Goal: Find contact information: Find contact information

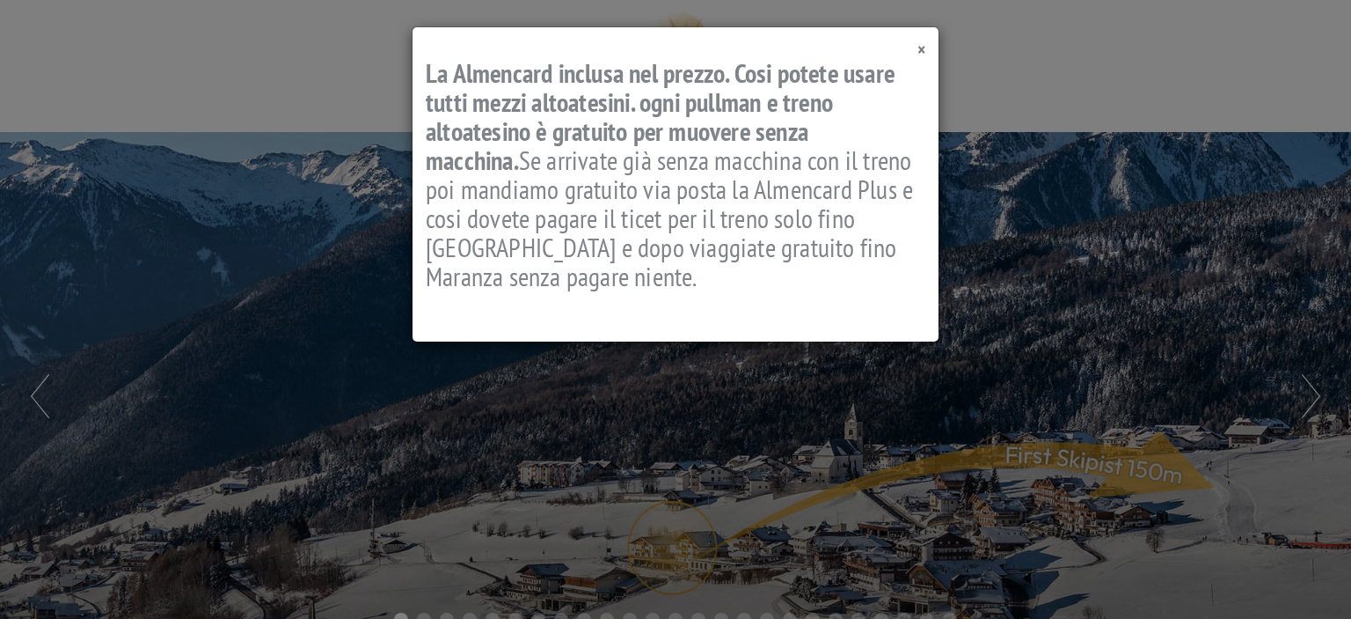
click at [920, 50] on span "×" at bounding box center [922, 50] width 8 height 24
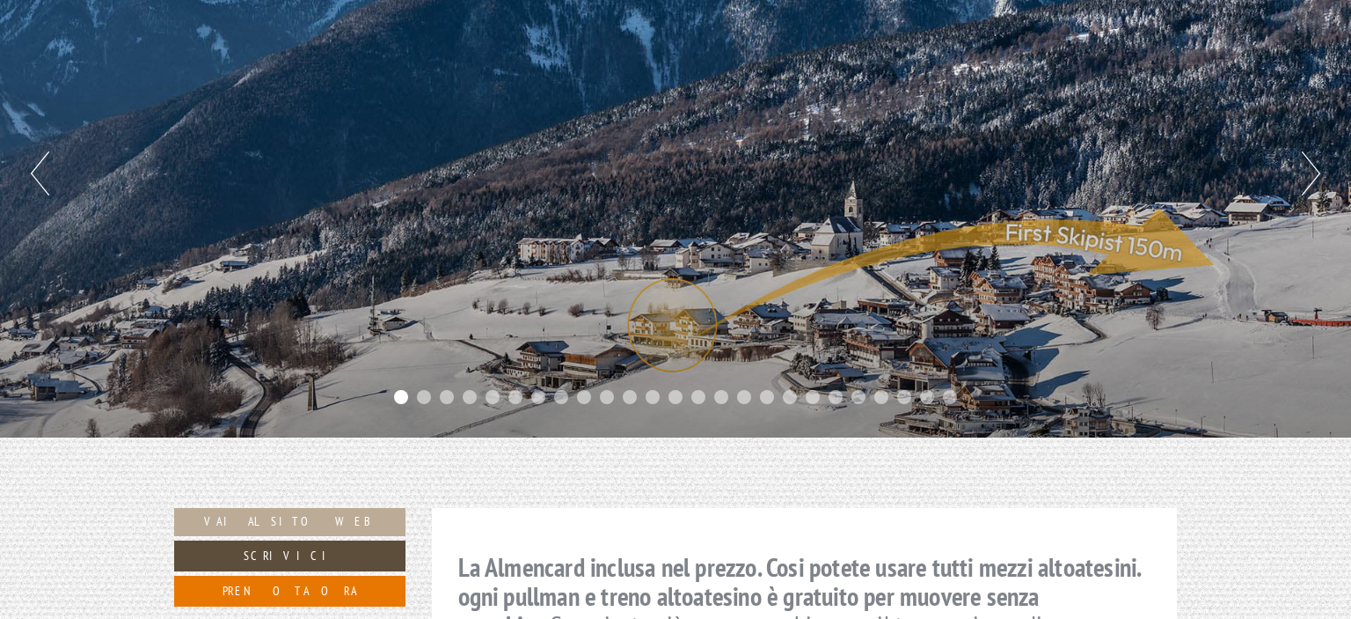
scroll to position [245, 0]
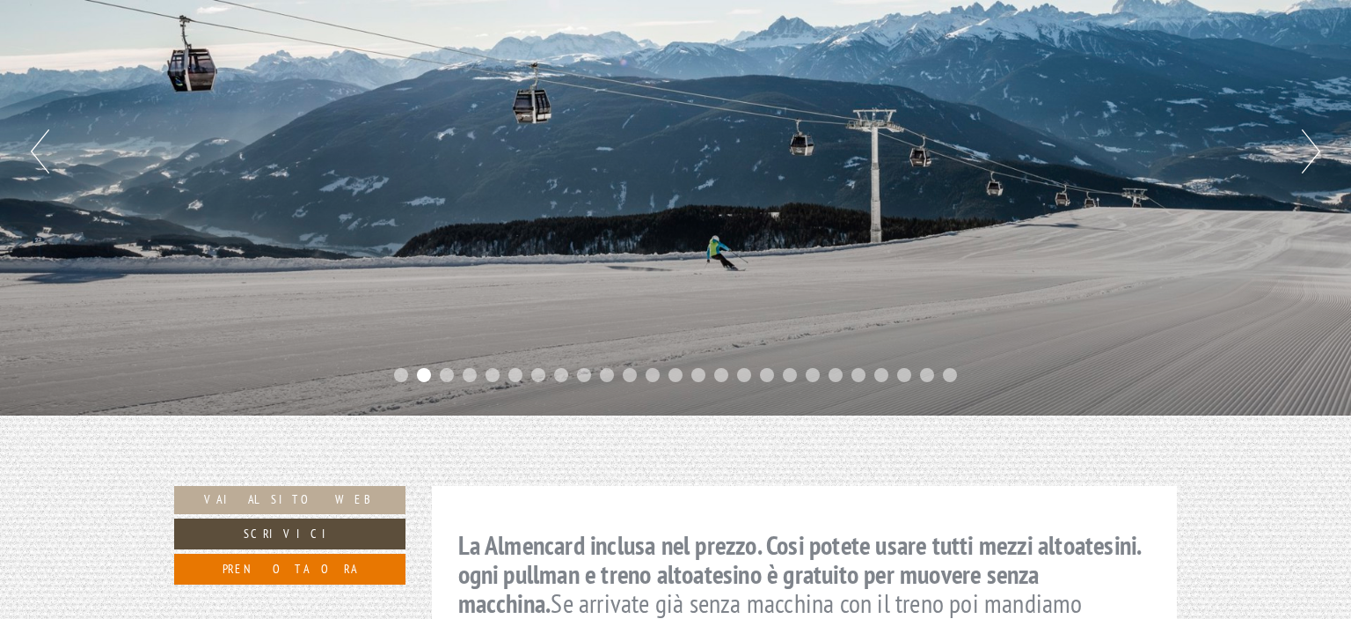
click at [45, 146] on button "Previous" at bounding box center [40, 151] width 18 height 44
click at [48, 145] on button "Previous" at bounding box center [40, 151] width 18 height 44
click at [1319, 143] on button "Next" at bounding box center [1311, 151] width 18 height 44
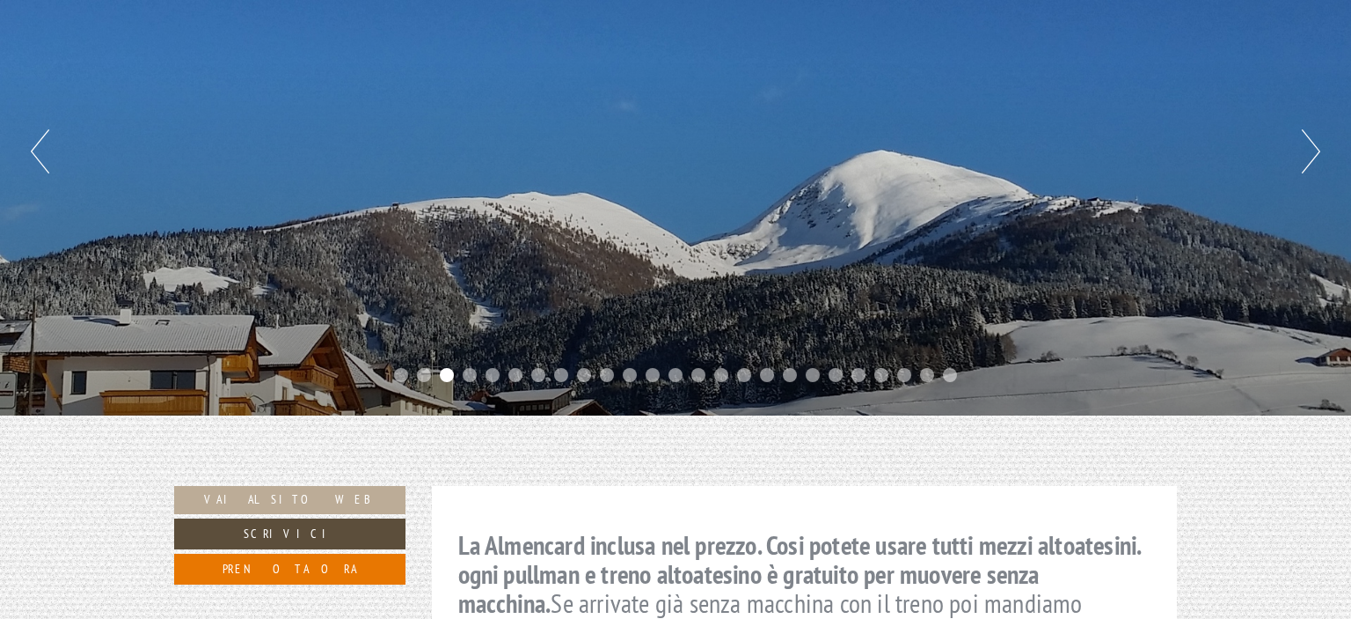
click at [1319, 143] on button "Next" at bounding box center [1311, 151] width 18 height 44
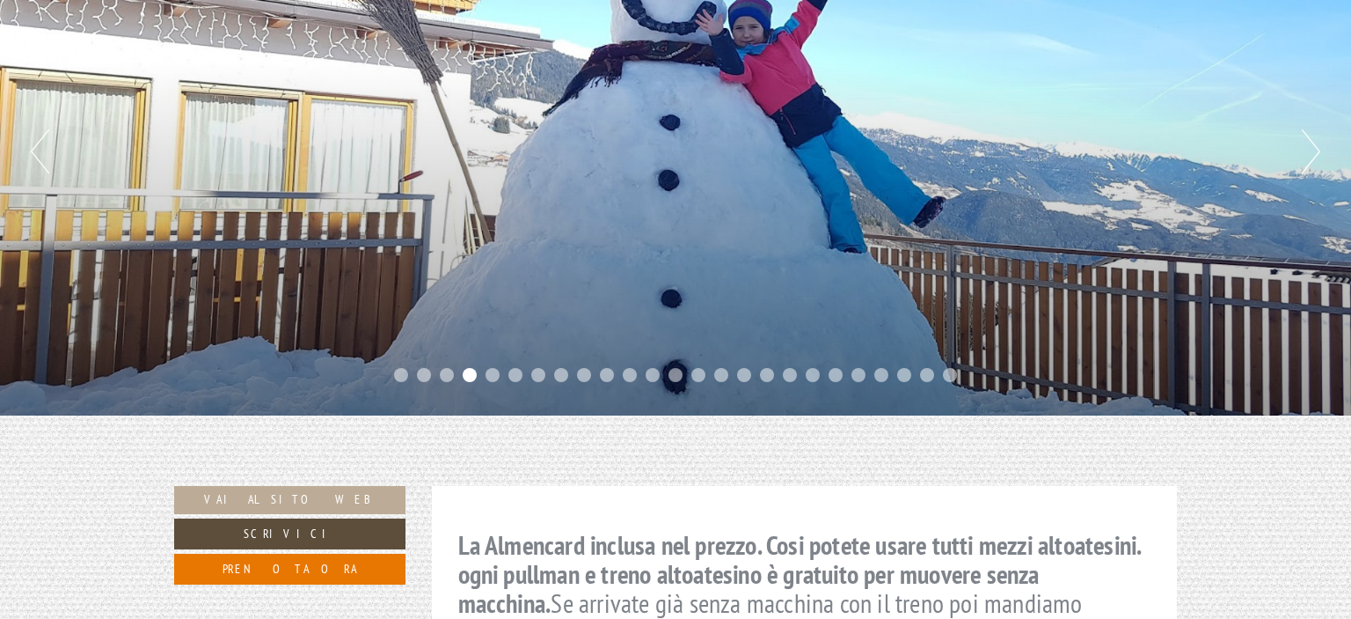
click at [1319, 143] on button "Next" at bounding box center [1311, 151] width 18 height 44
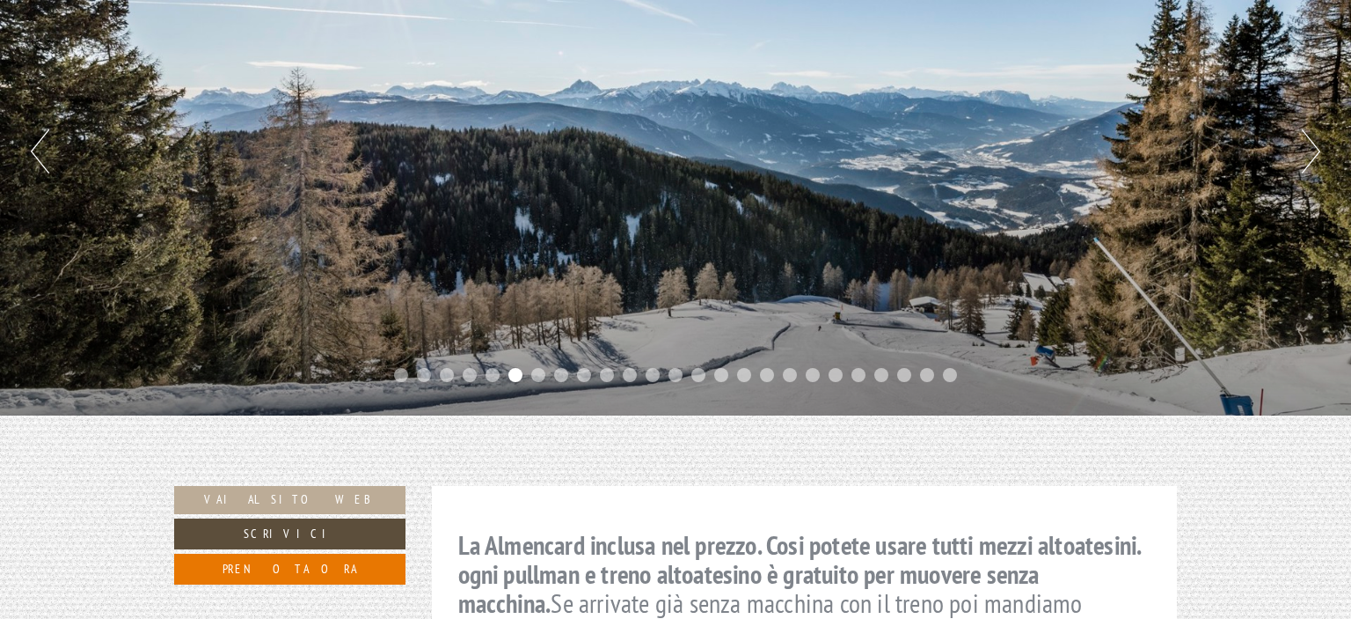
click at [1319, 143] on button "Next" at bounding box center [1311, 151] width 18 height 44
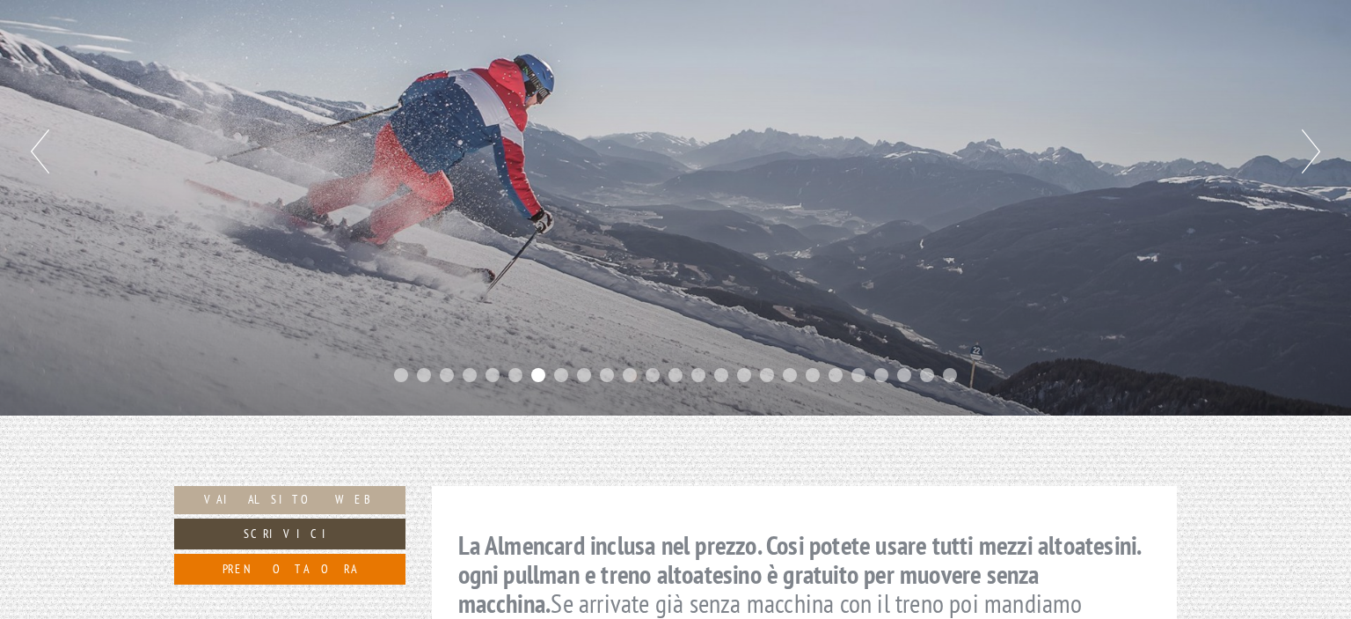
click at [1319, 143] on button "Next" at bounding box center [1311, 151] width 18 height 44
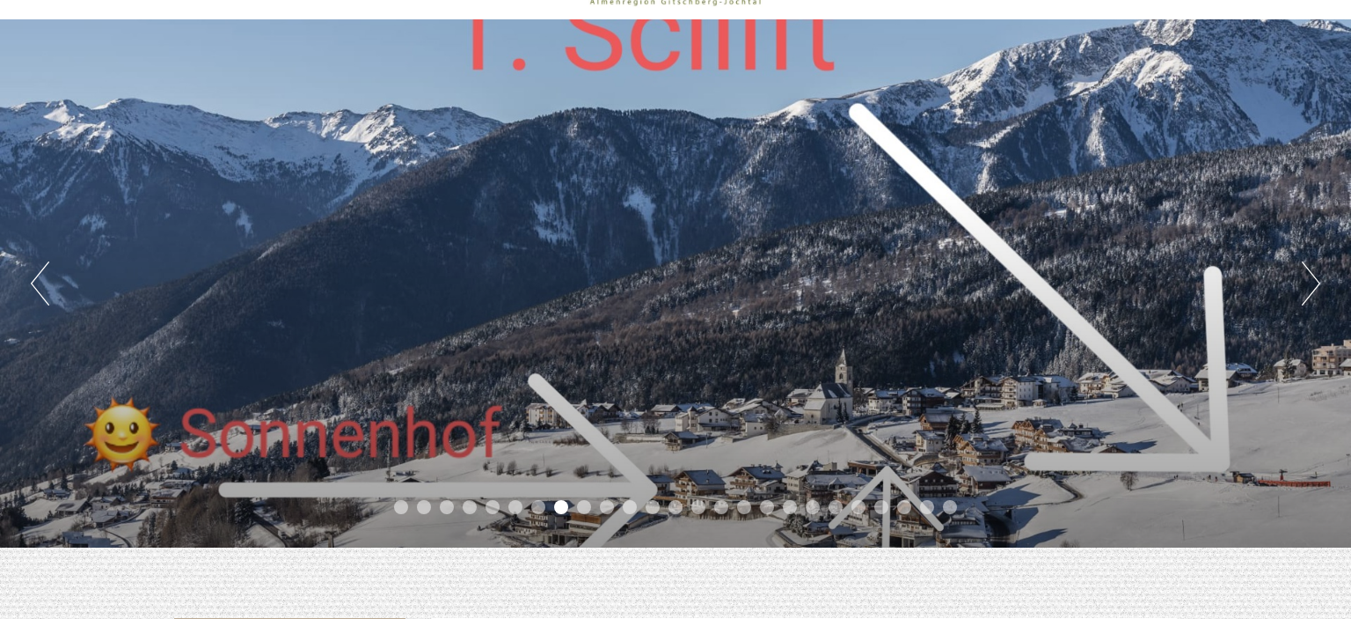
scroll to position [113, 0]
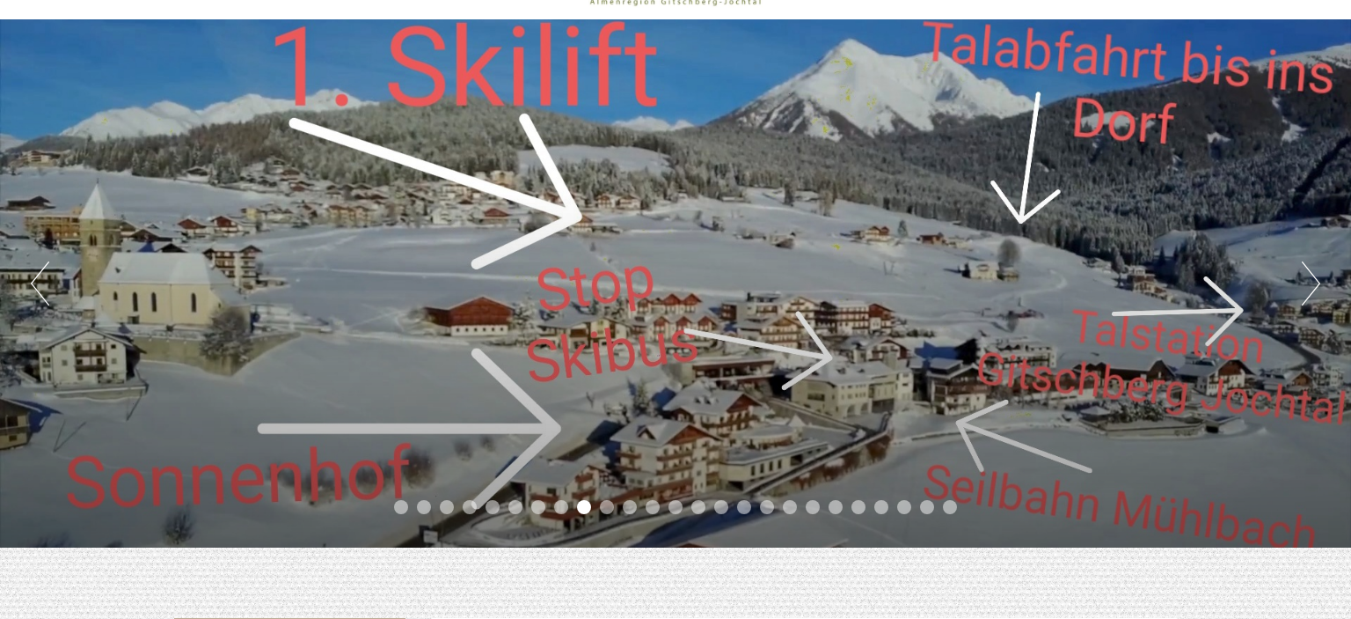
click at [1307, 273] on button "Next" at bounding box center [1311, 283] width 18 height 44
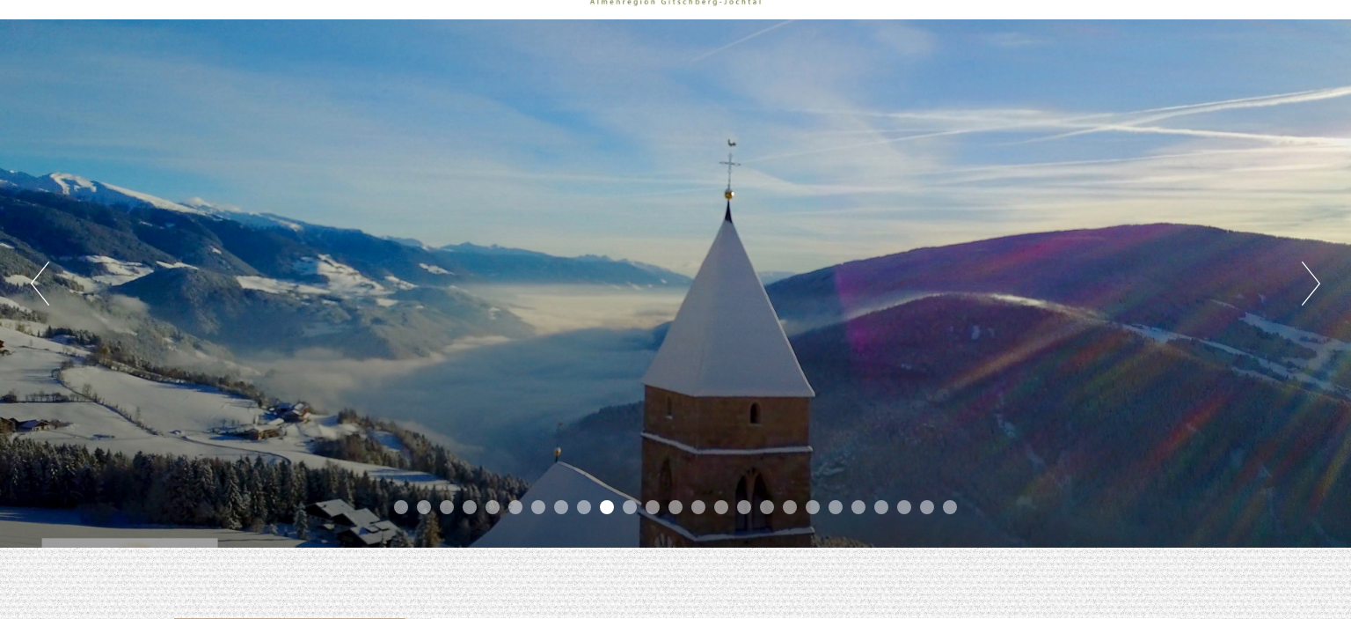
click at [44, 286] on button "Previous" at bounding box center [40, 283] width 18 height 44
click at [46, 279] on button "Previous" at bounding box center [40, 283] width 18 height 44
click at [38, 282] on button "Previous" at bounding box center [40, 283] width 18 height 44
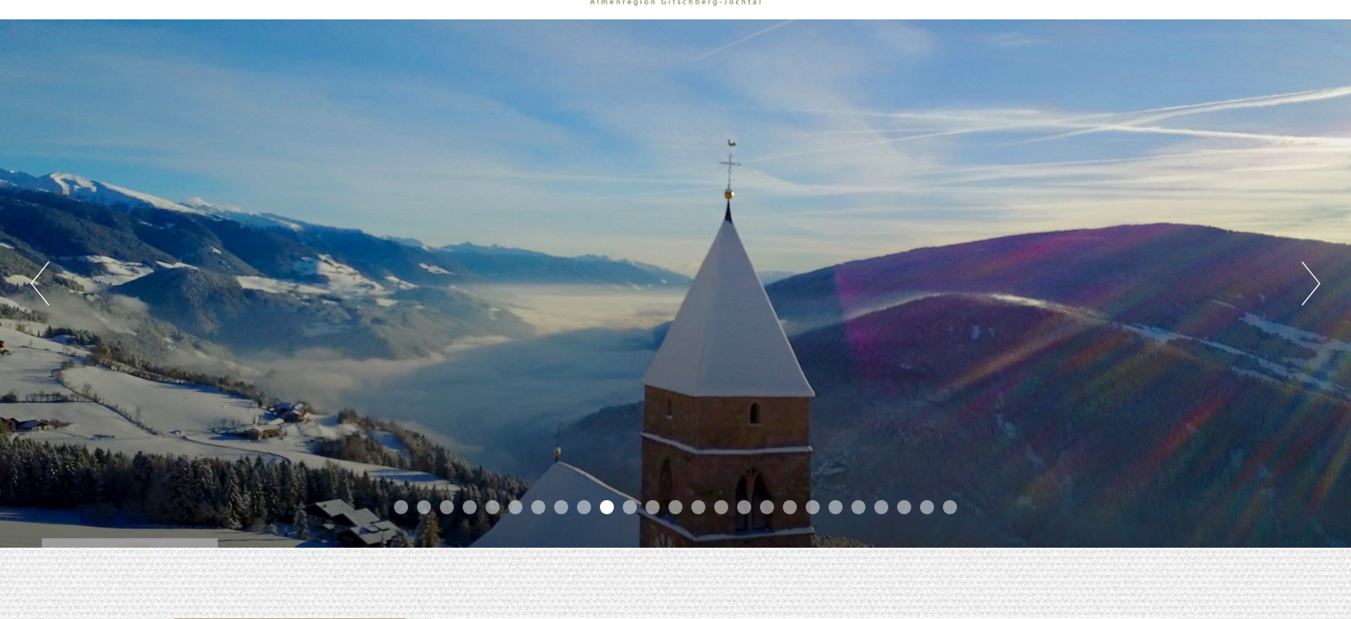
click at [38, 282] on button "Previous" at bounding box center [40, 283] width 18 height 44
click at [1314, 281] on button "Next" at bounding box center [1311, 283] width 18 height 44
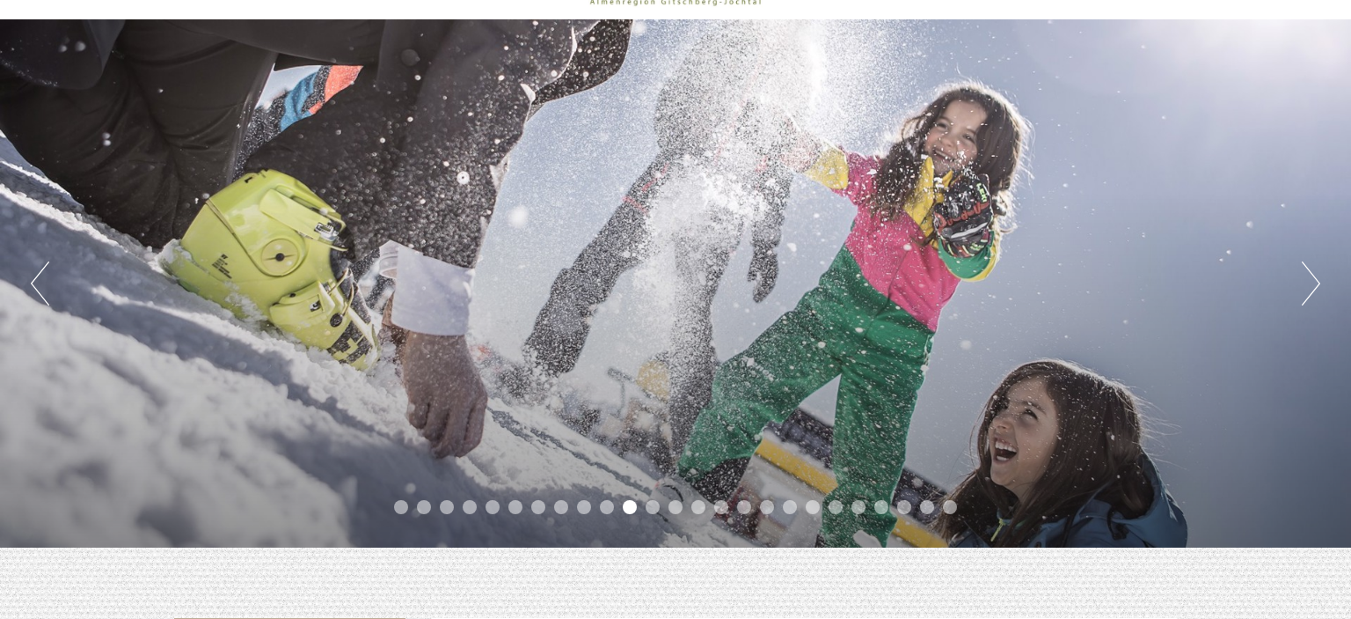
click at [1314, 281] on button "Next" at bounding box center [1311, 283] width 18 height 44
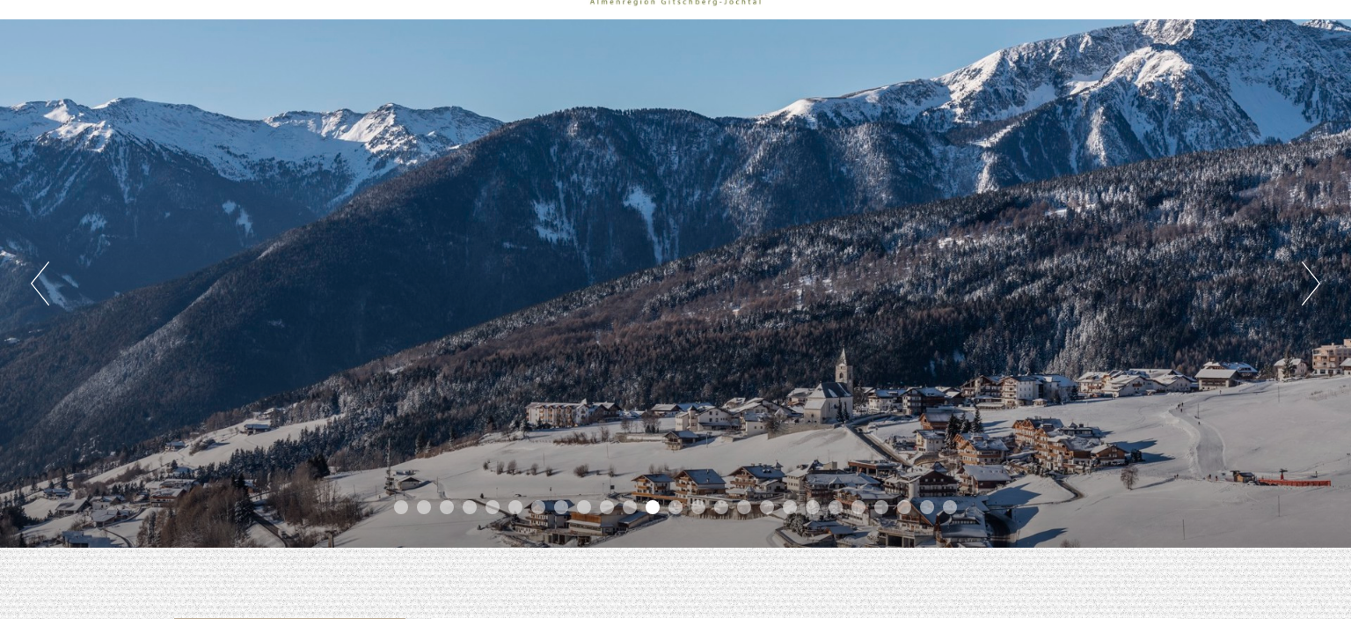
click at [1314, 281] on button "Next" at bounding box center [1311, 283] width 18 height 44
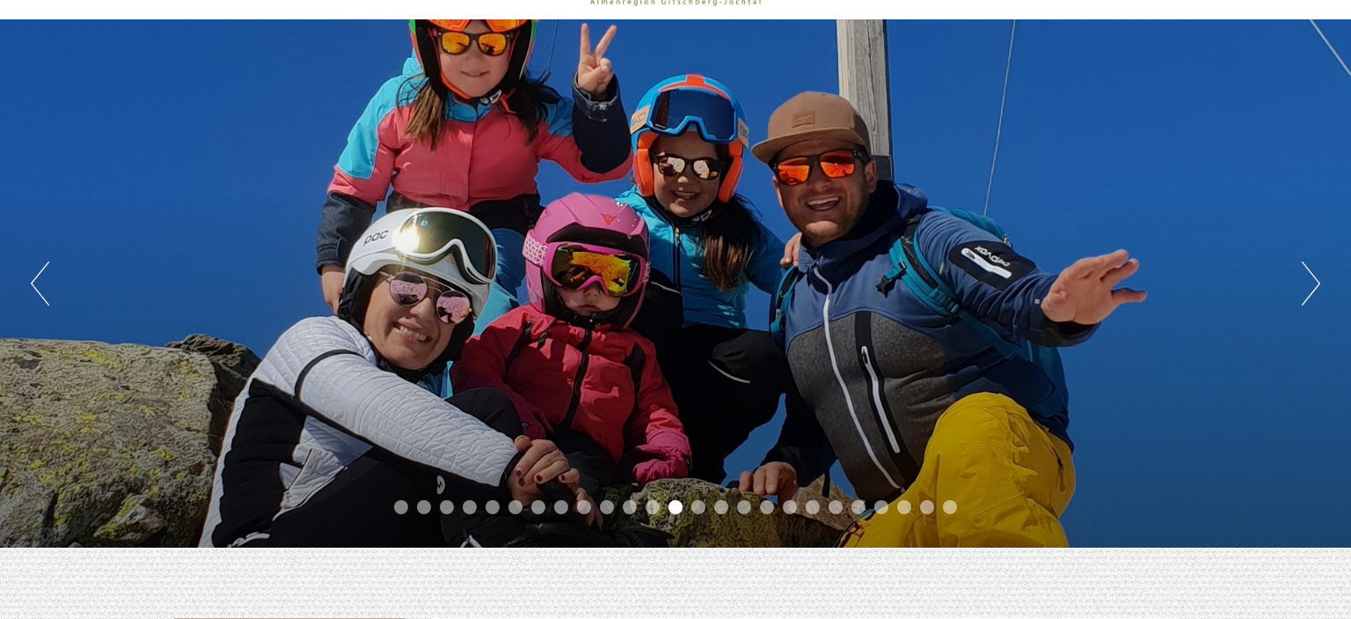
click at [36, 296] on button "Previous" at bounding box center [40, 283] width 18 height 44
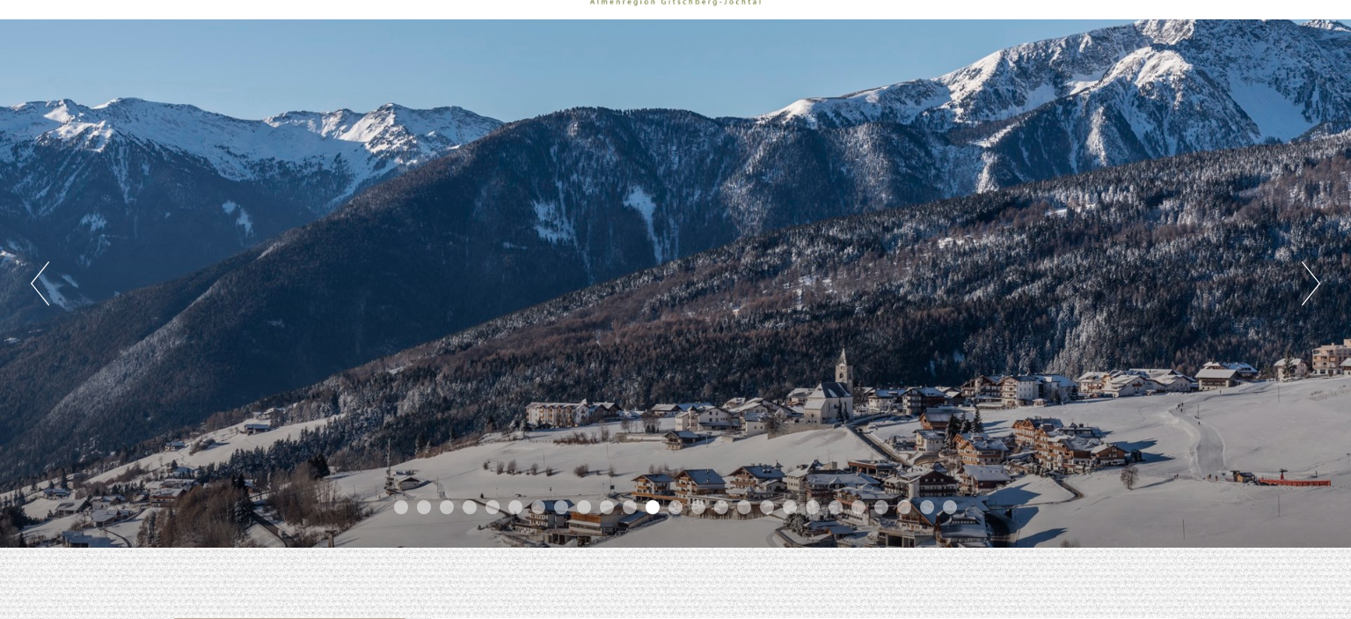
click at [1314, 291] on button "Next" at bounding box center [1311, 283] width 18 height 44
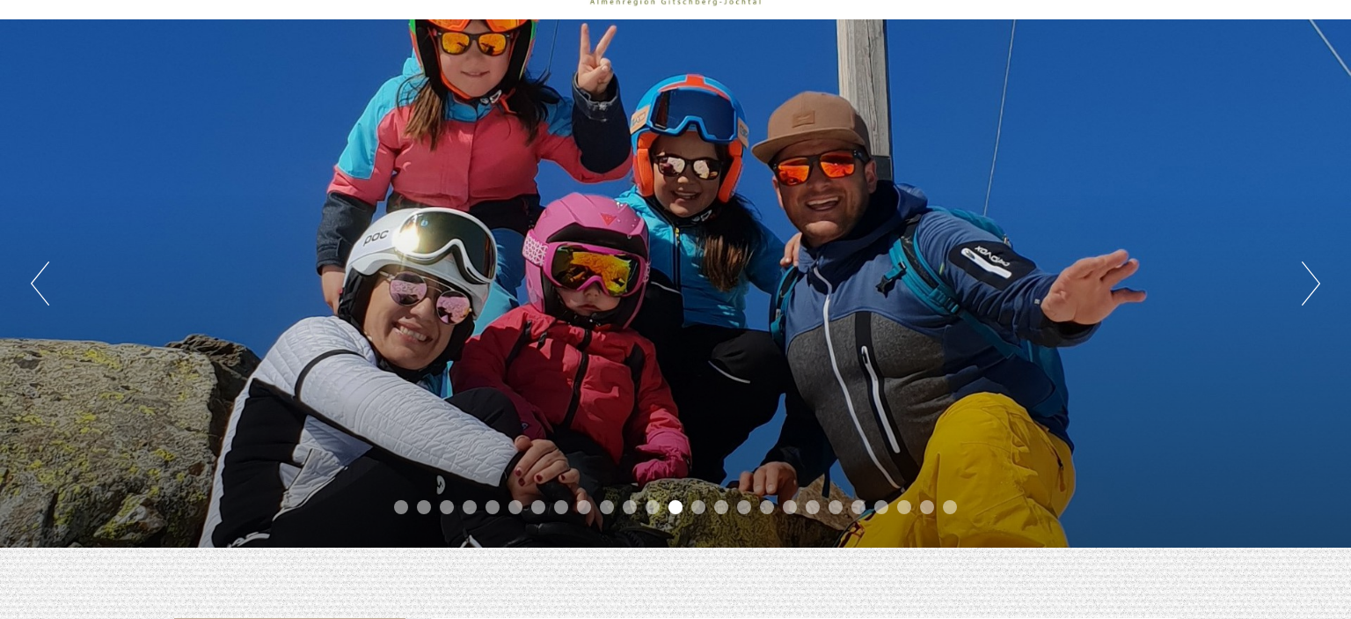
click at [1314, 291] on button "Next" at bounding box center [1311, 283] width 18 height 44
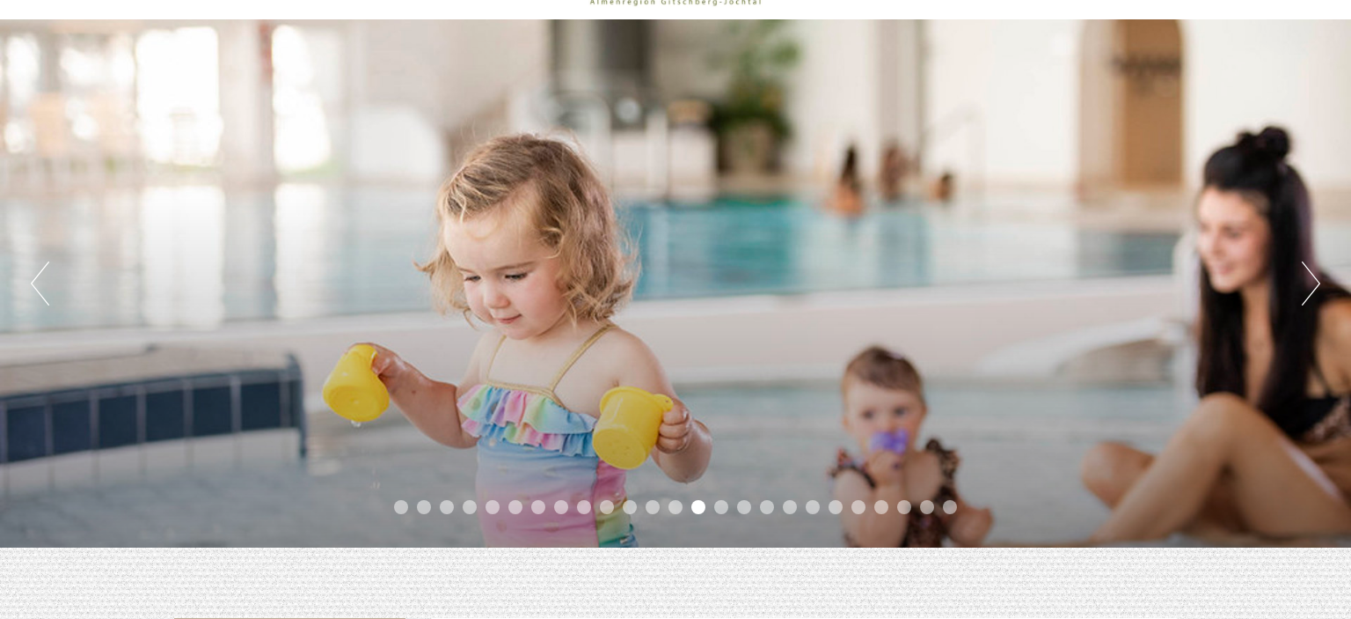
click at [1314, 291] on button "Next" at bounding box center [1311, 283] width 18 height 44
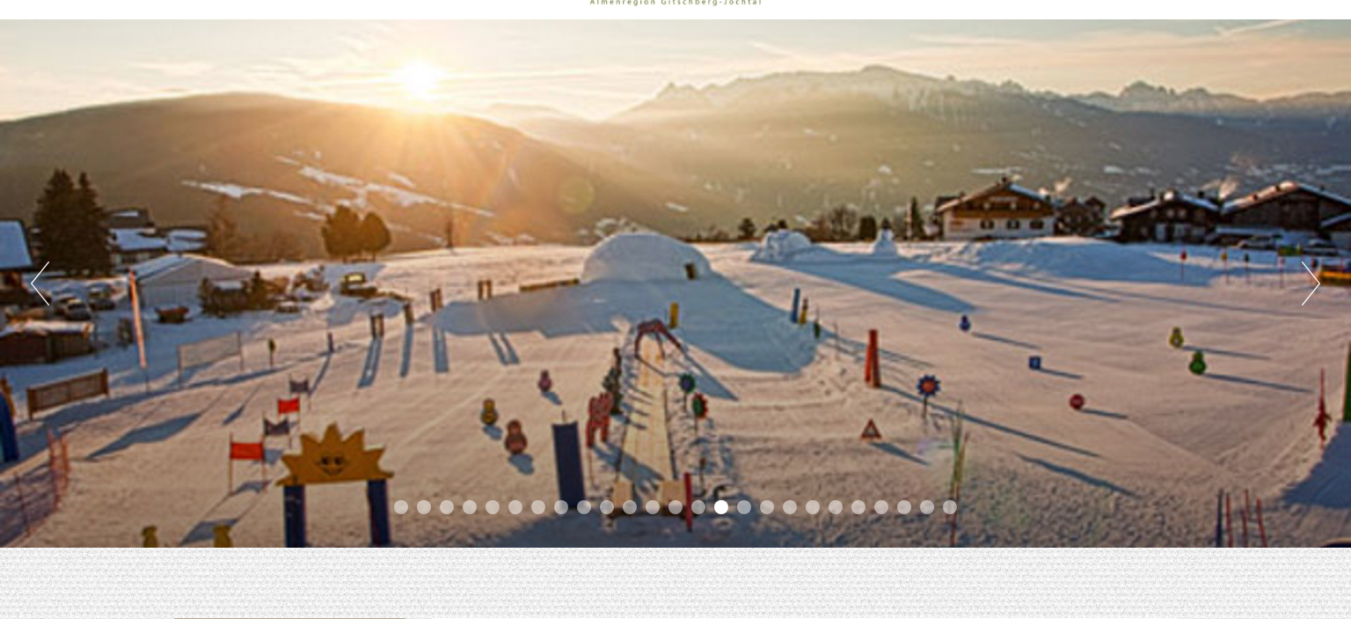
click at [1314, 291] on button "Next" at bounding box center [1311, 283] width 18 height 44
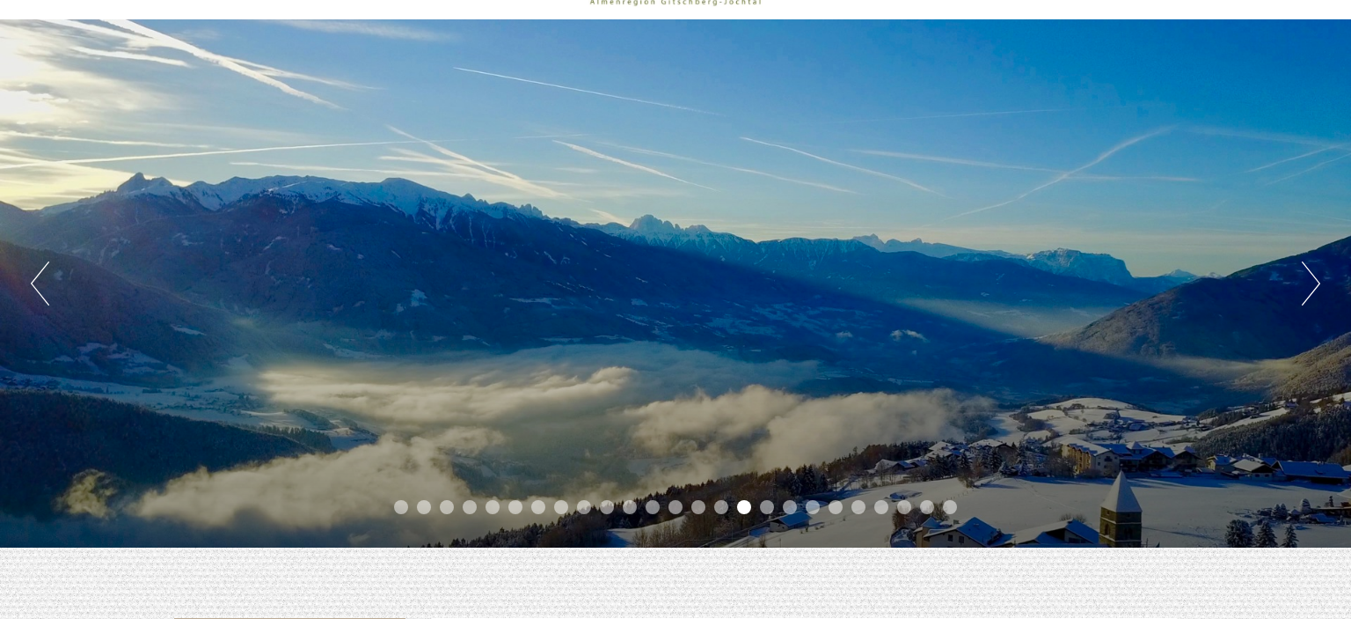
click at [1314, 291] on button "Next" at bounding box center [1311, 283] width 18 height 44
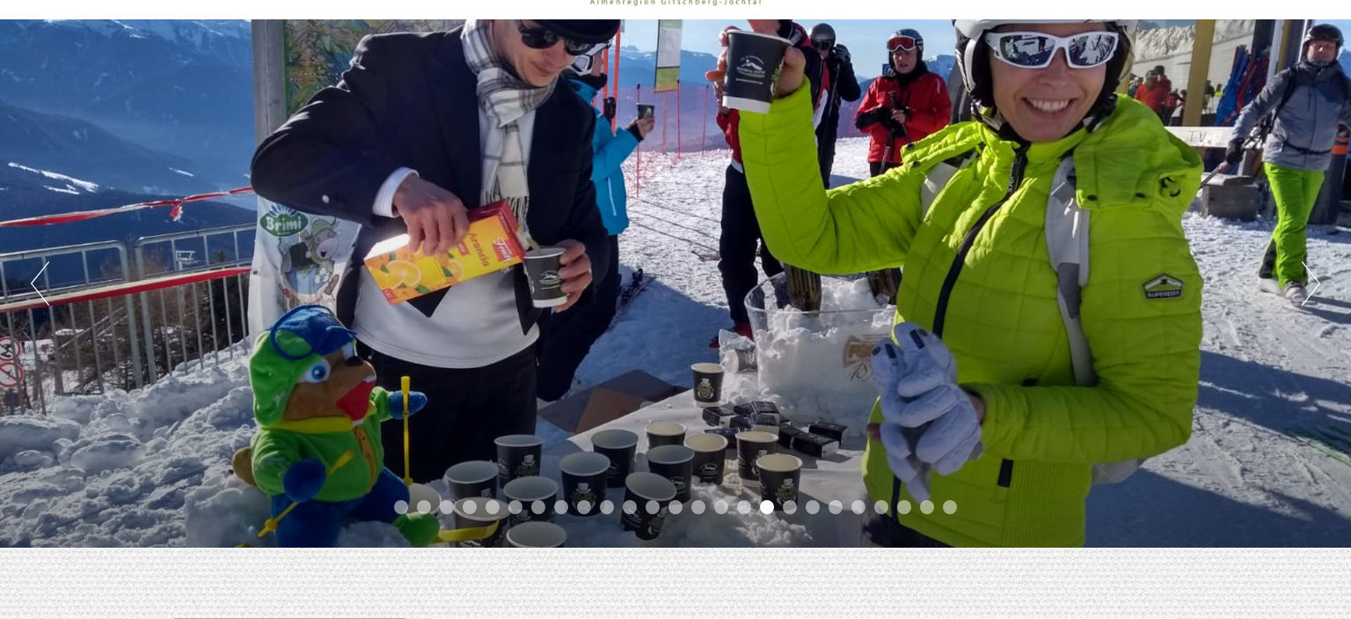
click at [1314, 291] on button "Next" at bounding box center [1311, 283] width 18 height 44
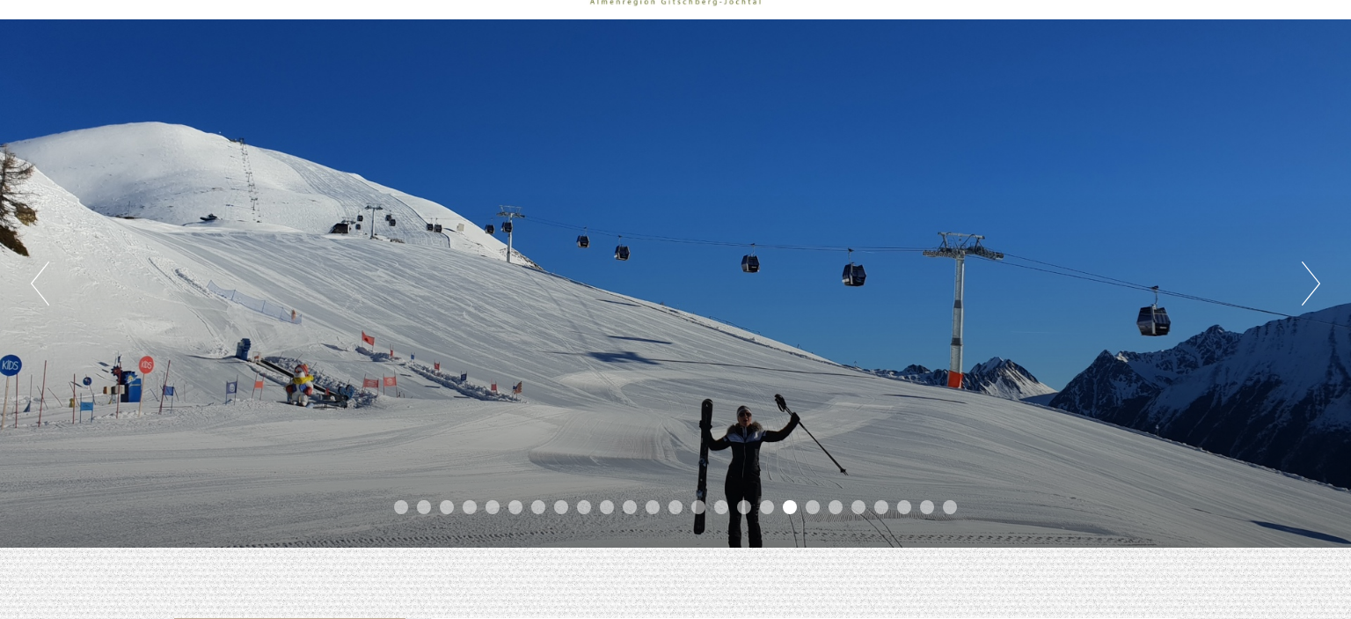
click at [1314, 291] on button "Next" at bounding box center [1311, 283] width 18 height 44
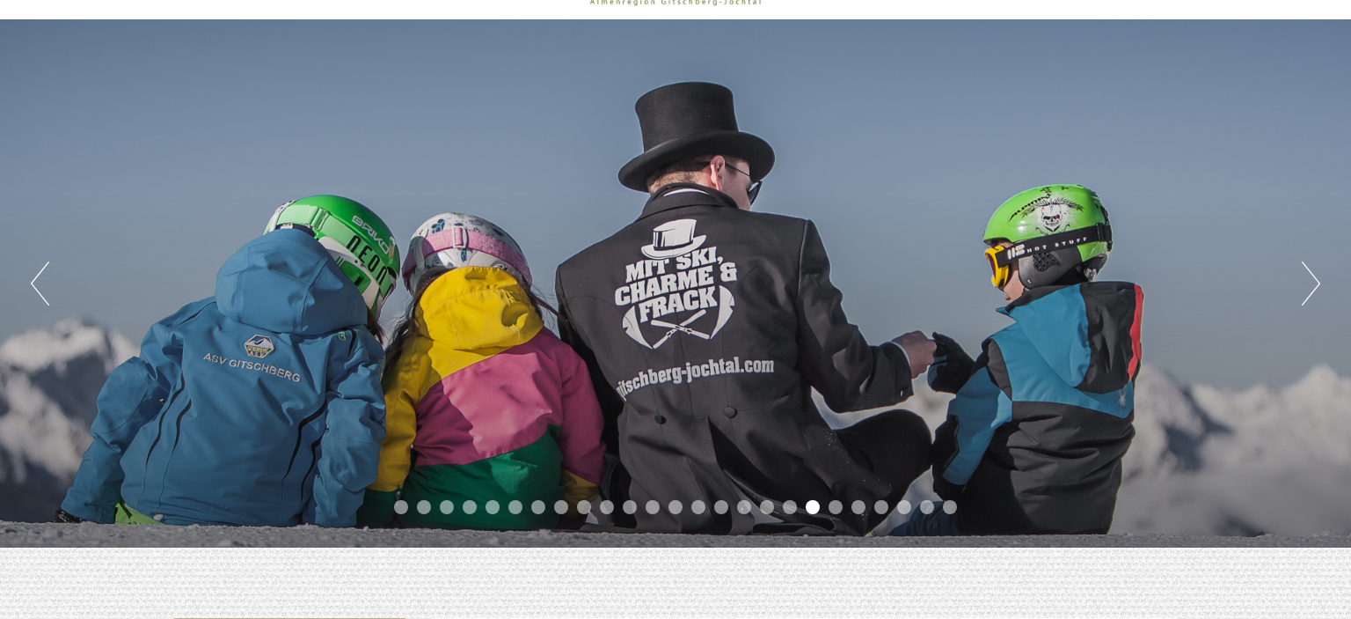
click at [1314, 291] on button "Next" at bounding box center [1311, 283] width 18 height 44
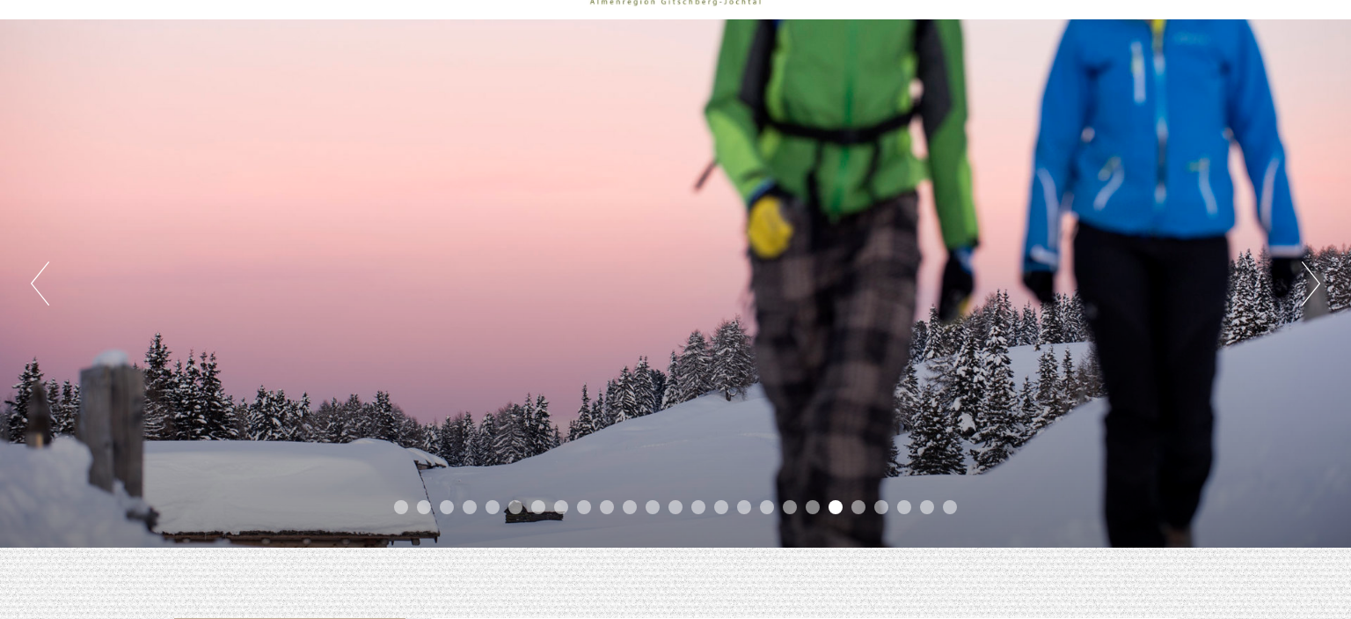
click at [1314, 291] on button "Next" at bounding box center [1311, 283] width 18 height 44
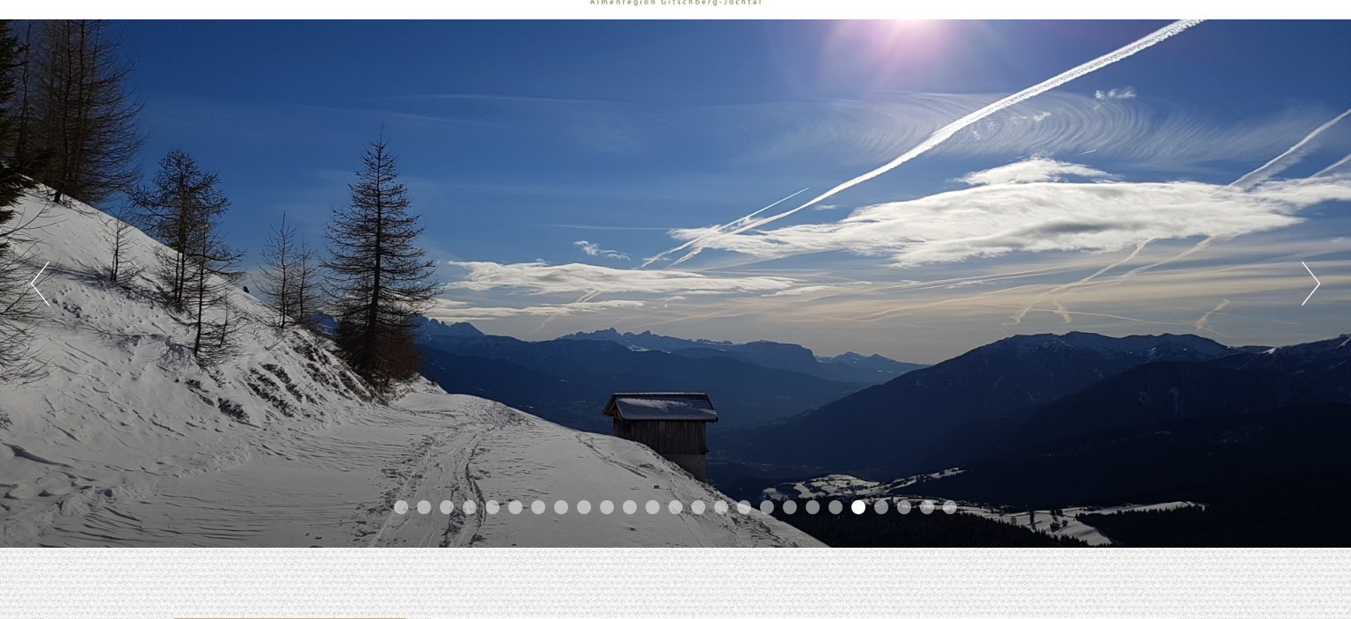
click at [1314, 291] on button "Next" at bounding box center [1311, 283] width 18 height 44
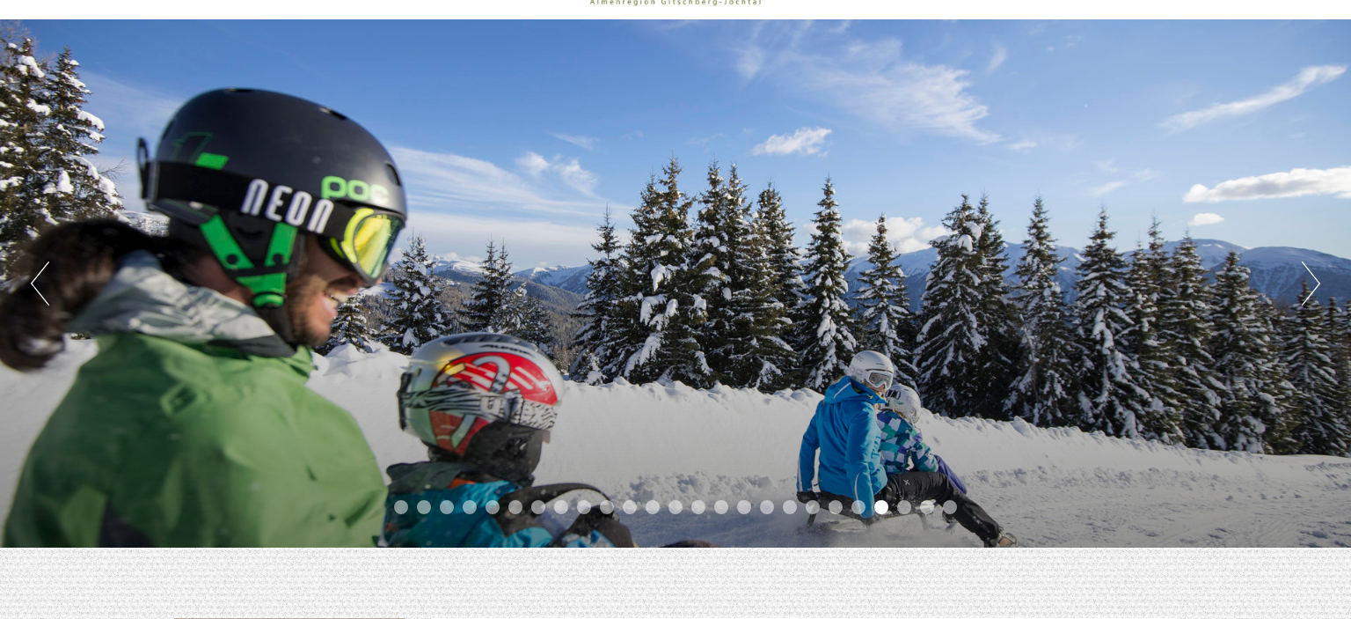
click at [1314, 291] on button "Next" at bounding box center [1311, 283] width 18 height 44
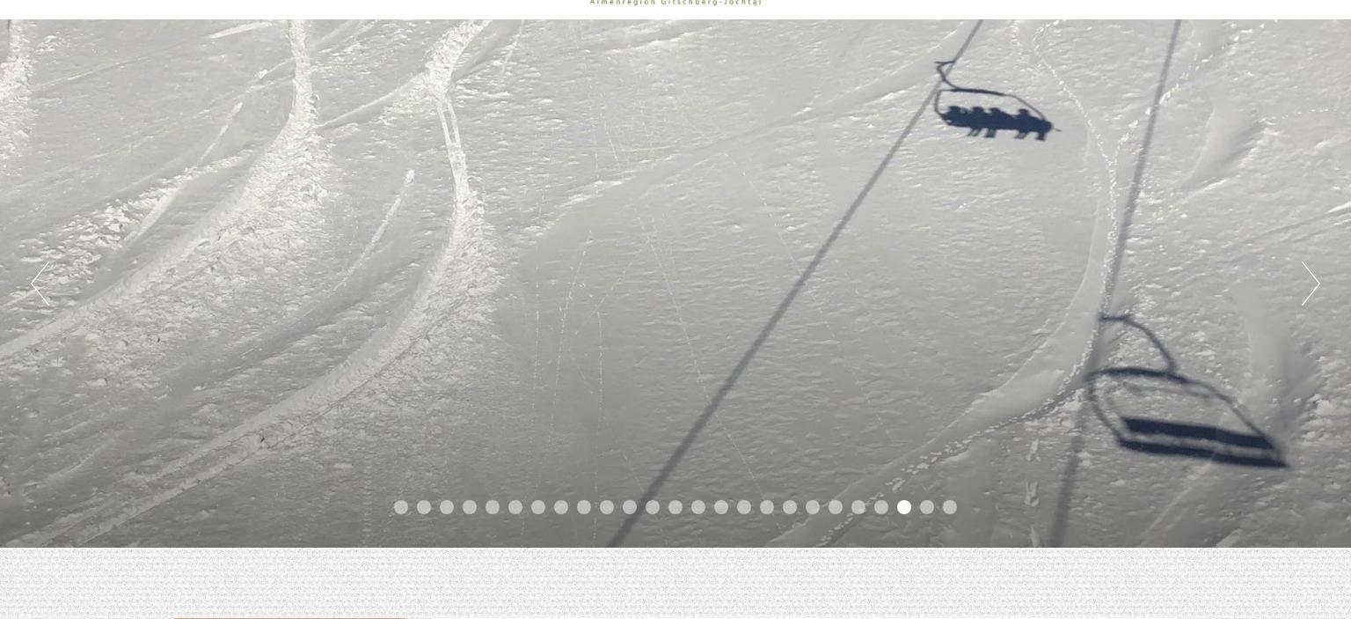
click at [1314, 291] on button "Next" at bounding box center [1311, 283] width 18 height 44
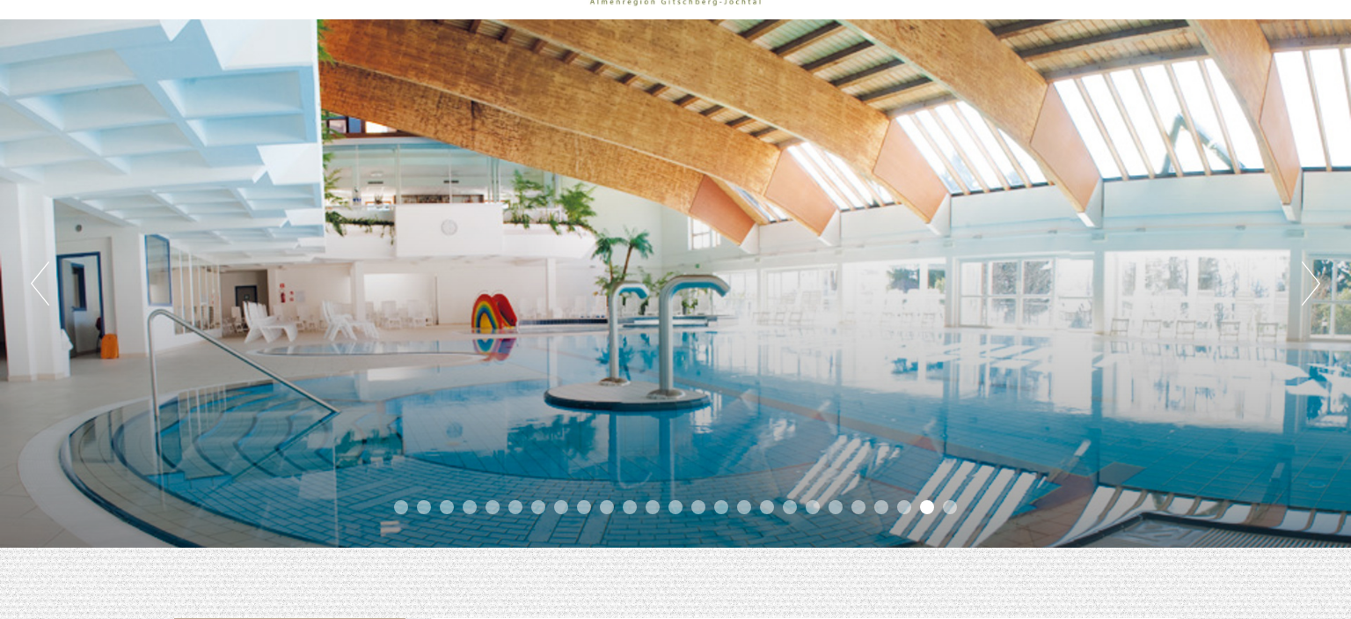
click at [1314, 291] on button "Next" at bounding box center [1311, 283] width 18 height 44
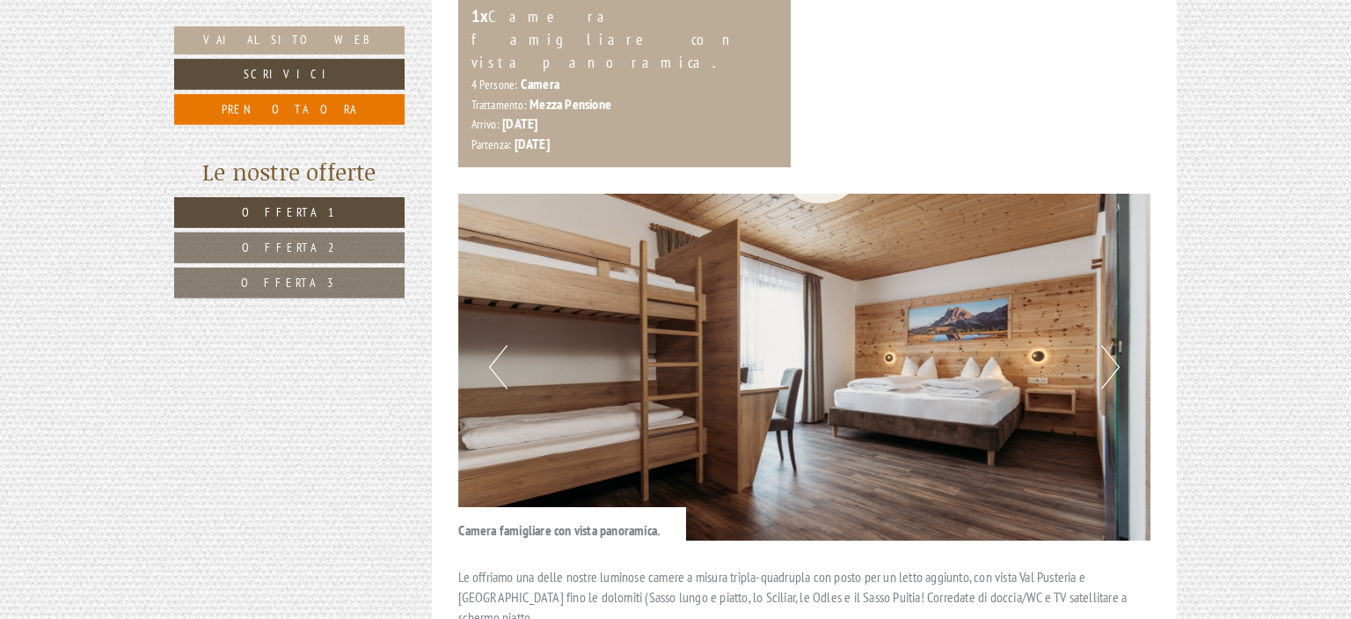
scroll to position [1295, 0]
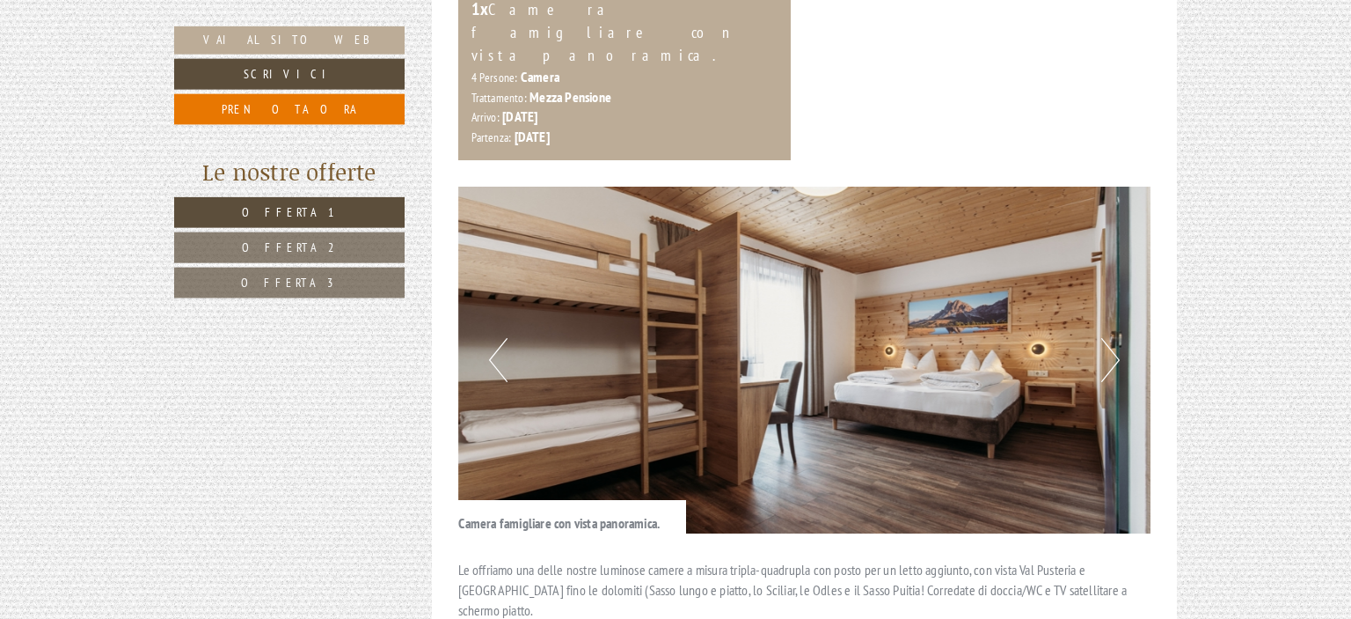
click at [1117, 338] on button "Next" at bounding box center [1111, 360] width 18 height 44
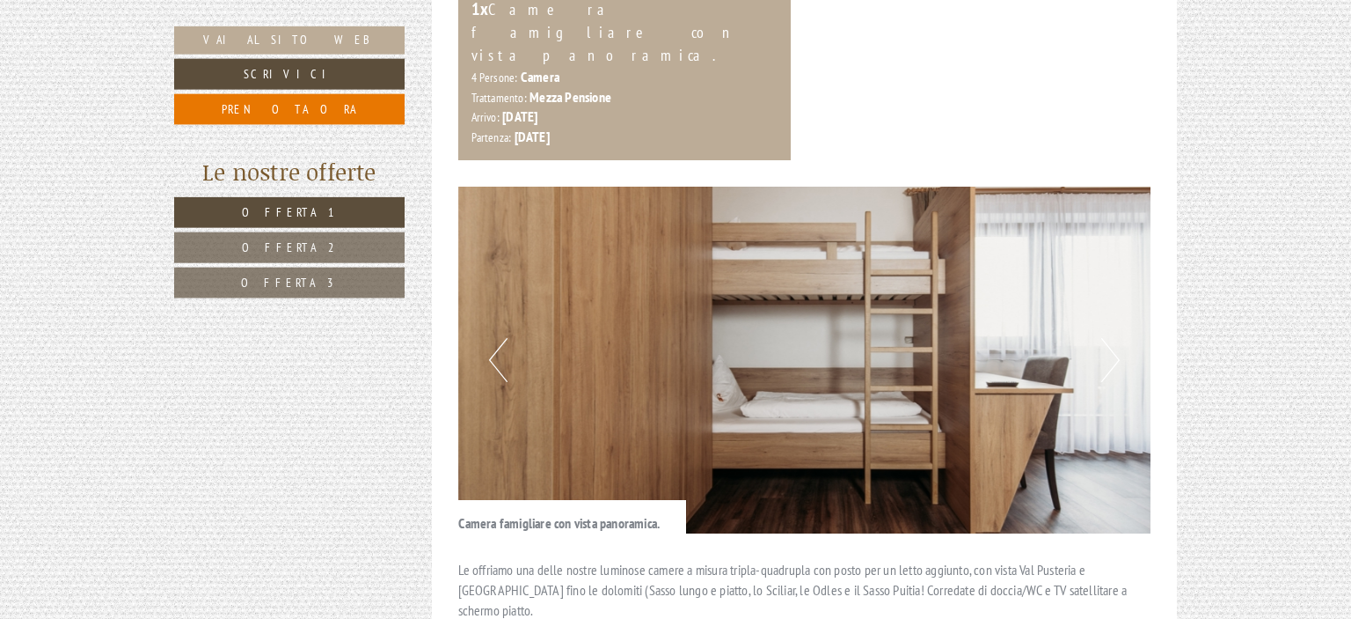
click at [1117, 338] on button "Next" at bounding box center [1111, 360] width 18 height 44
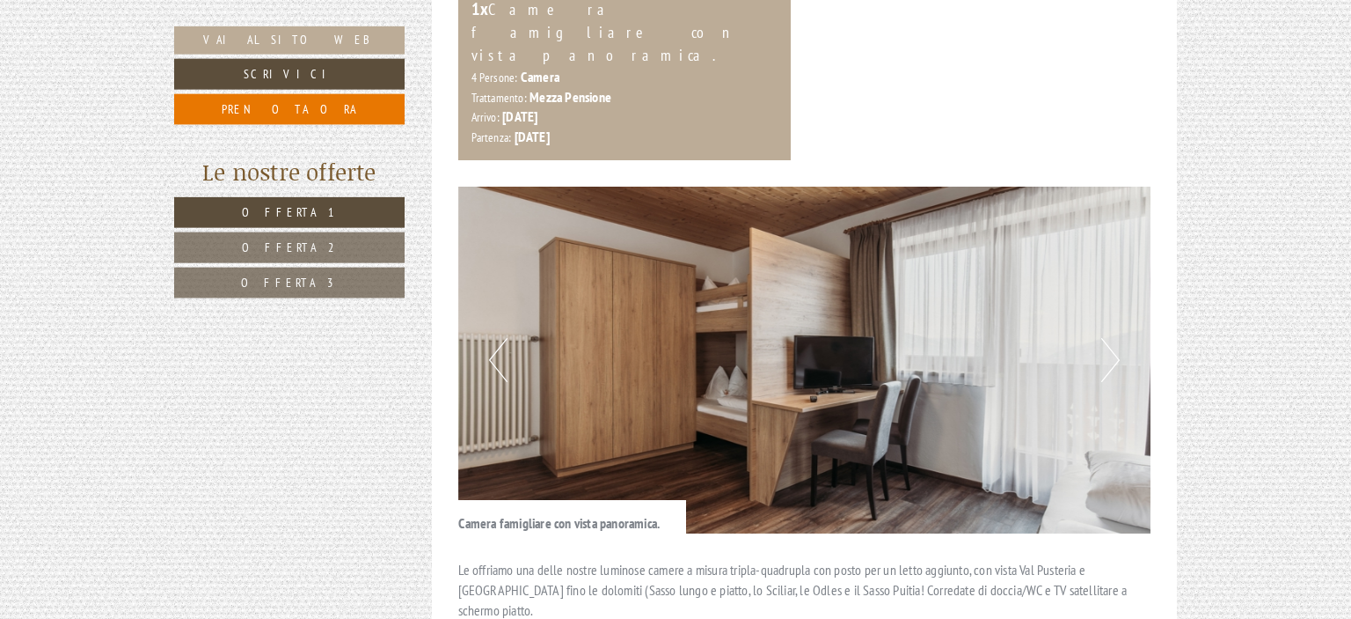
click at [1117, 338] on button "Next" at bounding box center [1111, 360] width 18 height 44
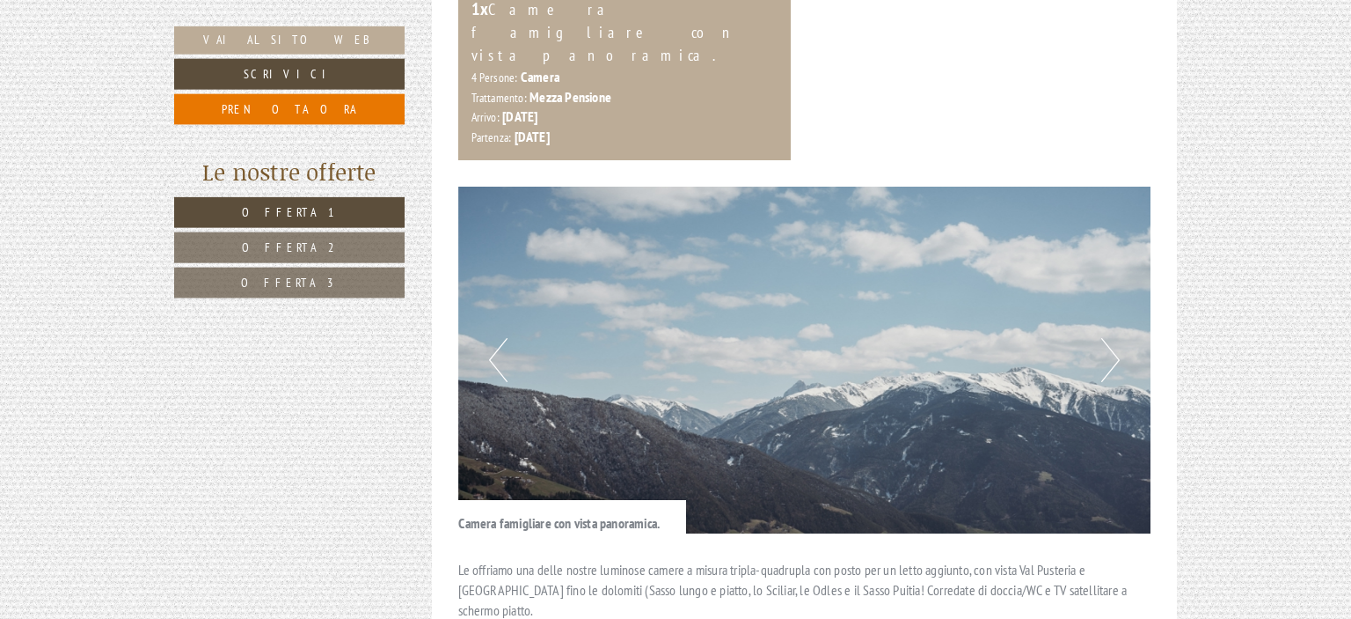
click at [1117, 338] on button "Next" at bounding box center [1111, 360] width 18 height 44
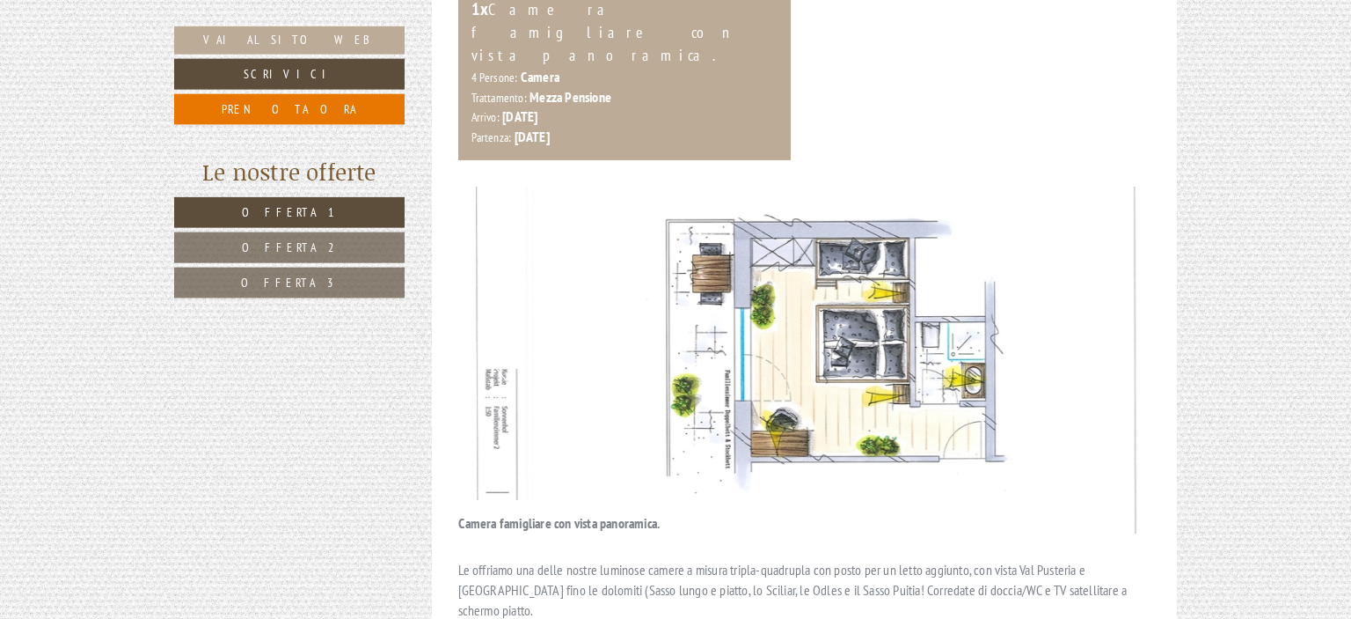
click at [1117, 338] on button "Next" at bounding box center [1111, 360] width 18 height 44
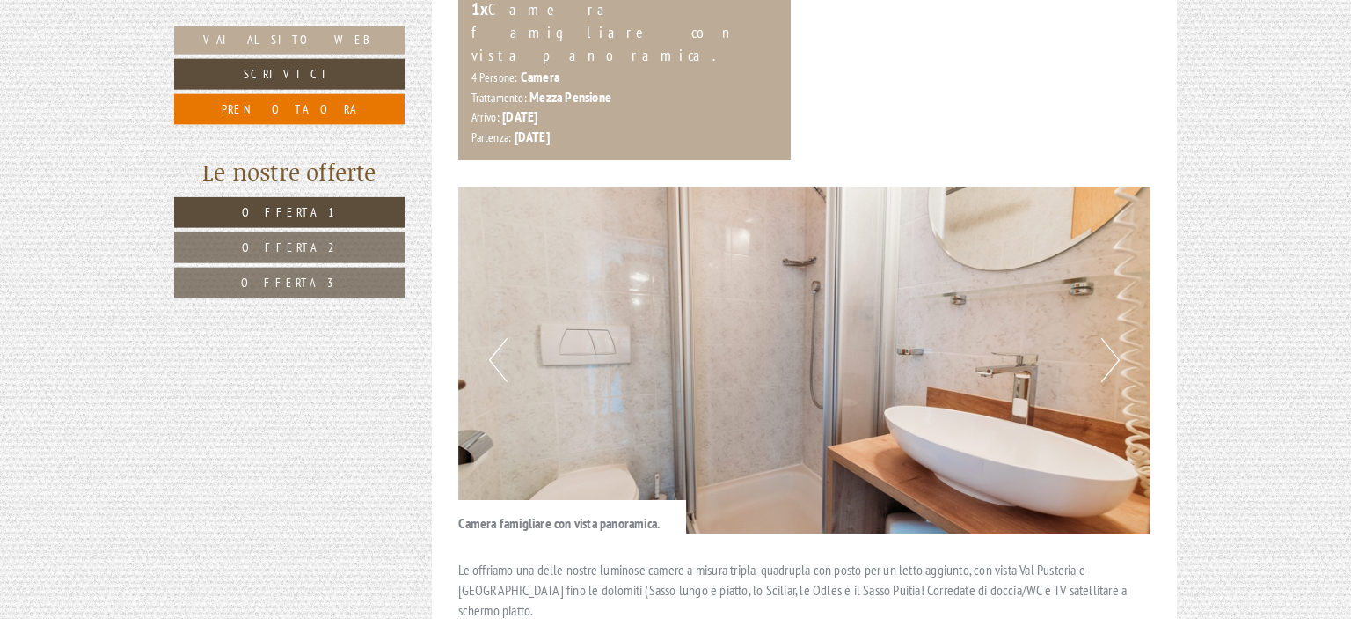
click at [1117, 338] on button "Next" at bounding box center [1111, 360] width 18 height 44
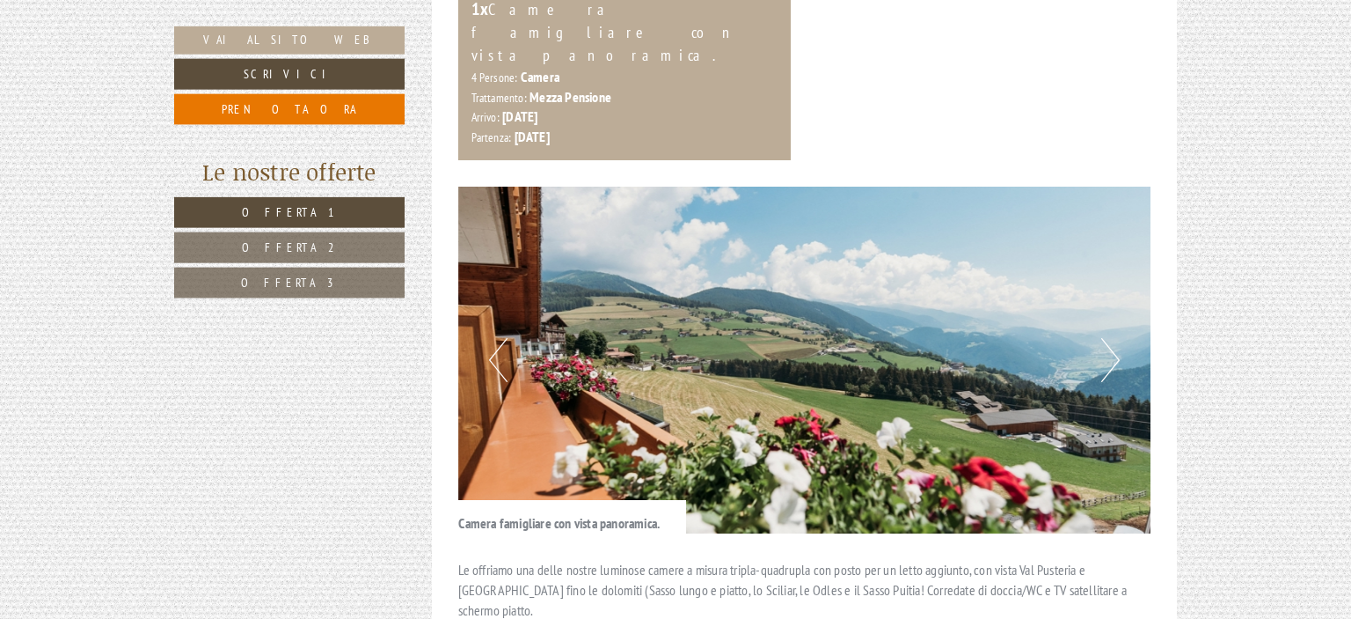
click at [1117, 338] on button "Next" at bounding box center [1111, 360] width 18 height 44
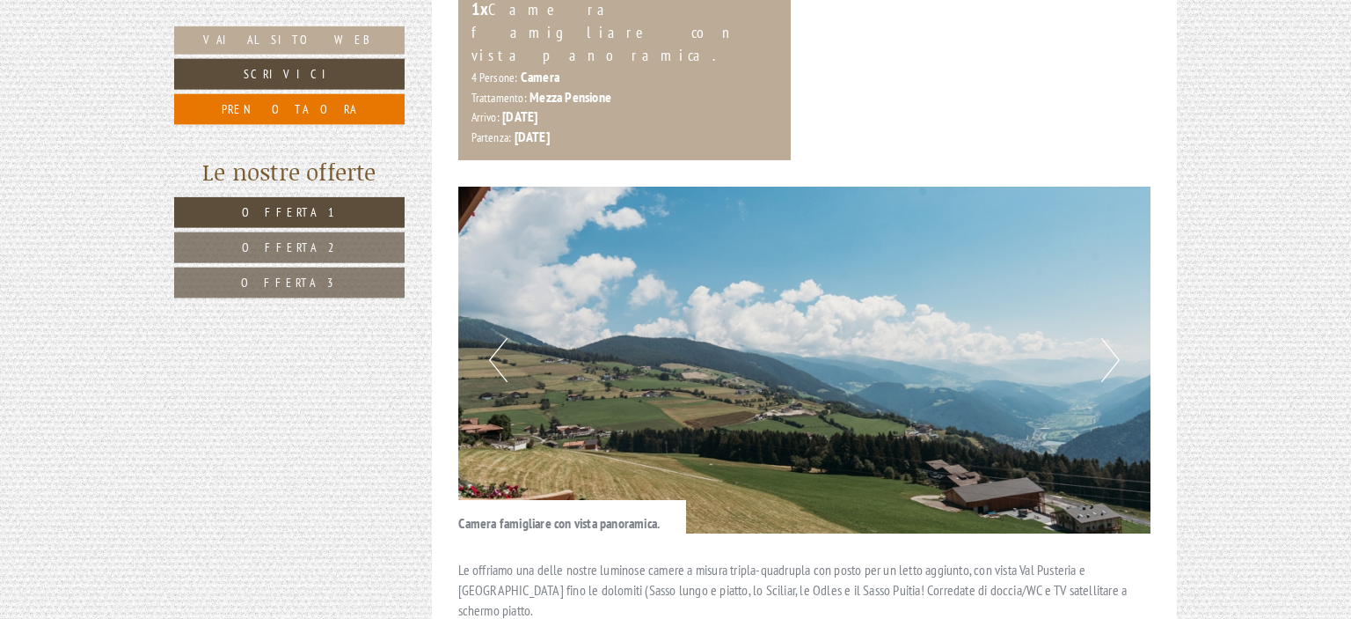
click at [1117, 338] on button "Next" at bounding box center [1111, 360] width 18 height 44
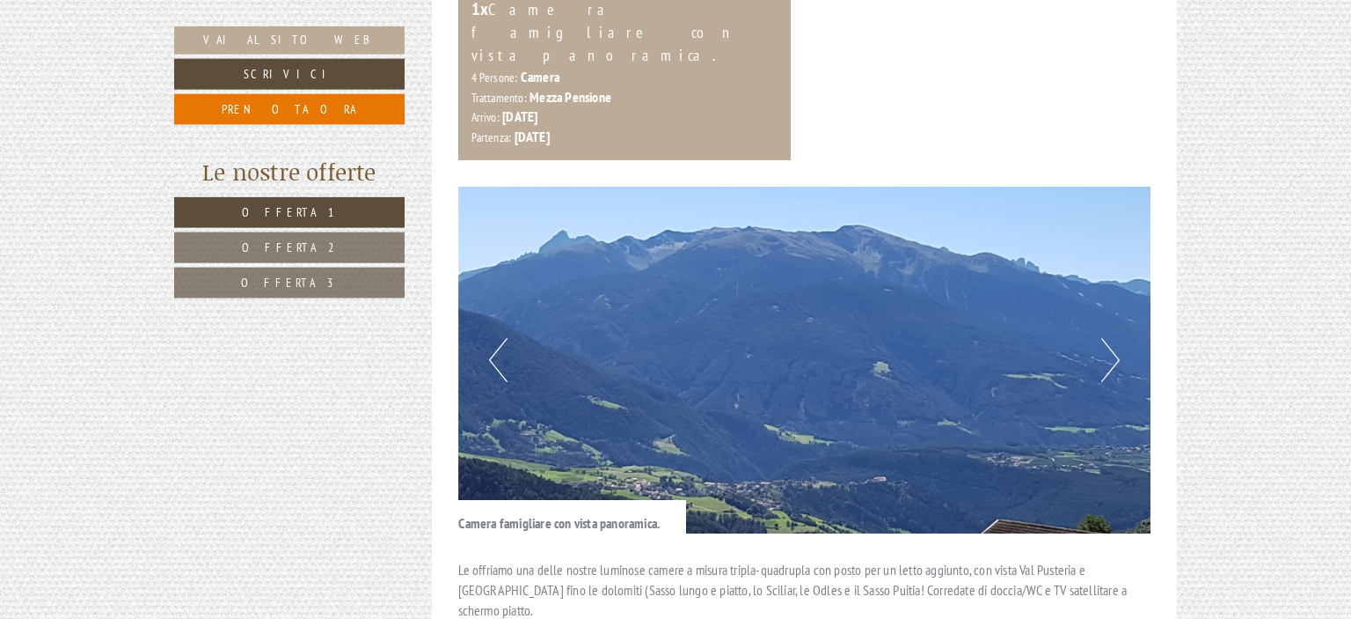
click at [1117, 338] on button "Next" at bounding box center [1111, 360] width 18 height 44
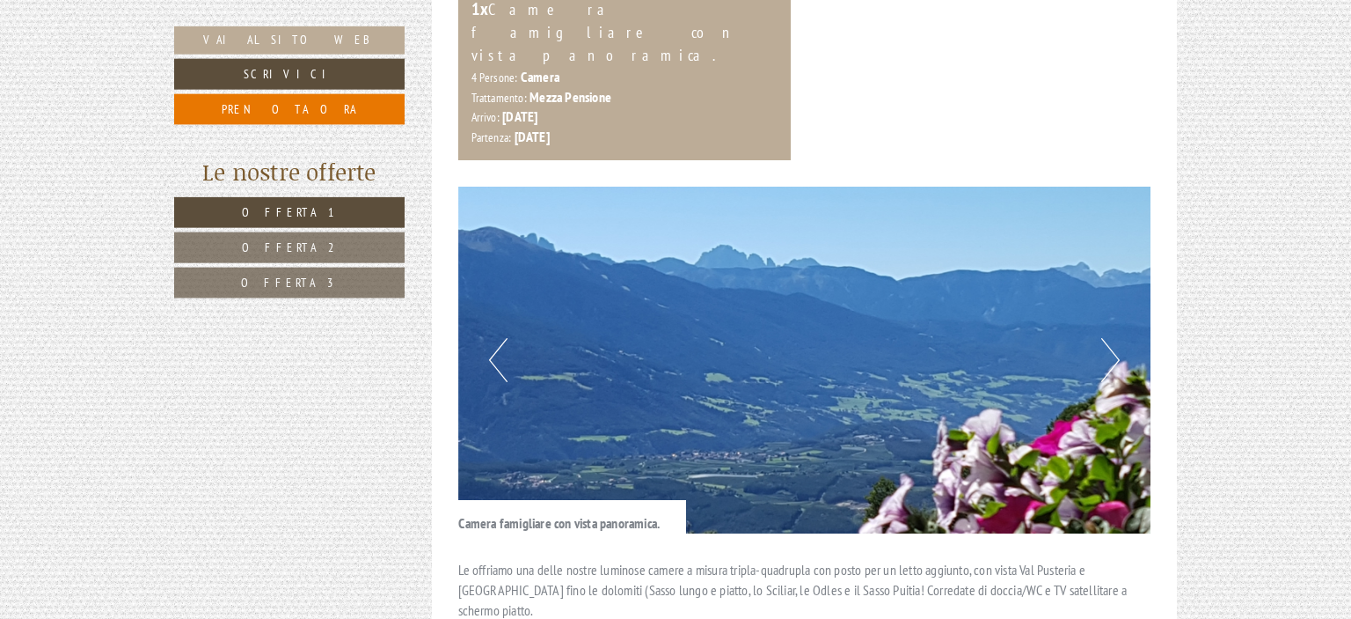
click at [1117, 338] on button "Next" at bounding box center [1111, 360] width 18 height 44
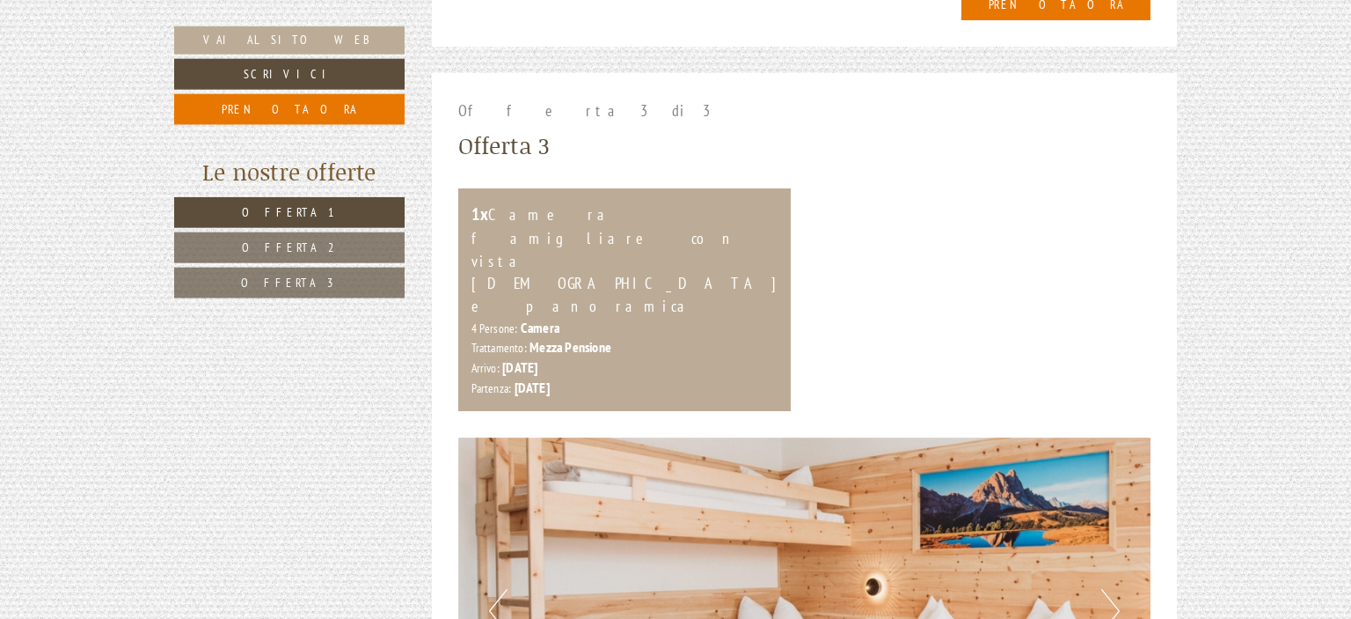
scroll to position [3447, 0]
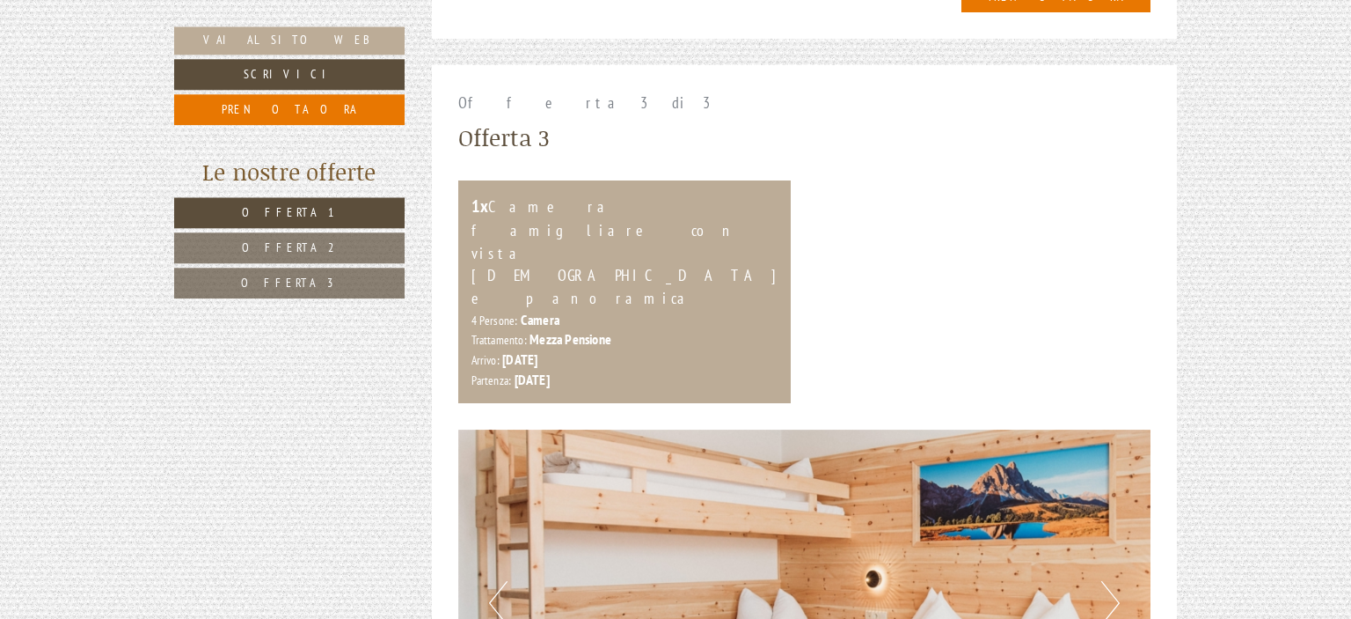
click at [1110, 581] on button "Next" at bounding box center [1111, 603] width 18 height 44
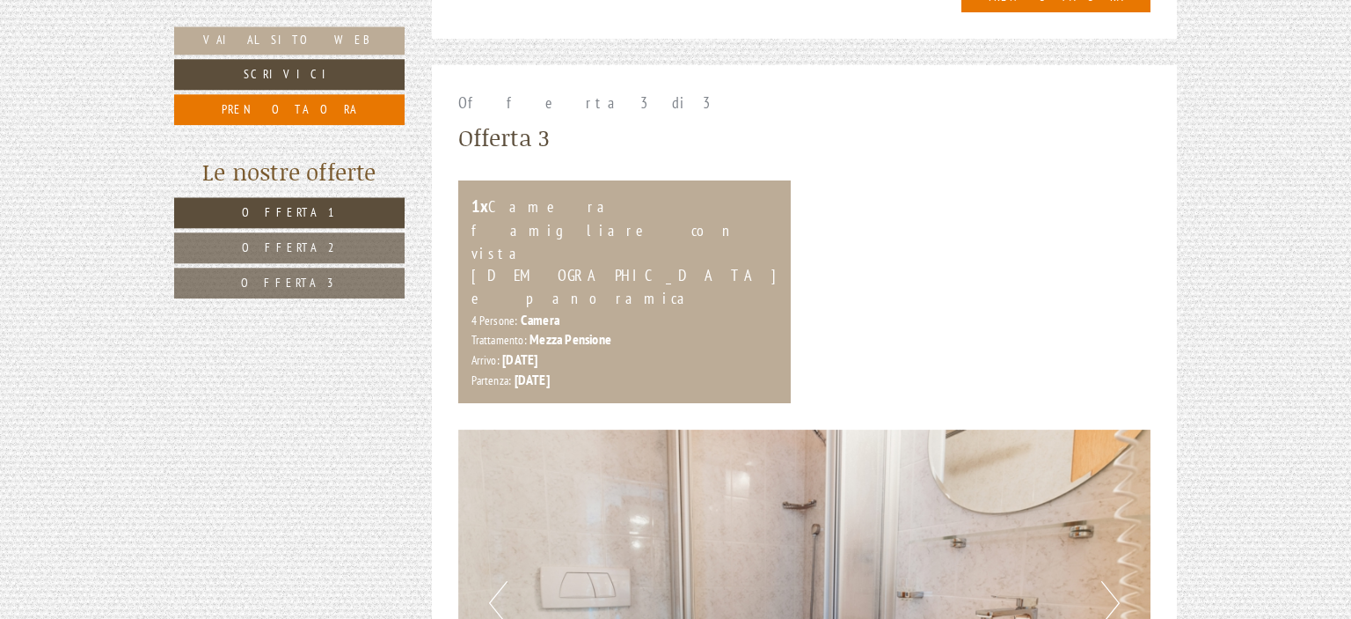
click at [1110, 581] on button "Next" at bounding box center [1111, 603] width 18 height 44
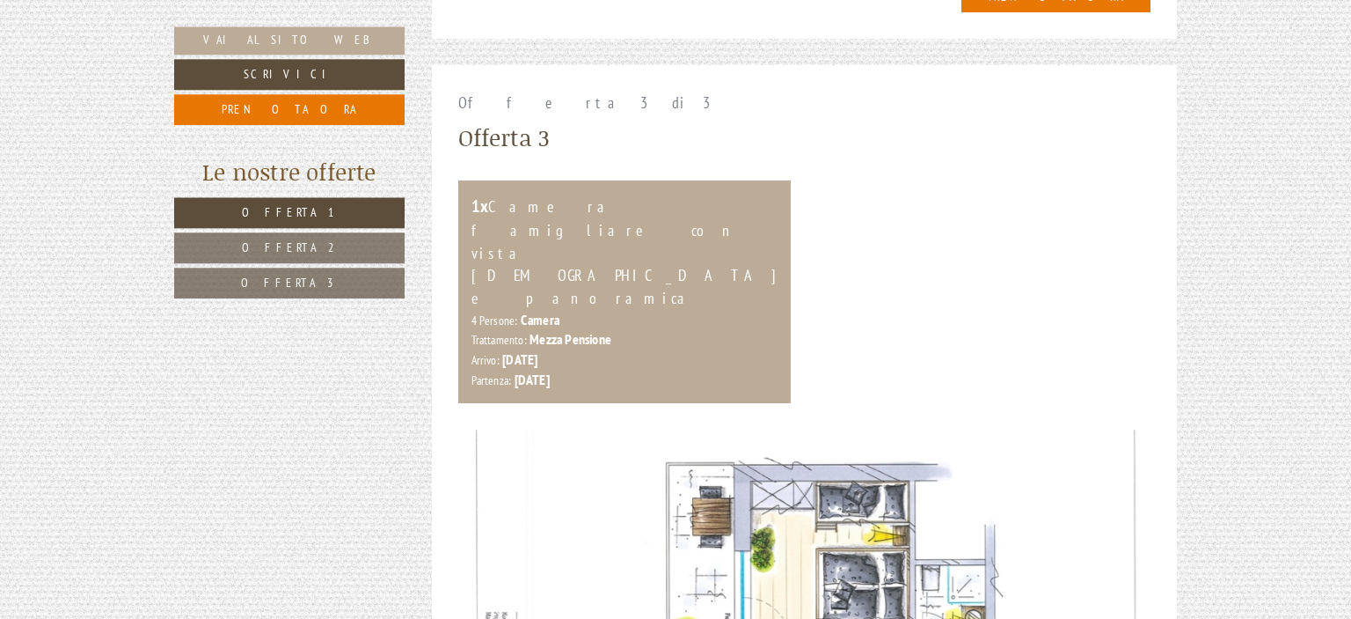
click at [1110, 581] on button "Next" at bounding box center [1111, 603] width 18 height 44
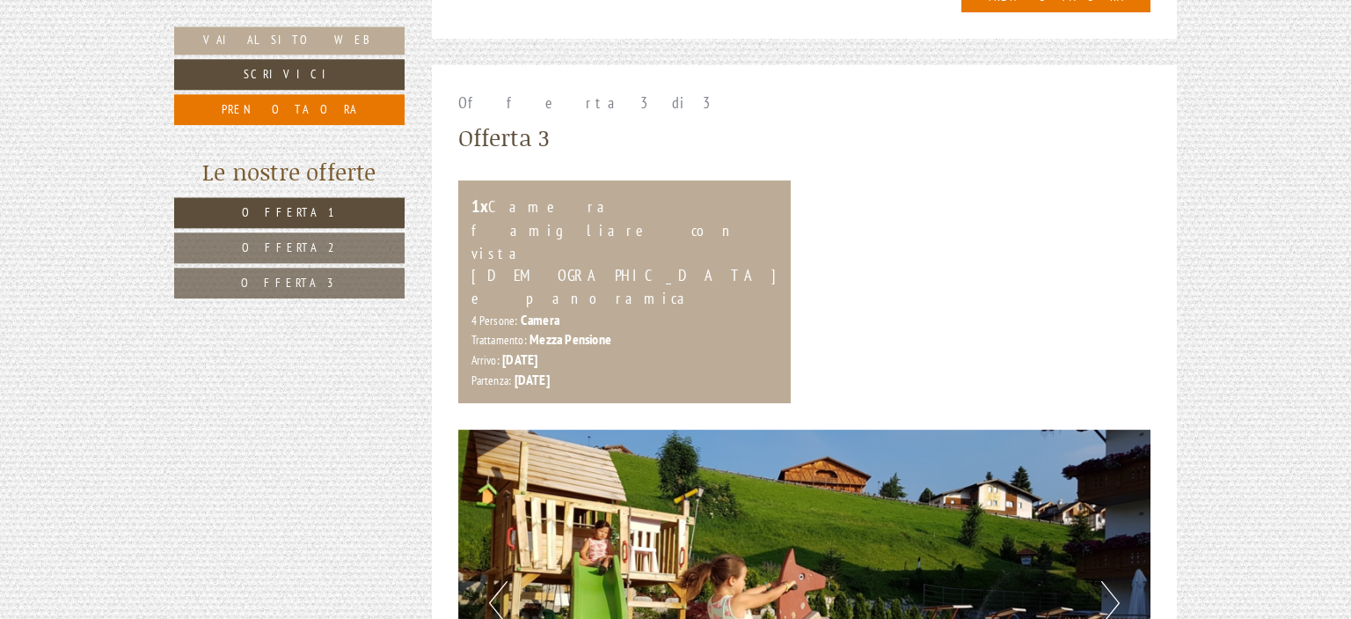
click at [1110, 581] on button "Next" at bounding box center [1111, 603] width 18 height 44
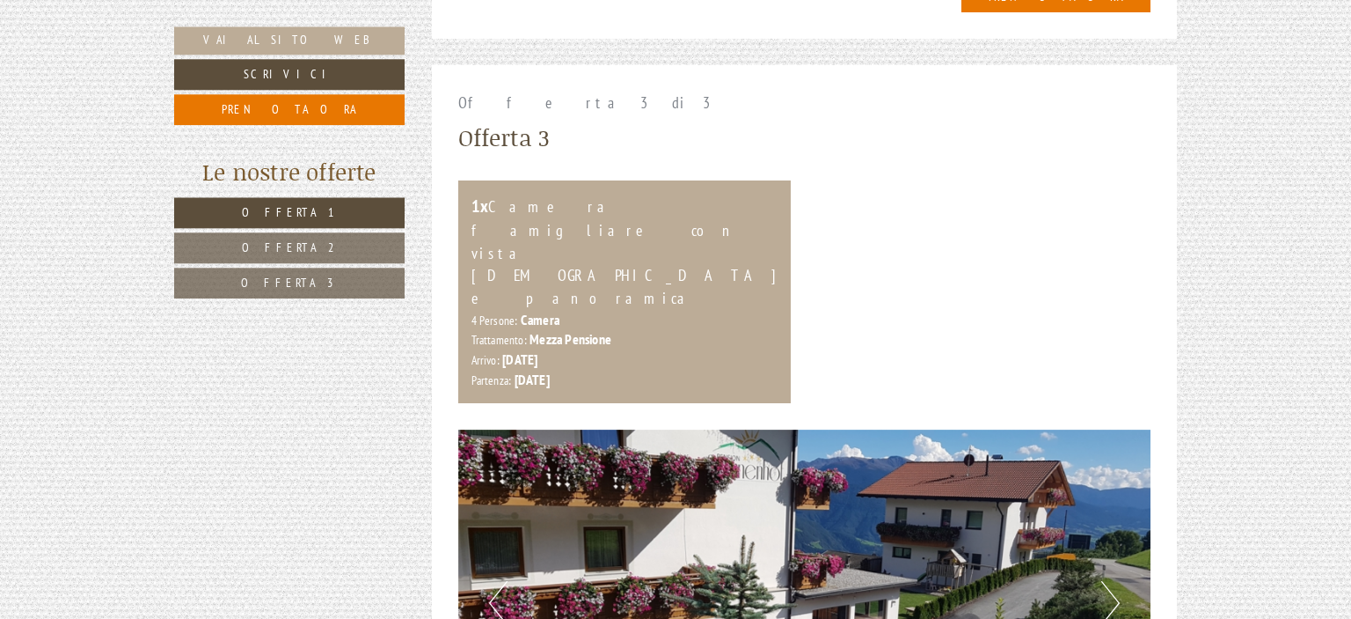
click at [1110, 581] on button "Next" at bounding box center [1111, 603] width 18 height 44
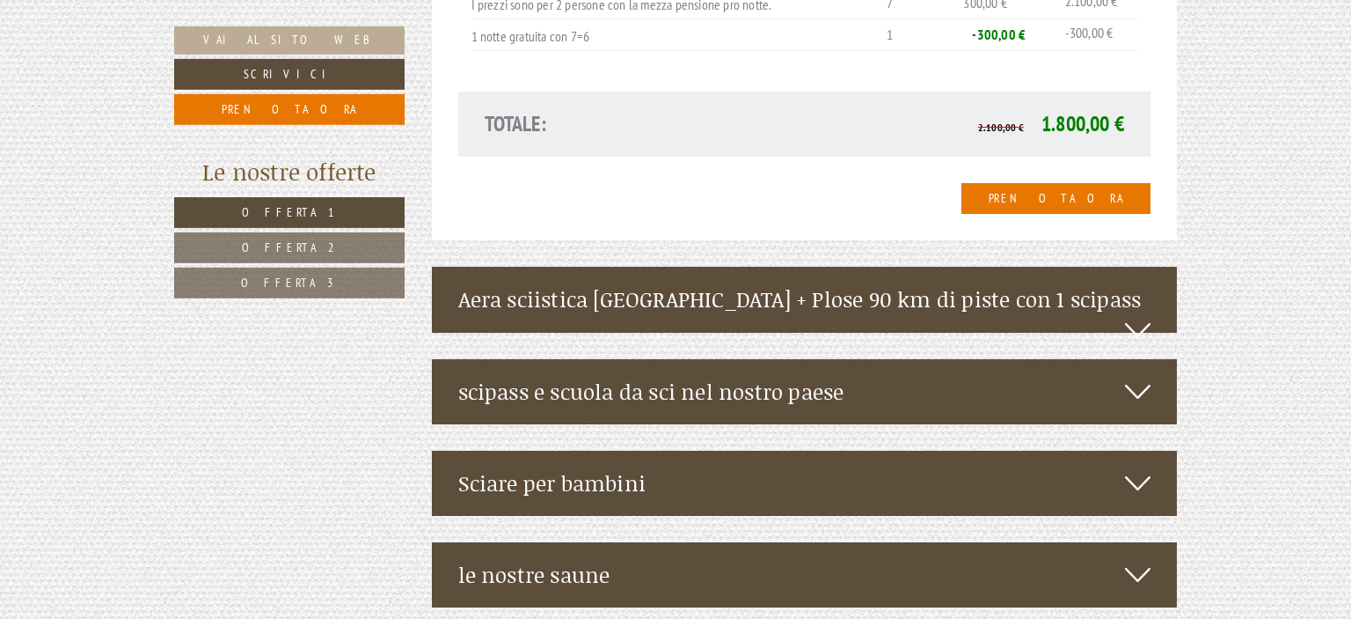
scroll to position [4404, 0]
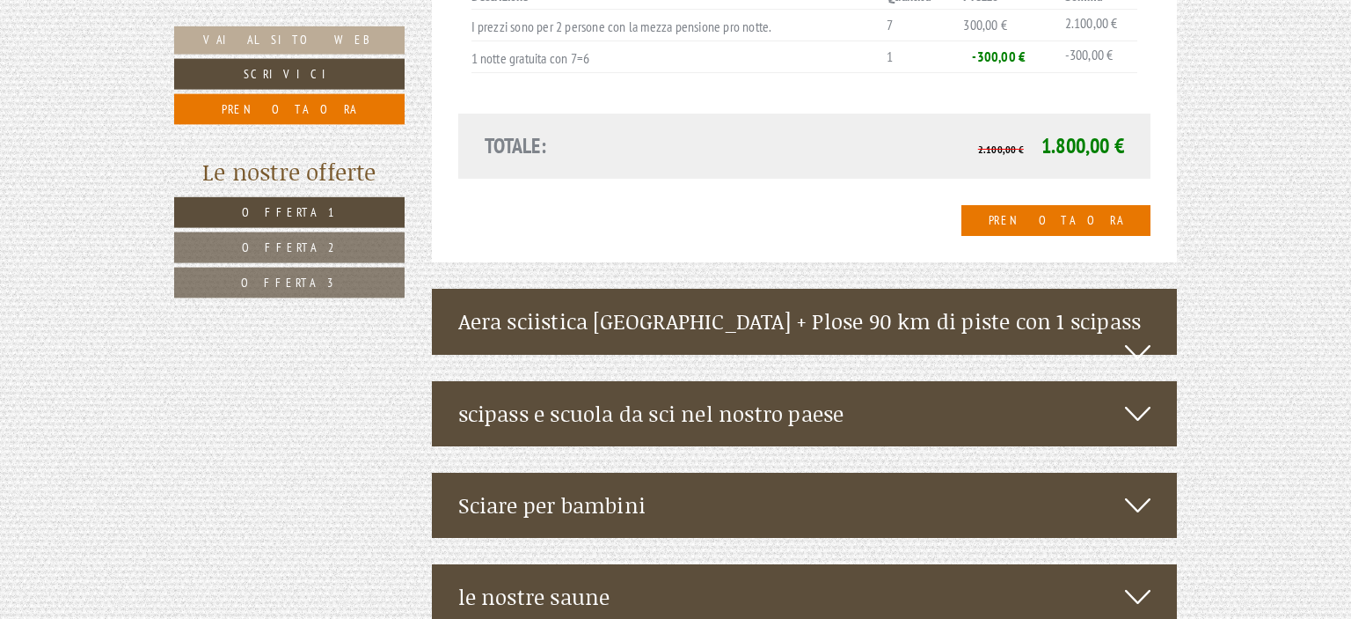
click at [1136, 337] on icon at bounding box center [1138, 352] width 26 height 30
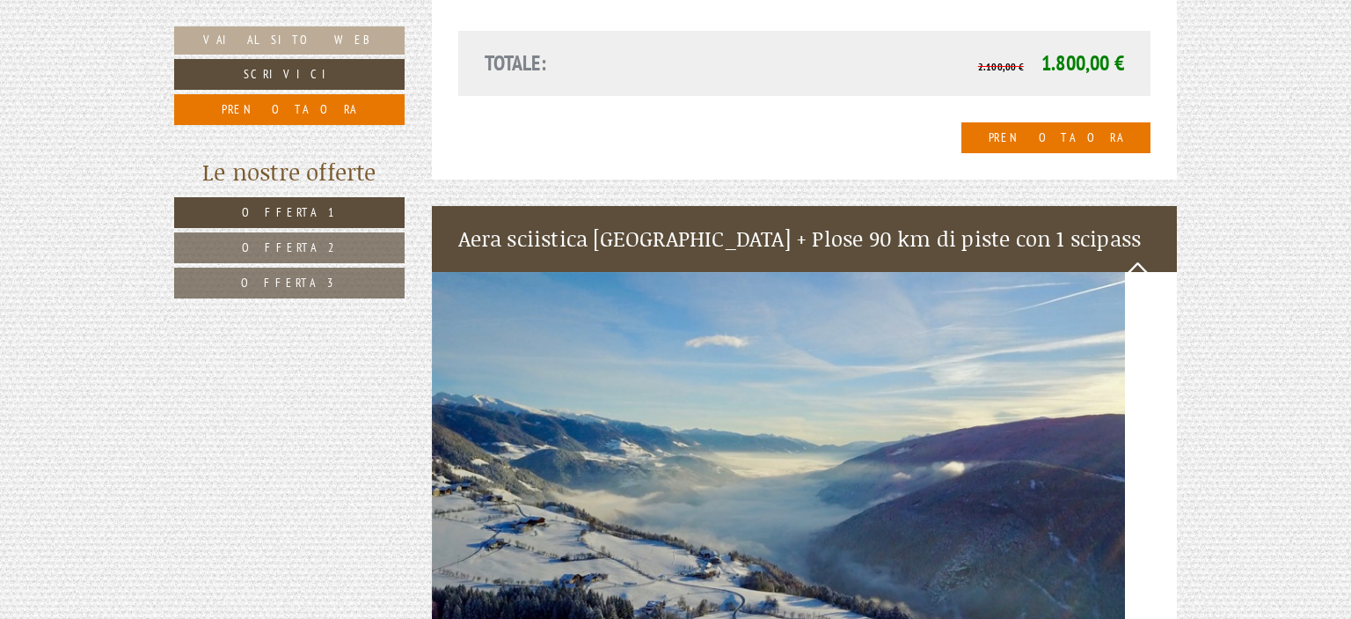
scroll to position [4477, 0]
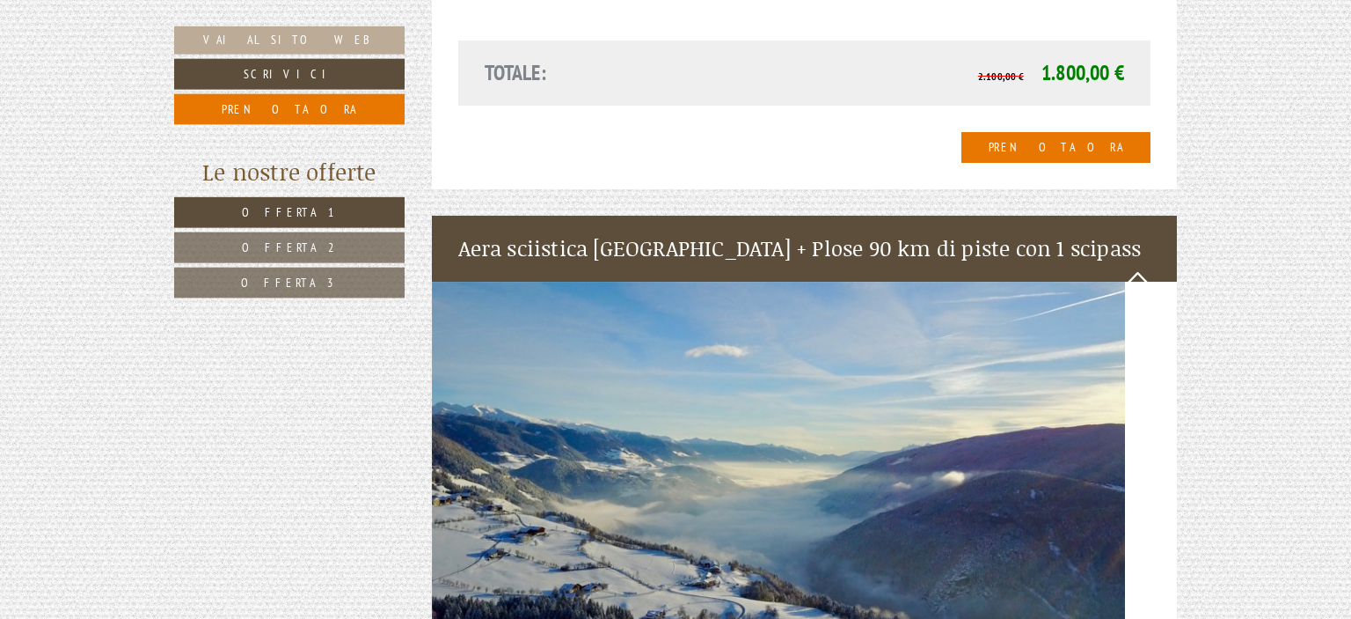
click at [786, 282] on img at bounding box center [805, 468] width 746 height 373
click at [760, 357] on img at bounding box center [805, 468] width 746 height 373
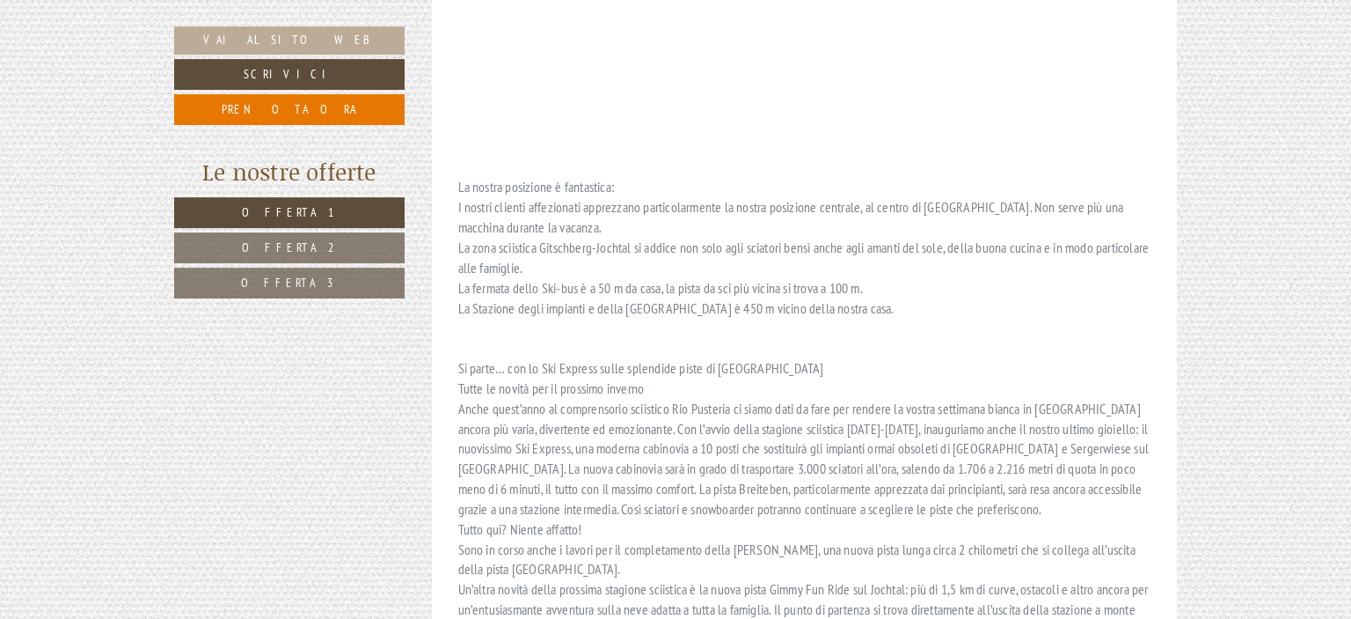
scroll to position [5395, 0]
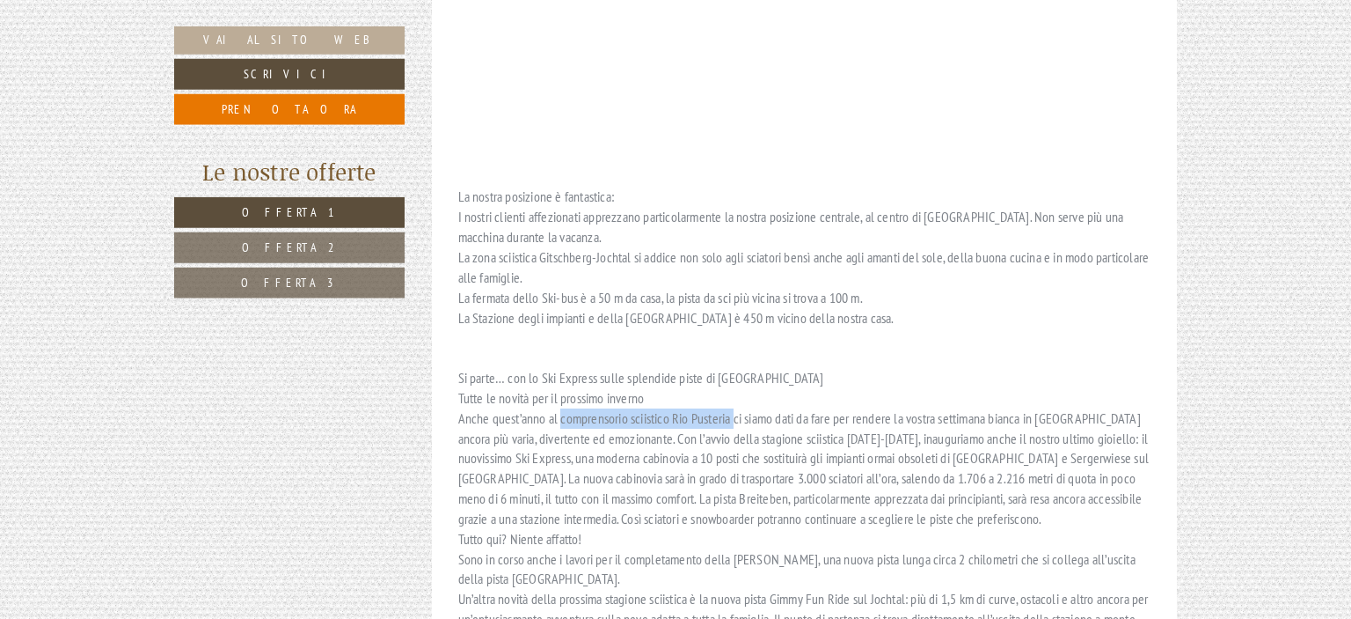
drag, startPoint x: 560, startPoint y: 216, endPoint x: 734, endPoint y: 217, distance: 174.2
click at [734, 217] on p "La nostra posizione è fantastica: I nostri clienti affezionati apprezzano parti…" at bounding box center [804, 418] width 693 height 462
copy p "comprensorio sciistico Rio Pusteria"
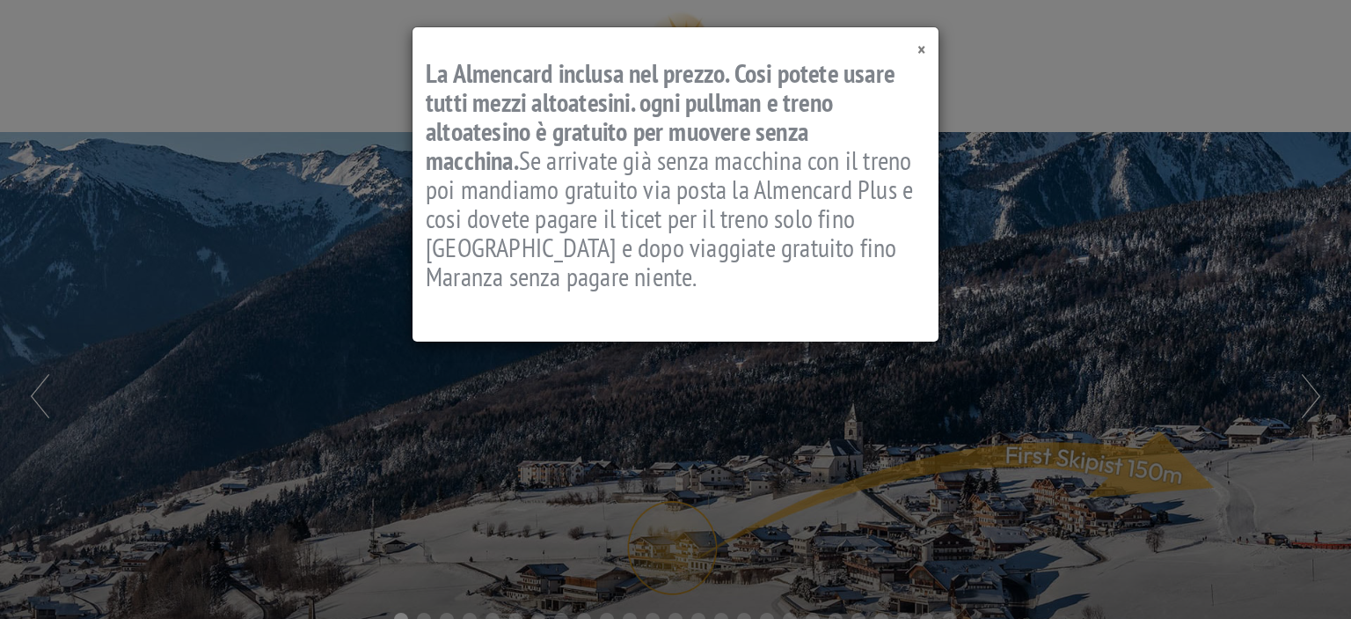
click at [923, 55] on span "×" at bounding box center [922, 50] width 8 height 24
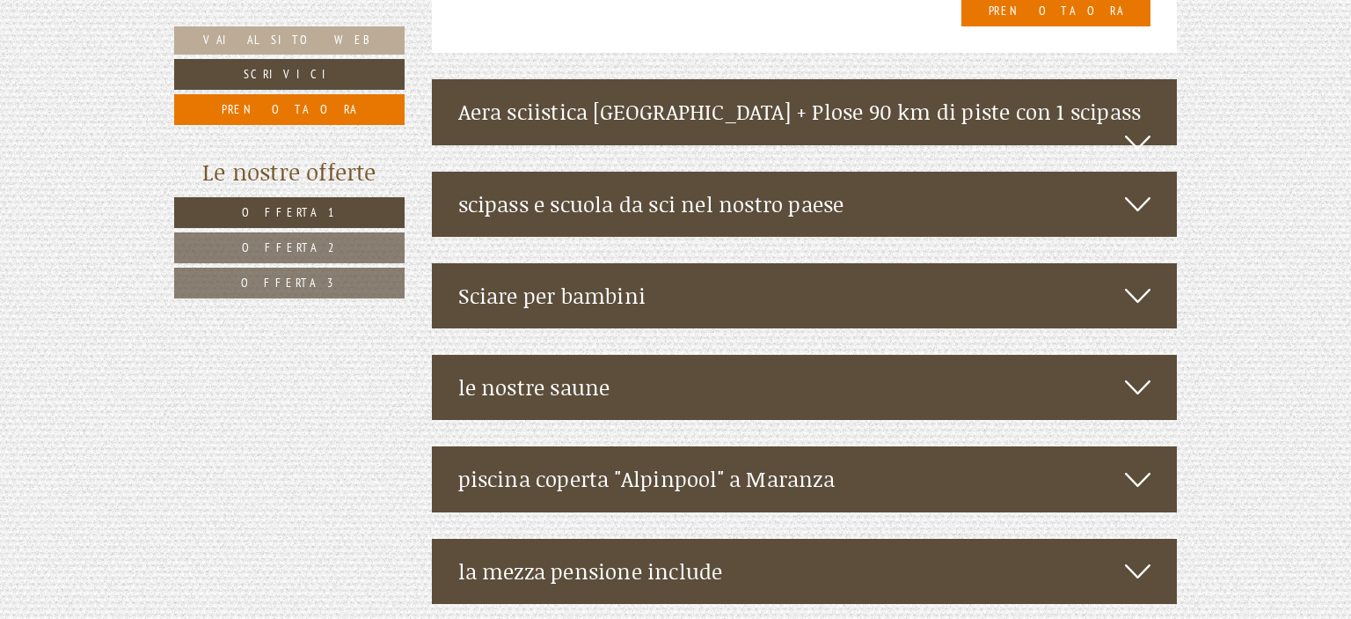
scroll to position [4699, 0]
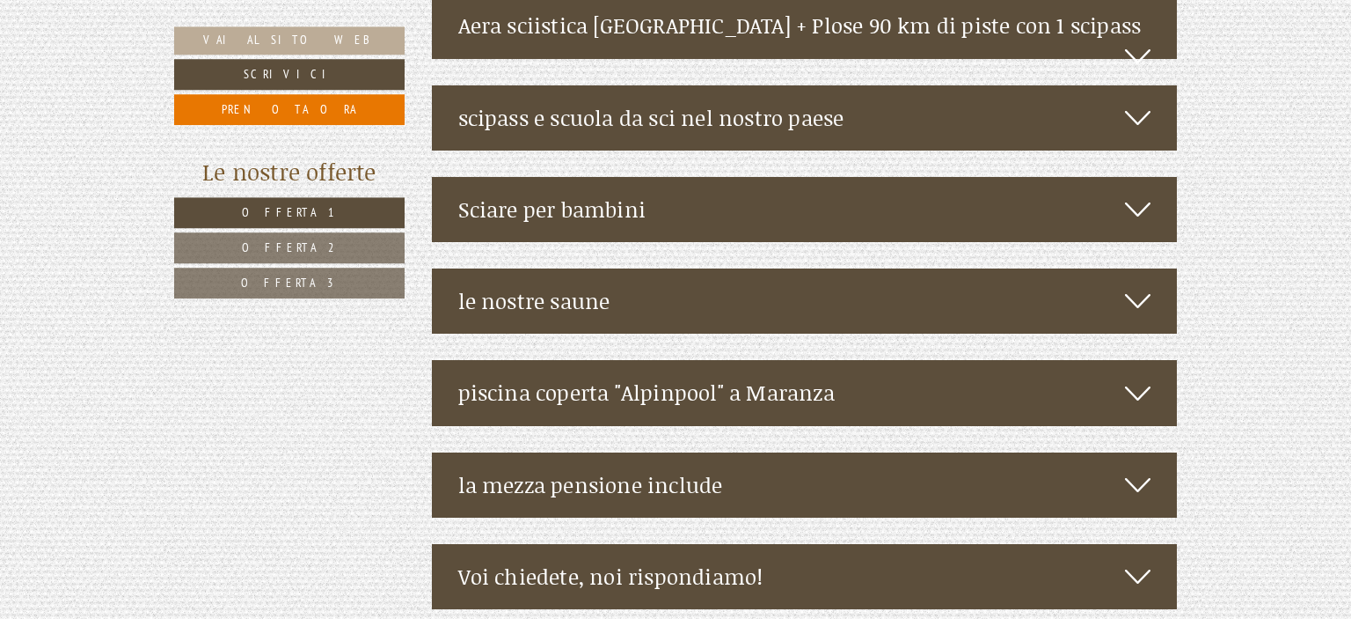
click at [1117, 452] on div "la mezza pensione include" at bounding box center [805, 484] width 746 height 65
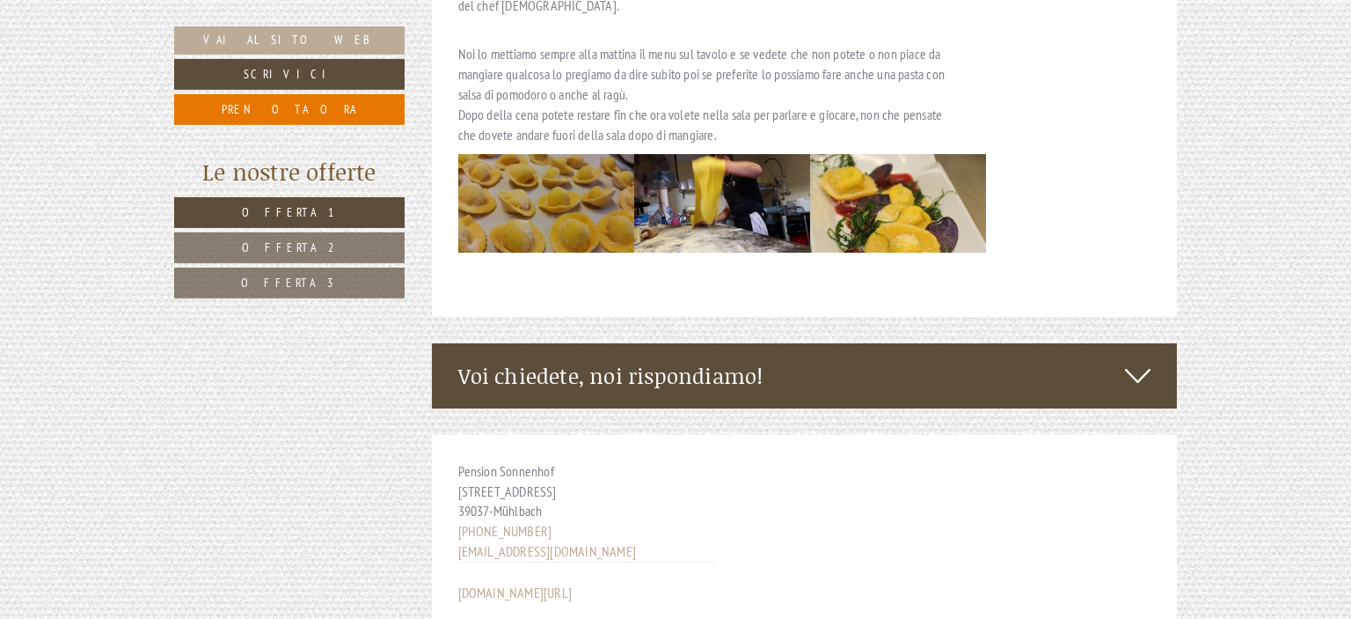
scroll to position [5395, 0]
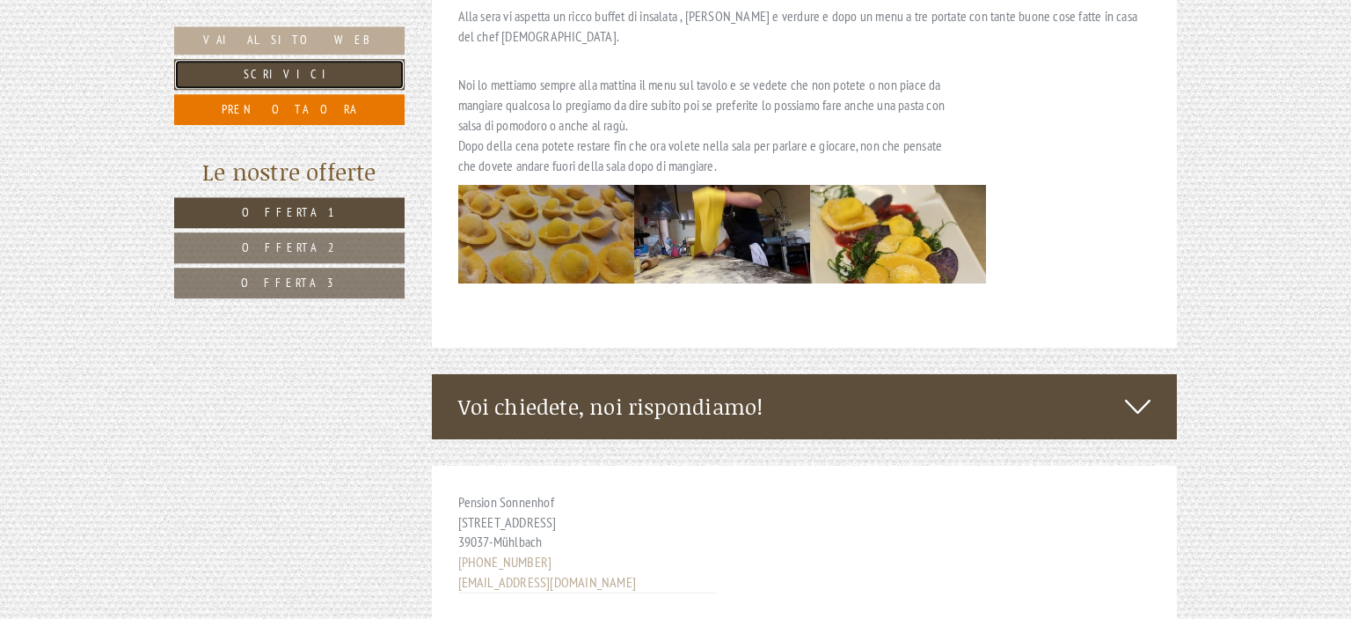
click at [297, 68] on link "Scrivici" at bounding box center [289, 74] width 231 height 31
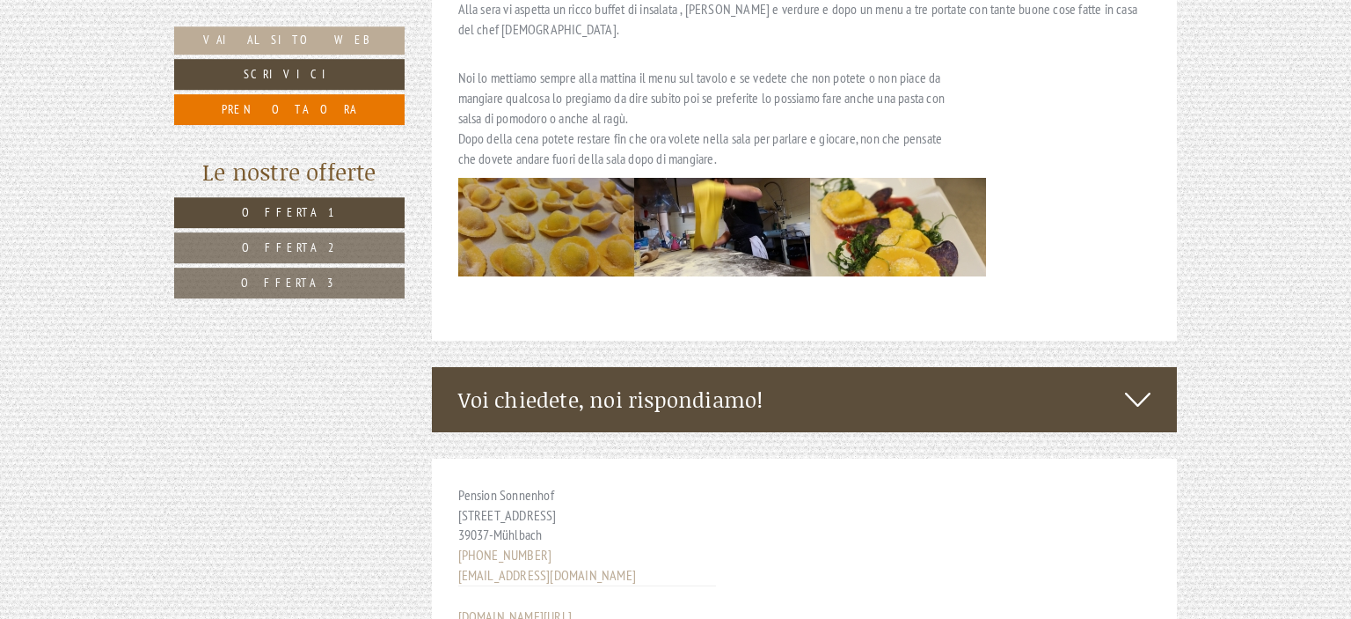
scroll to position [5387, 0]
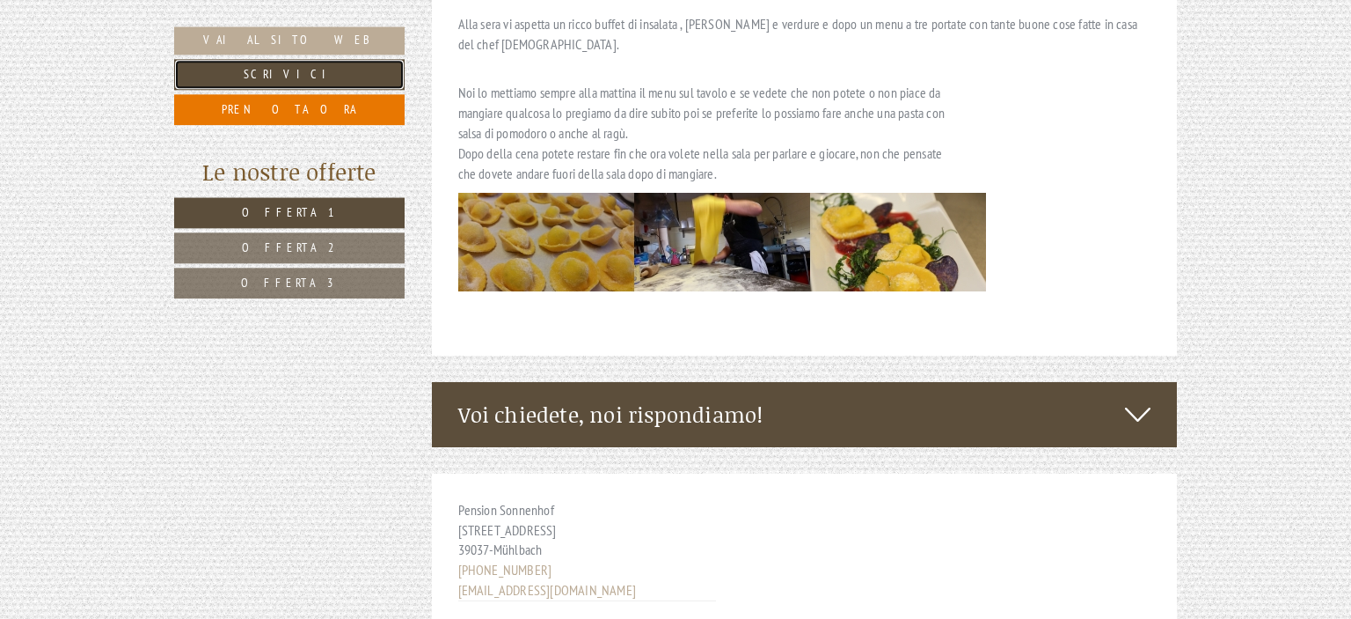
click at [280, 69] on link "Scrivici" at bounding box center [289, 74] width 231 height 31
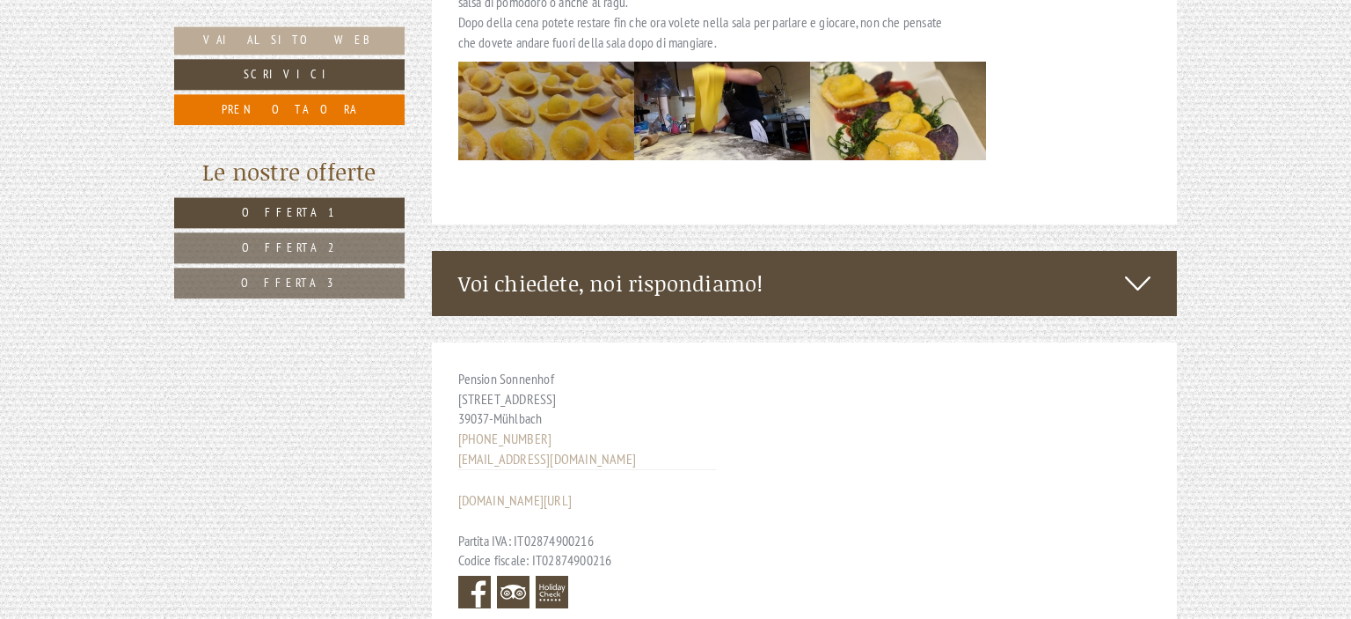
scroll to position [5521, 0]
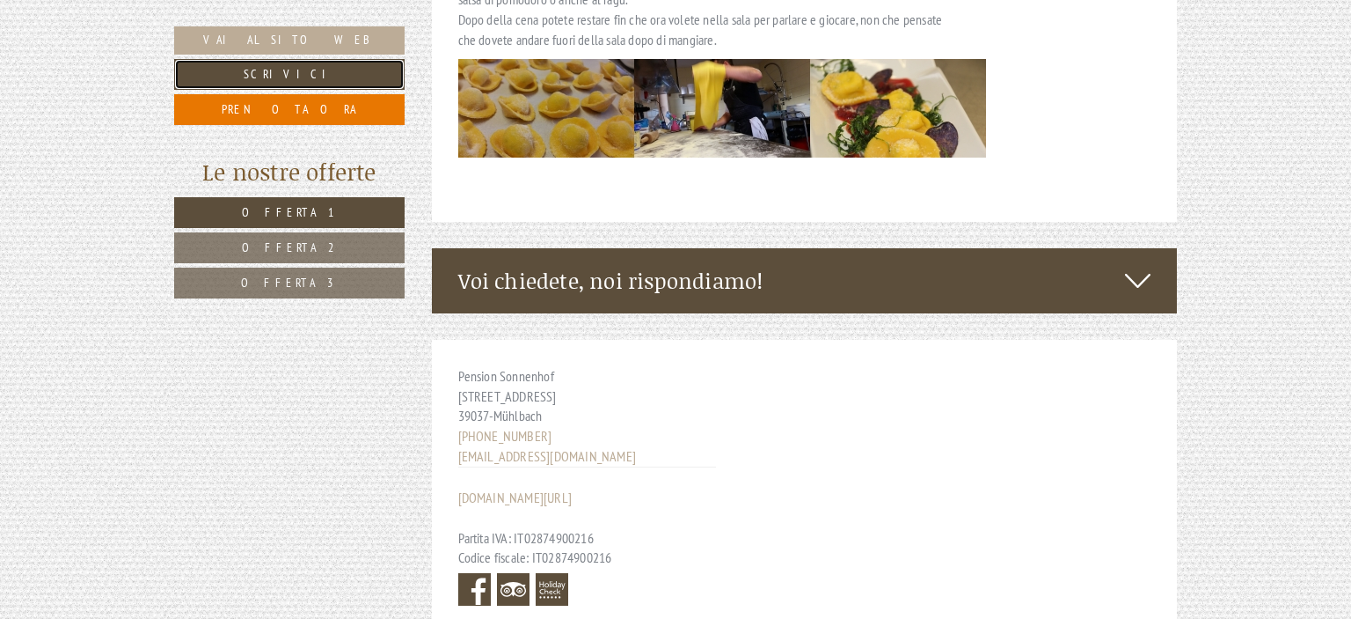
click at [280, 69] on link "Scrivici" at bounding box center [289, 74] width 231 height 31
click at [316, 40] on link "Vai al sito web" at bounding box center [289, 40] width 231 height 28
drag, startPoint x: 456, startPoint y: 255, endPoint x: 589, endPoint y: 260, distance: 133.8
click at [589, 340] on div "Pension Sonnenhof [STREET_ADDRESS] [PHONE_NUMBER] [EMAIL_ADDRESS][DOMAIN_NAME] …" at bounding box center [587, 488] width 311 height 297
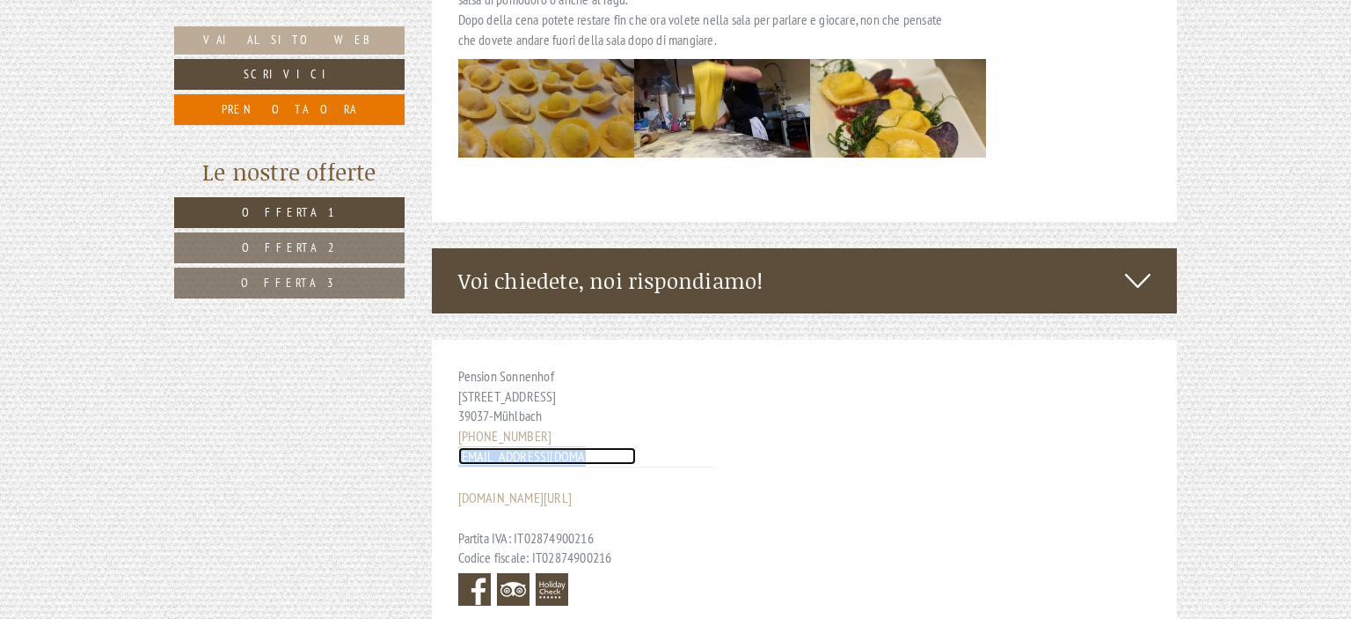
copy link "[EMAIL_ADDRESS][DOMAIN_NAME]"
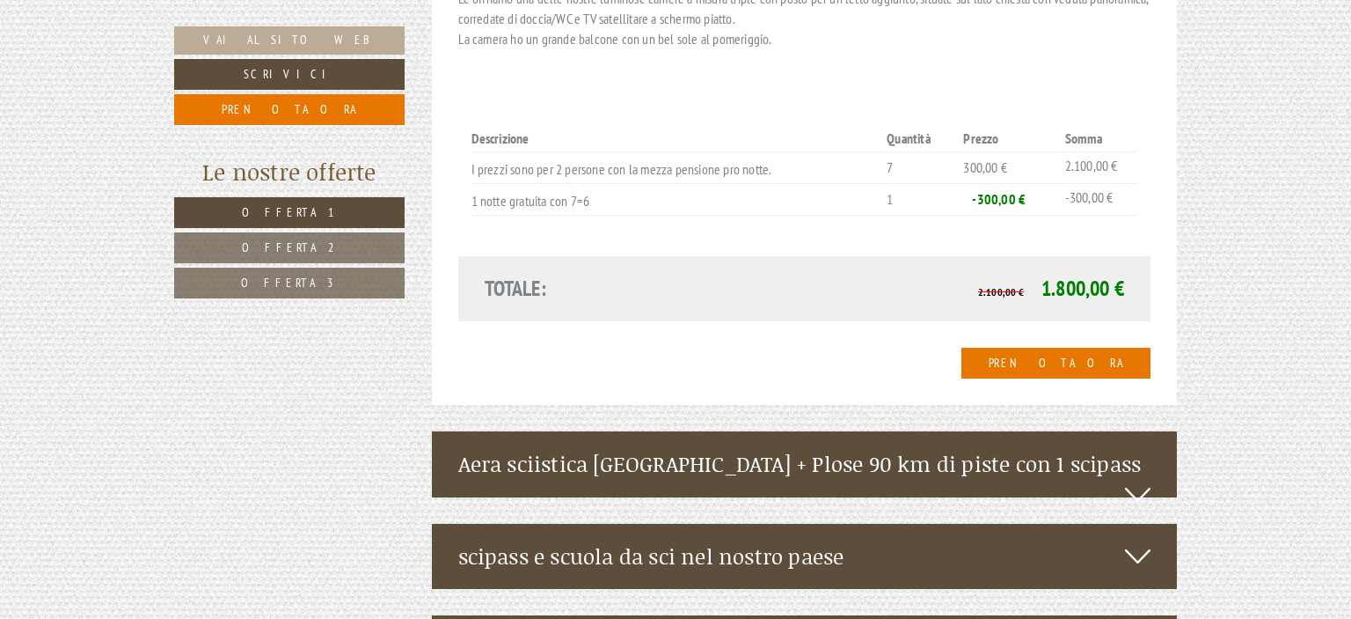
scroll to position [4284, 0]
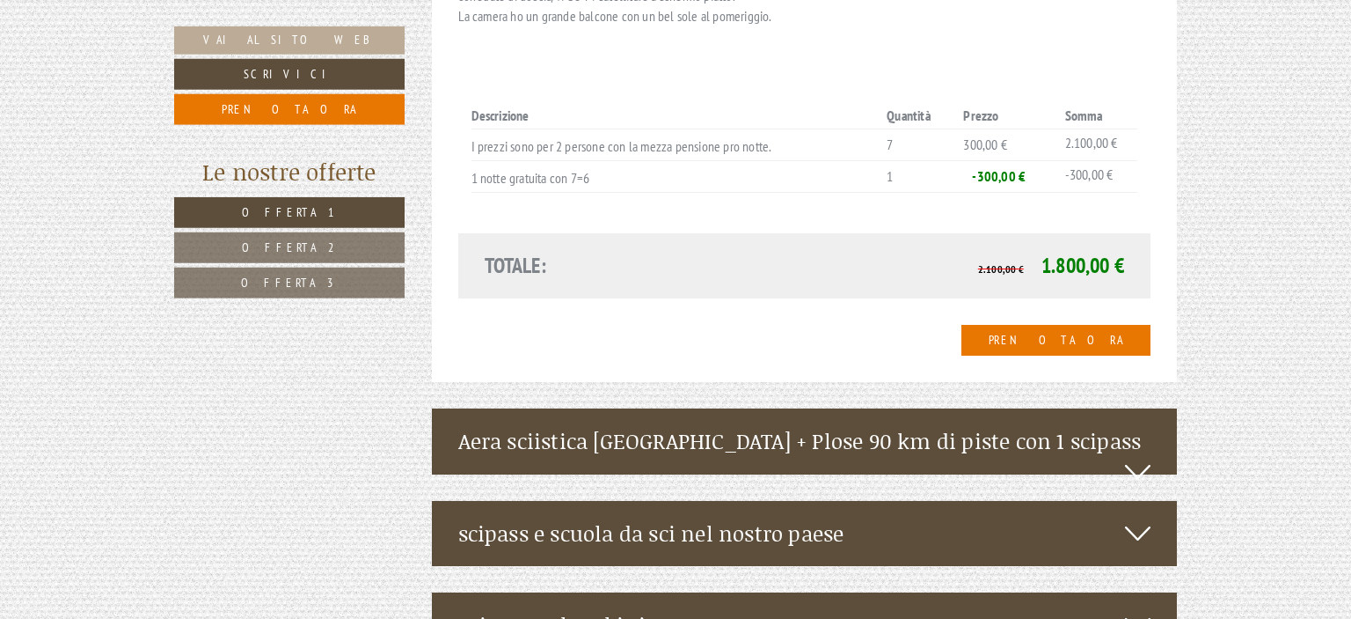
click at [1142, 457] on icon at bounding box center [1138, 472] width 26 height 30
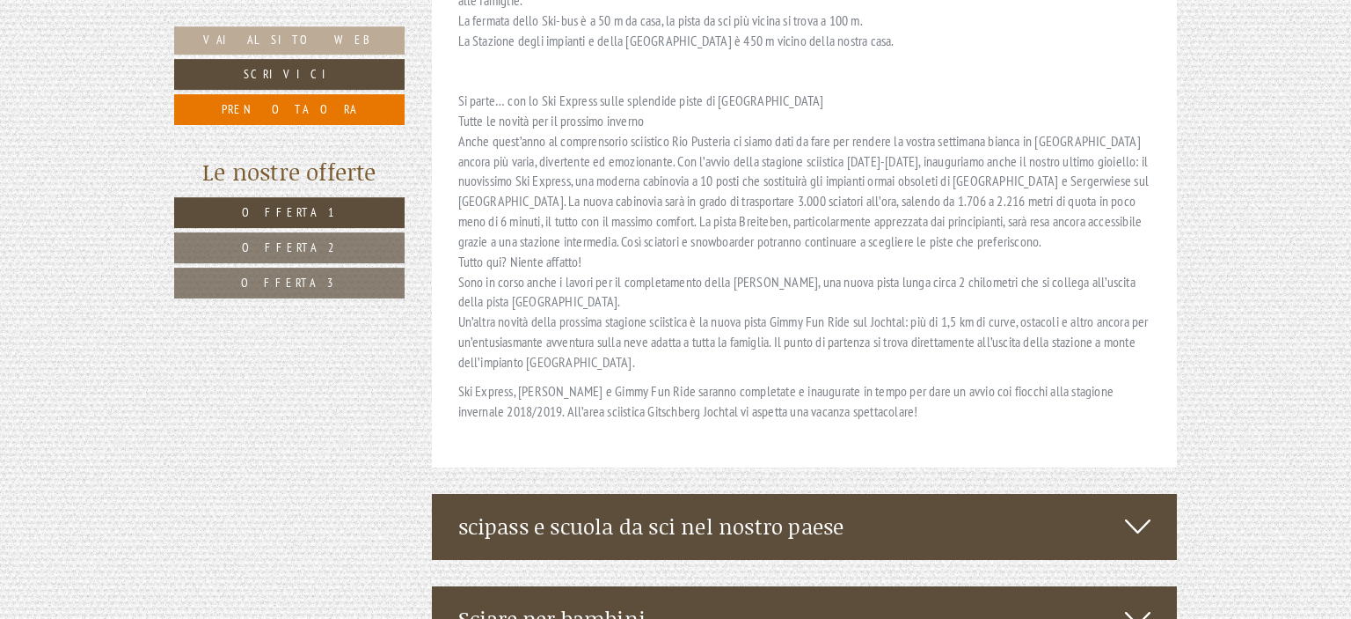
scroll to position [5710, 0]
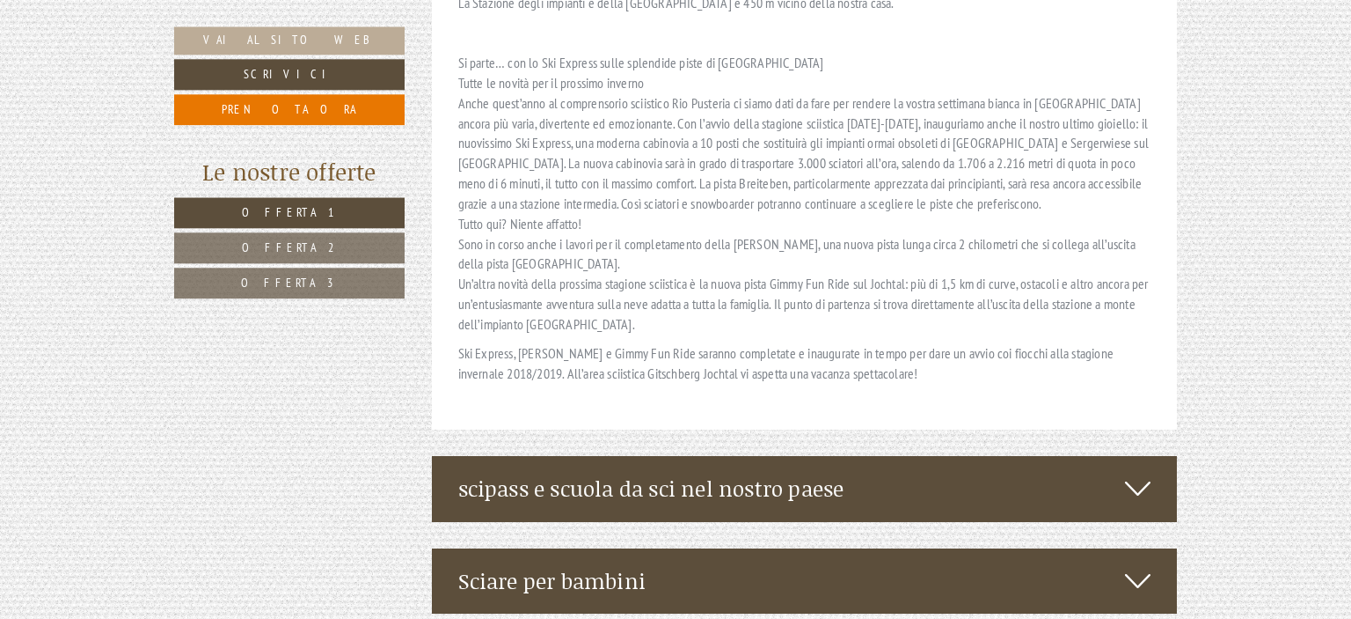
click at [1153, 456] on div "scipass e scuola da sci nel nostro paese" at bounding box center [805, 488] width 746 height 65
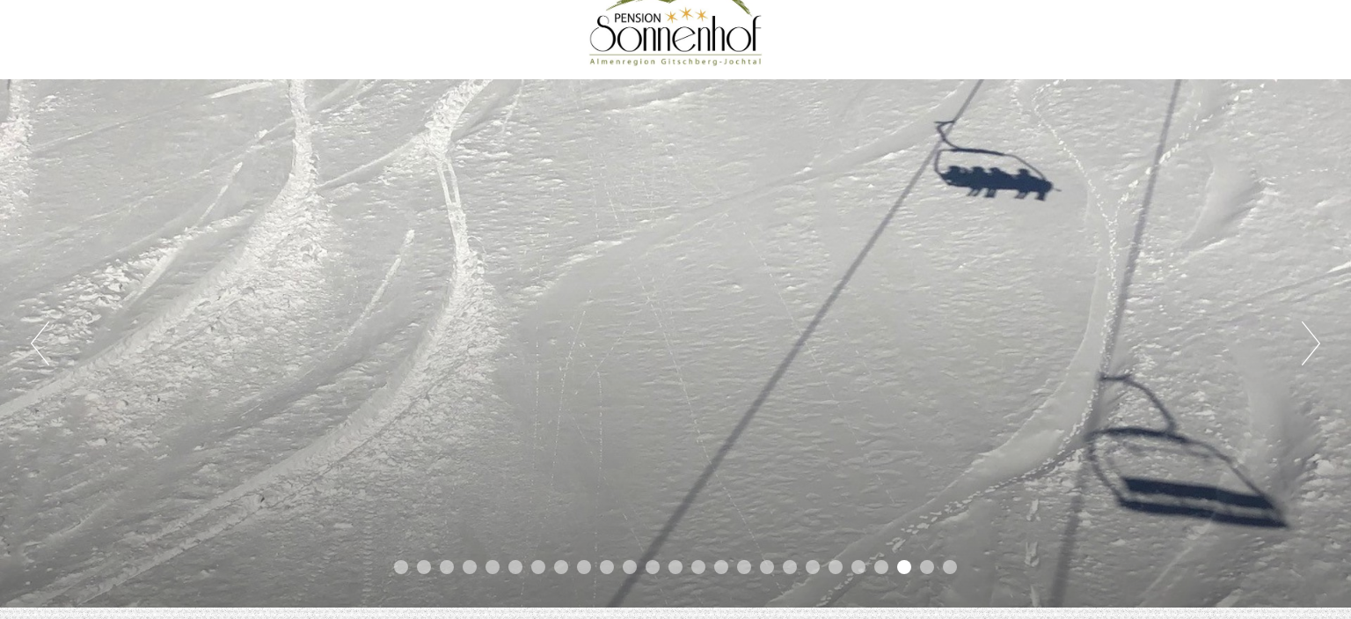
scroll to position [63, 0]
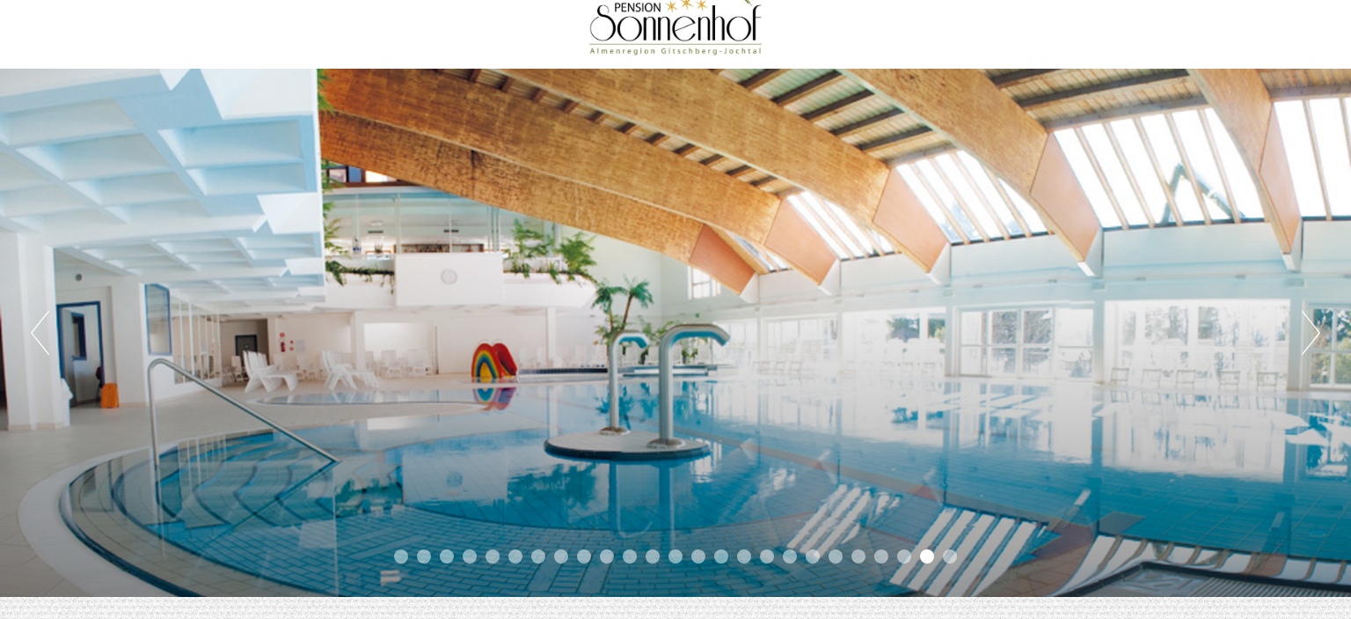
click at [32, 338] on button "Previous" at bounding box center [40, 333] width 18 height 44
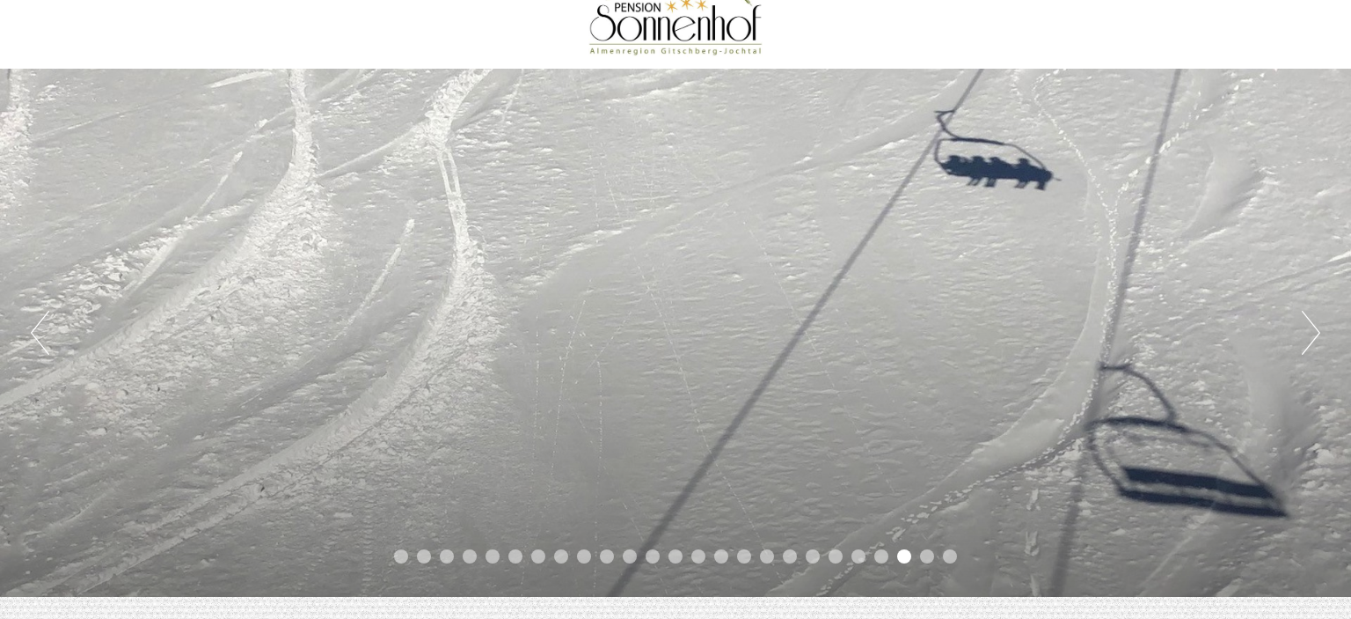
click at [32, 338] on button "Previous" at bounding box center [40, 333] width 18 height 44
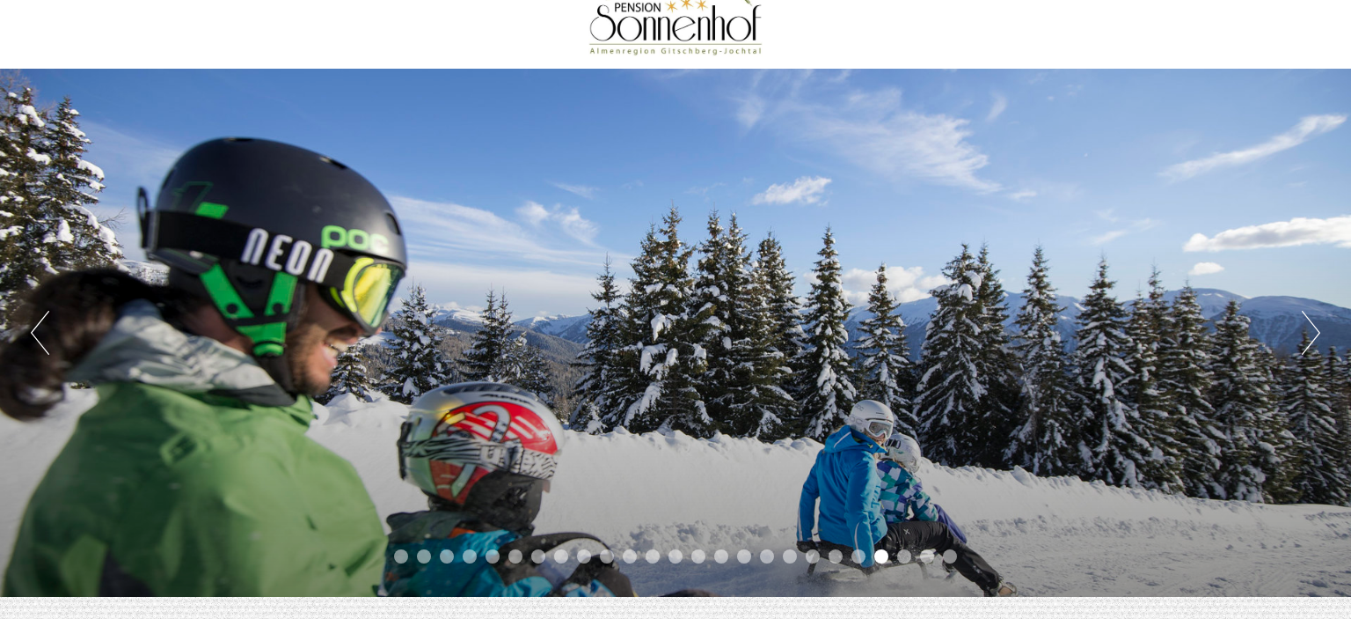
click at [32, 338] on button "Previous" at bounding box center [40, 333] width 18 height 44
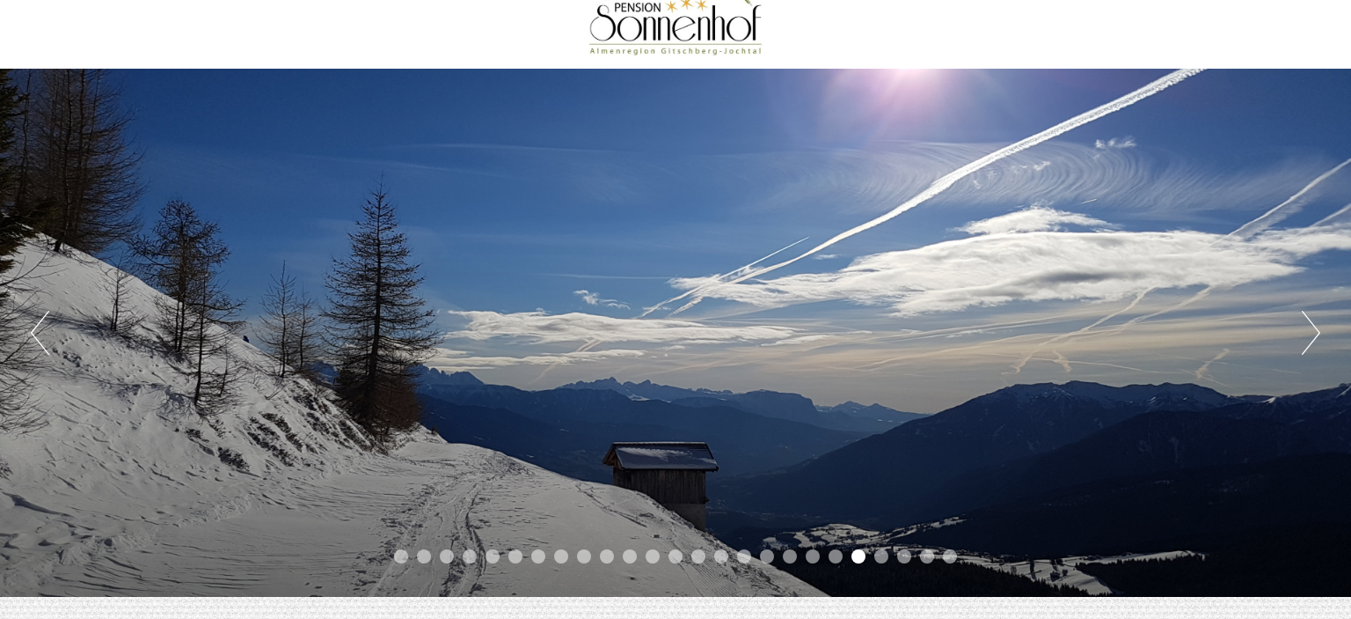
click at [32, 338] on button "Previous" at bounding box center [40, 333] width 18 height 44
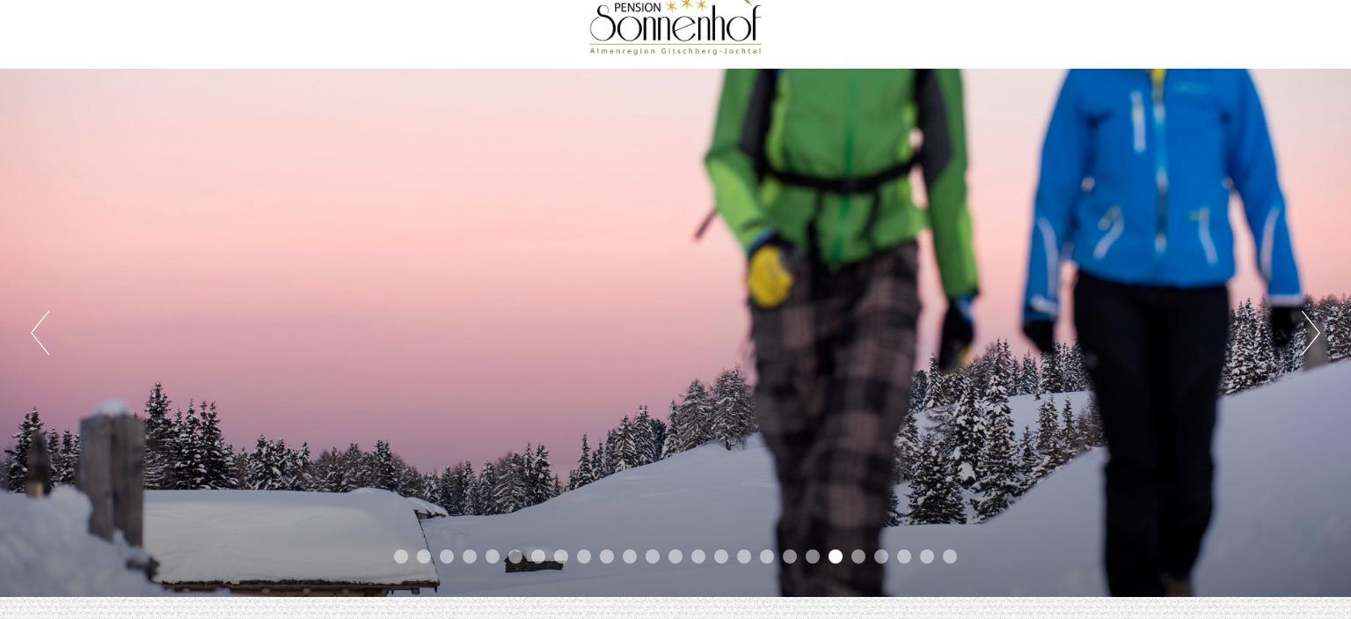
click at [32, 338] on button "Previous" at bounding box center [40, 333] width 18 height 44
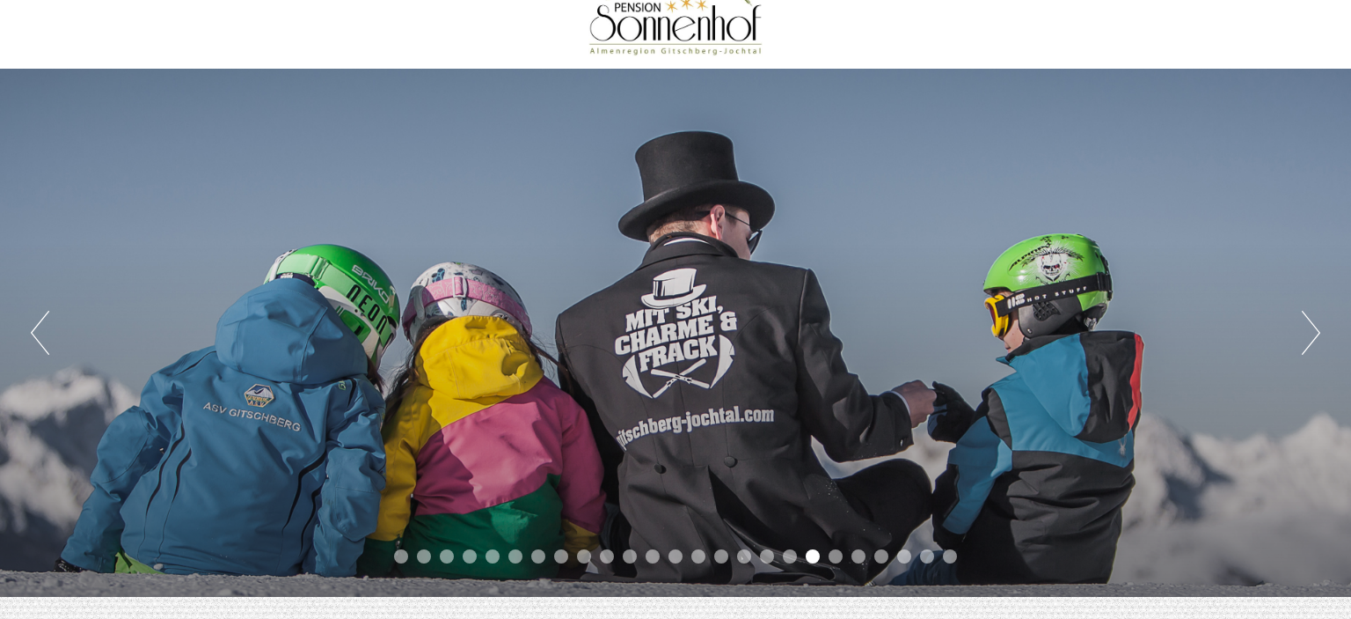
click at [32, 338] on button "Previous" at bounding box center [40, 333] width 18 height 44
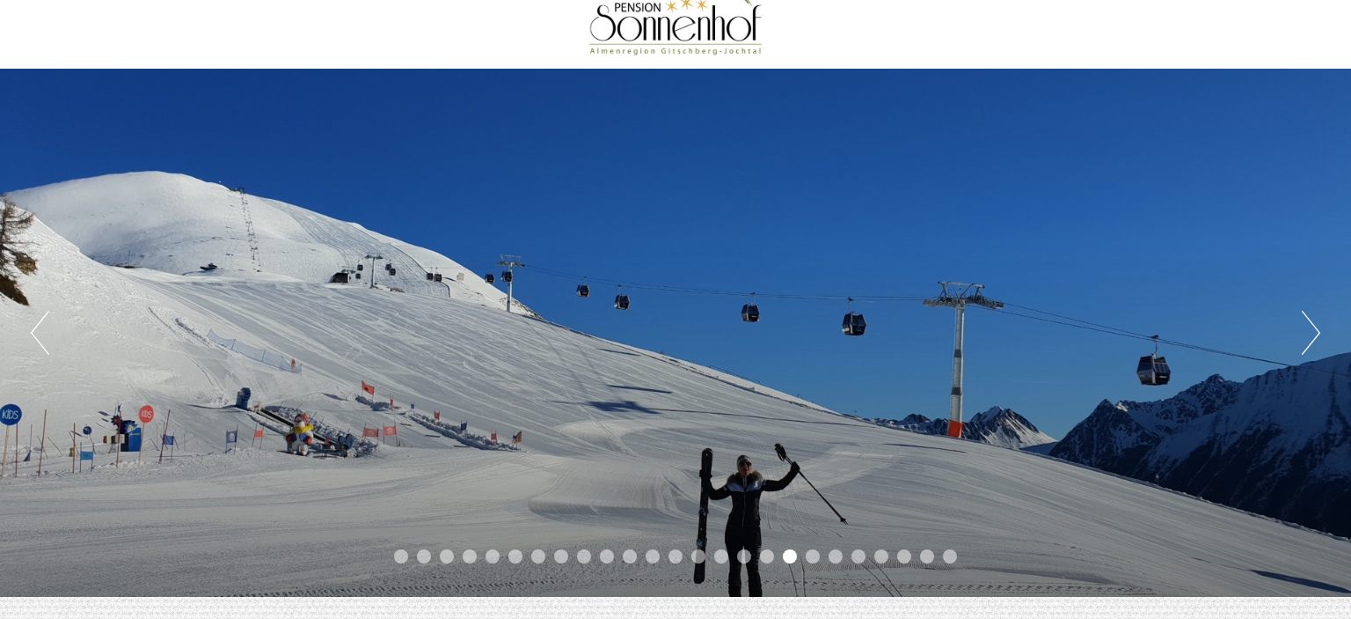
click at [32, 338] on button "Previous" at bounding box center [40, 333] width 18 height 44
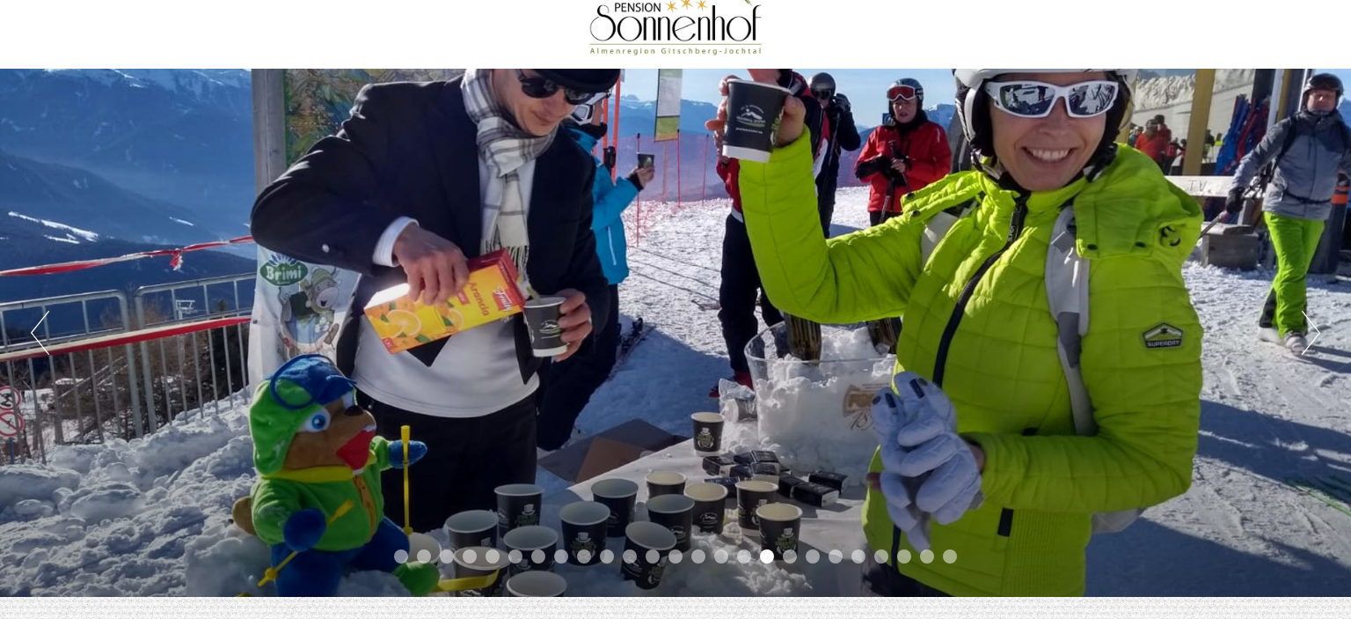
click at [32, 338] on button "Previous" at bounding box center [40, 333] width 18 height 44
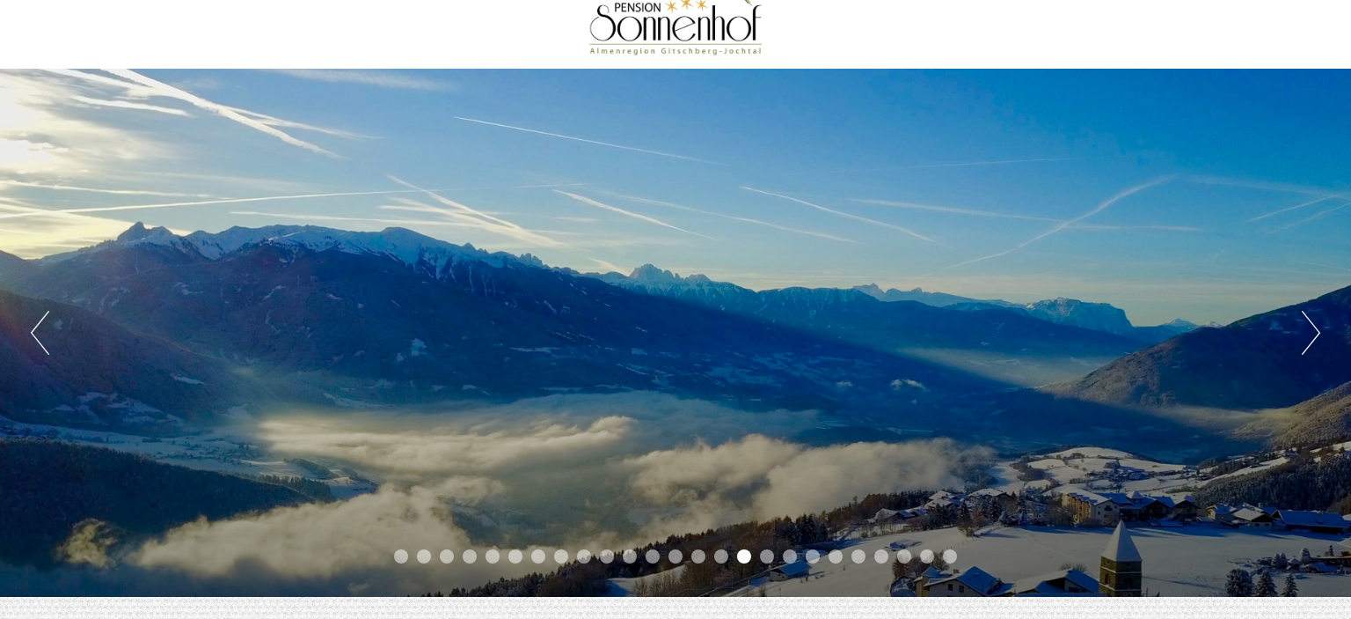
click at [32, 338] on button "Previous" at bounding box center [40, 333] width 18 height 44
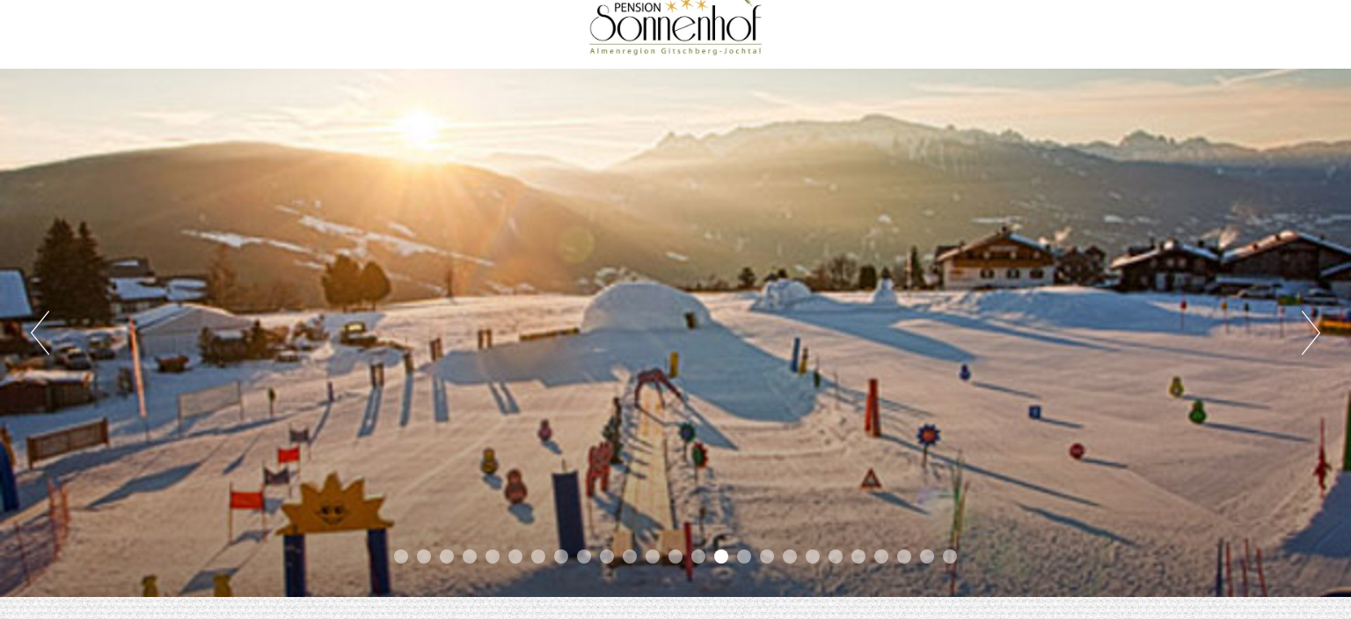
click at [32, 338] on button "Previous" at bounding box center [40, 333] width 18 height 44
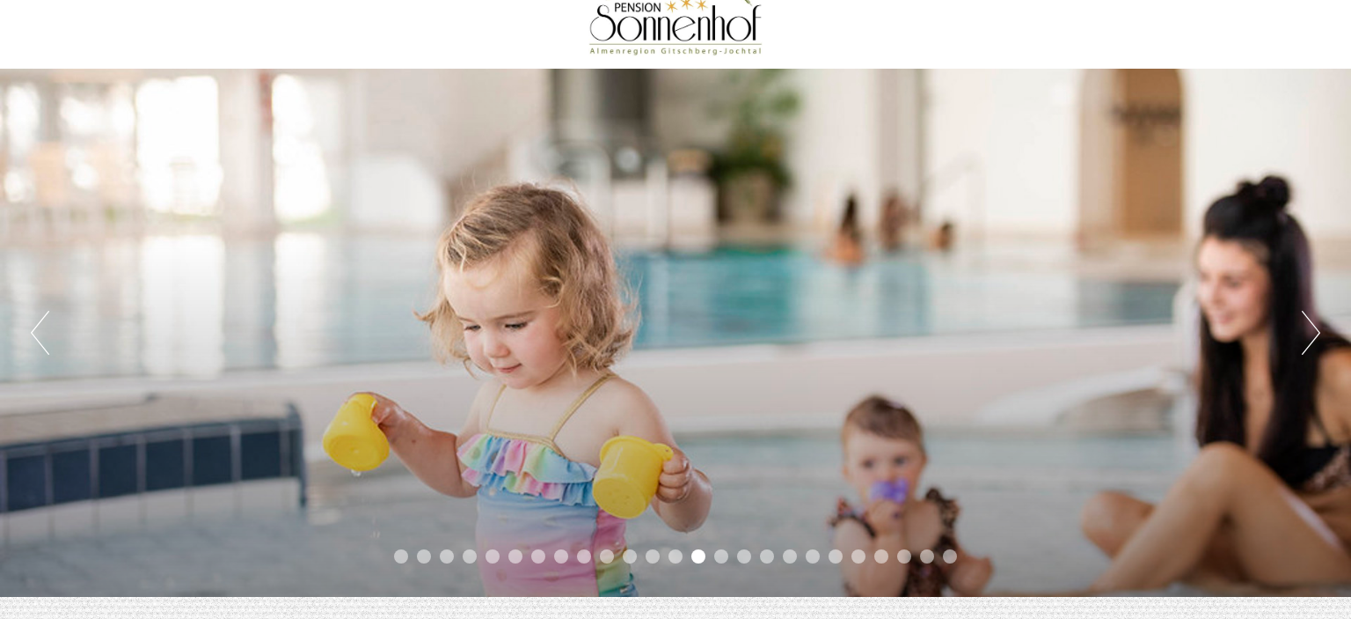
click at [32, 338] on button "Previous" at bounding box center [40, 333] width 18 height 44
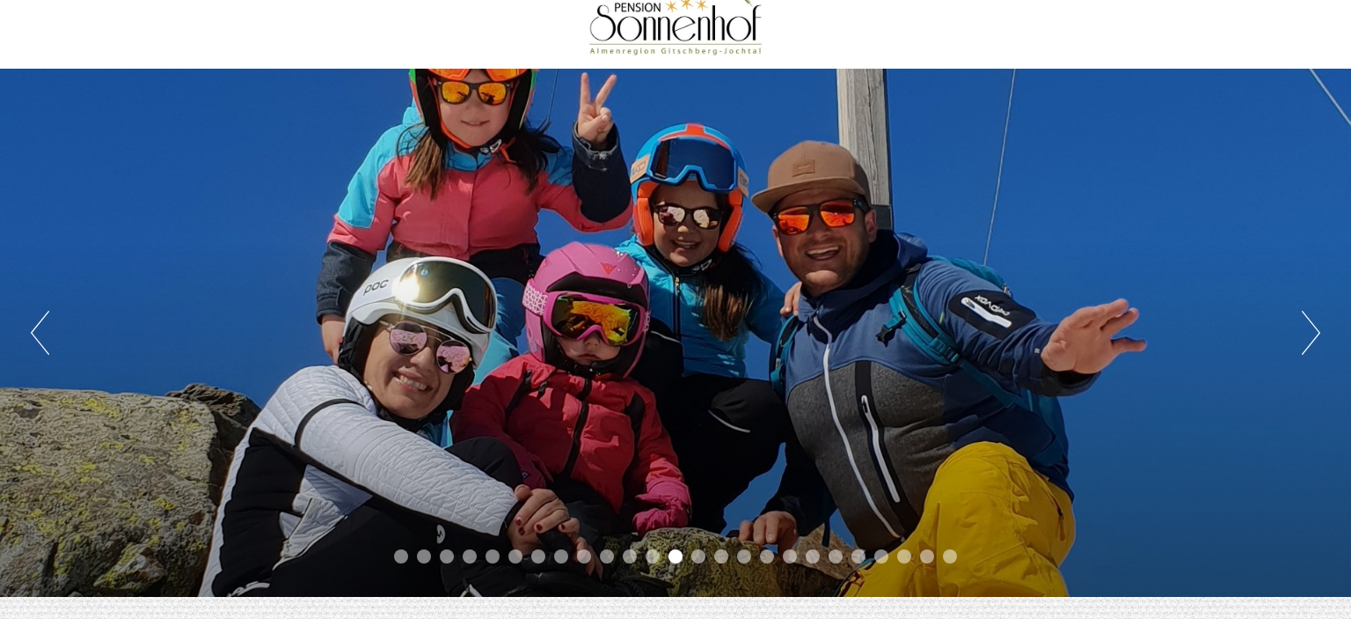
click at [32, 338] on button "Previous" at bounding box center [40, 333] width 18 height 44
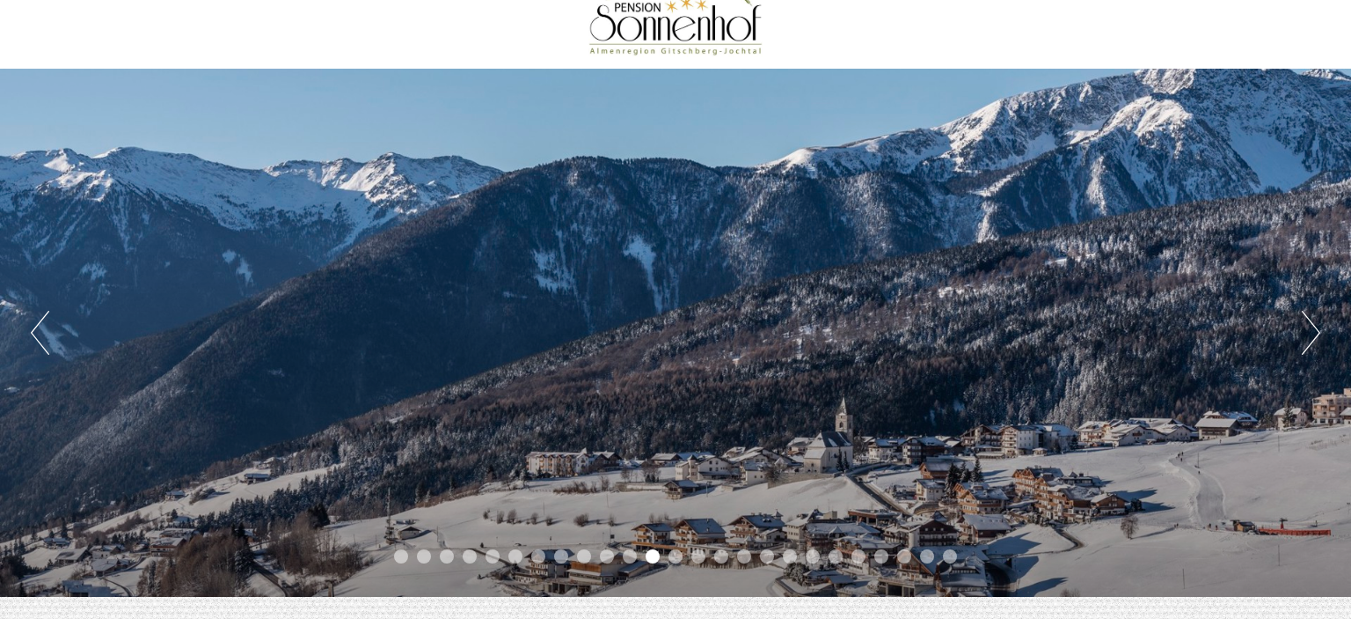
click at [32, 338] on button "Previous" at bounding box center [40, 333] width 18 height 44
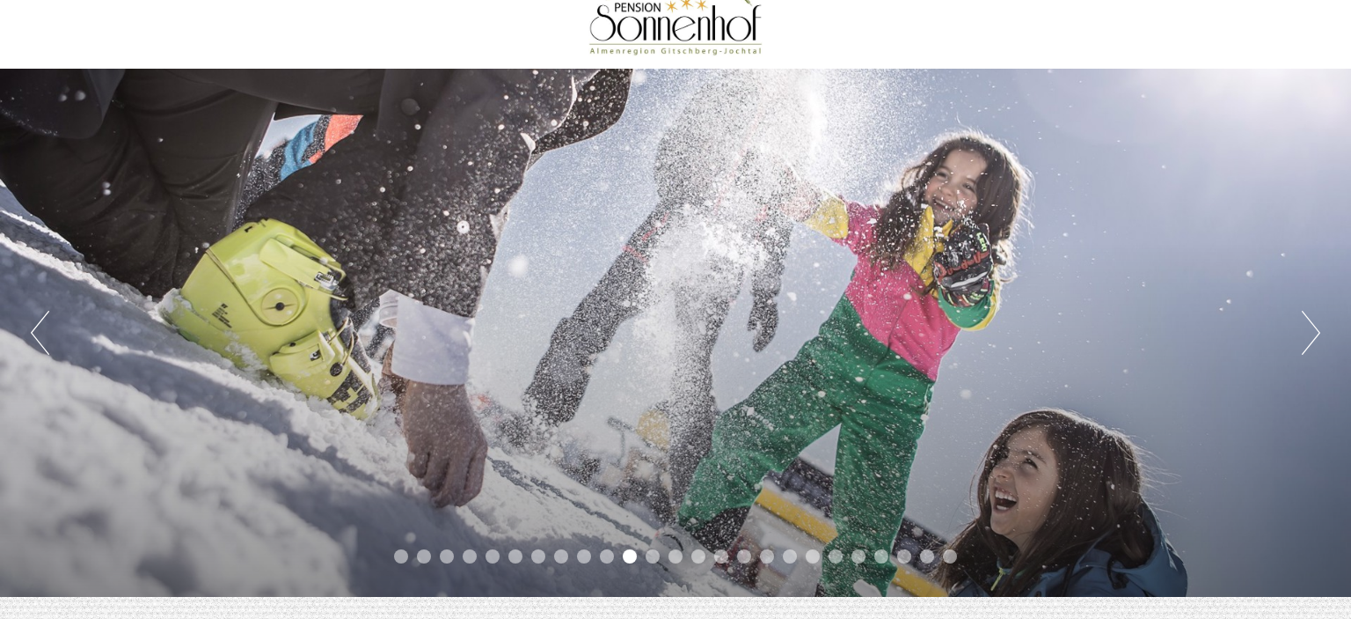
click at [32, 338] on button "Previous" at bounding box center [40, 333] width 18 height 44
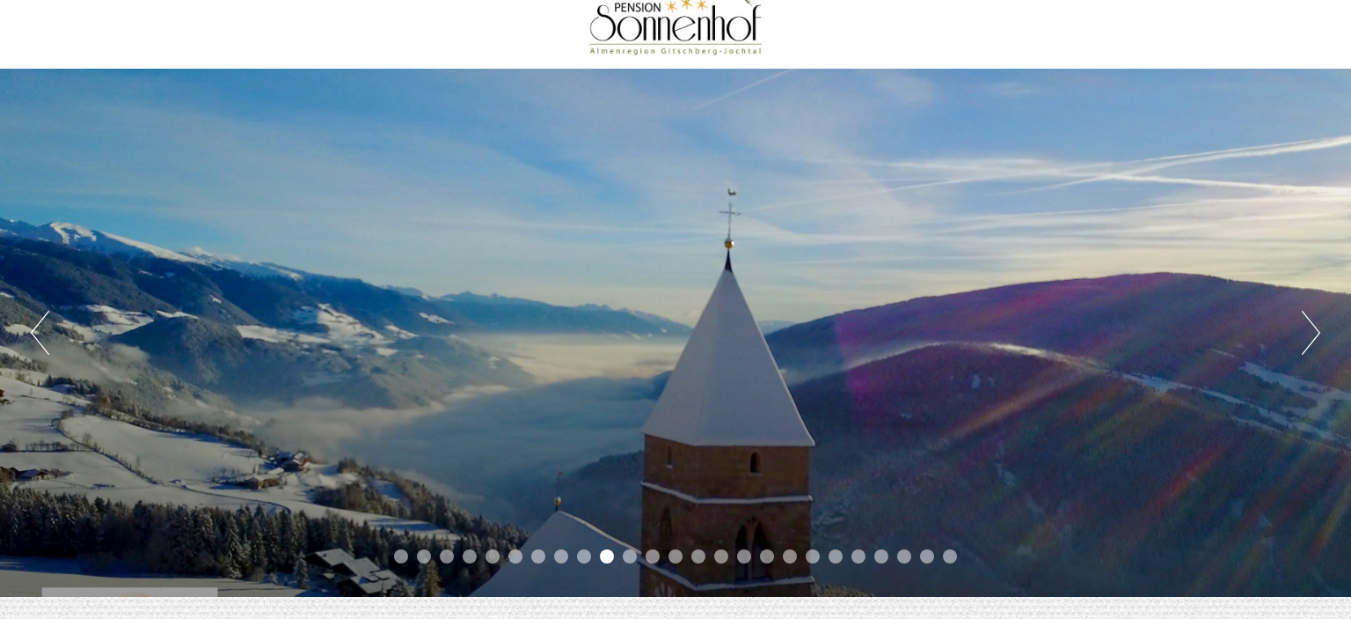
click at [32, 338] on button "Previous" at bounding box center [40, 333] width 18 height 44
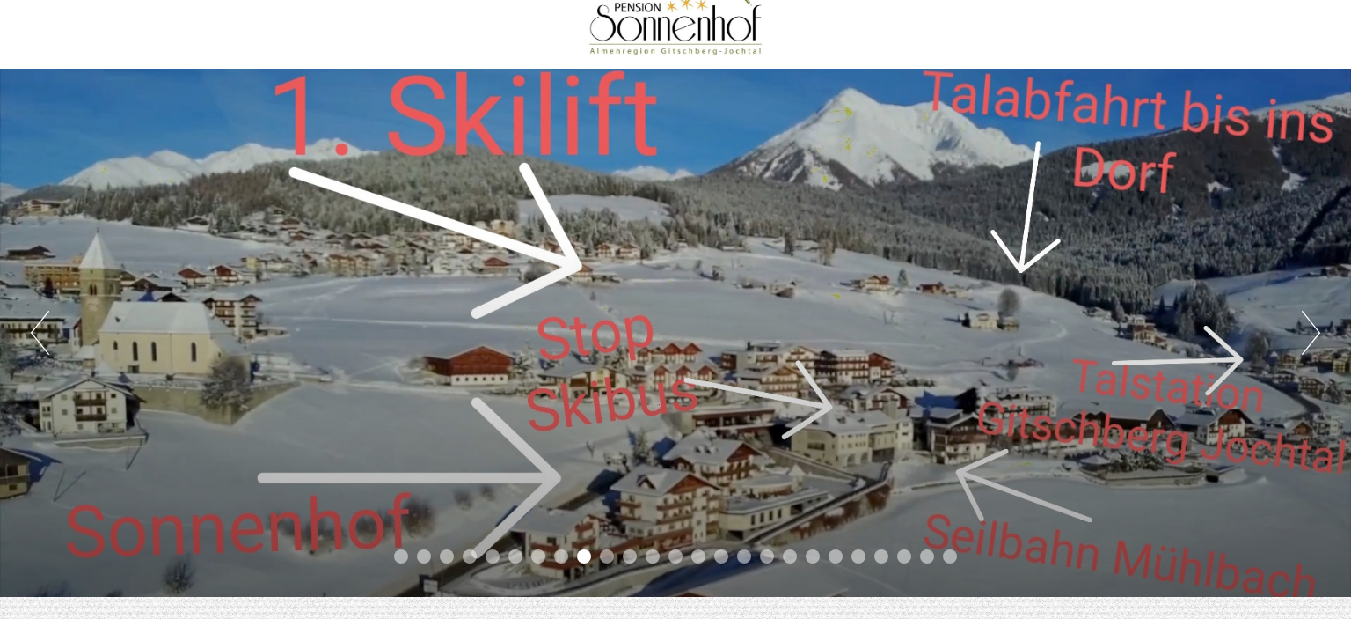
click at [32, 338] on button "Previous" at bounding box center [40, 333] width 18 height 44
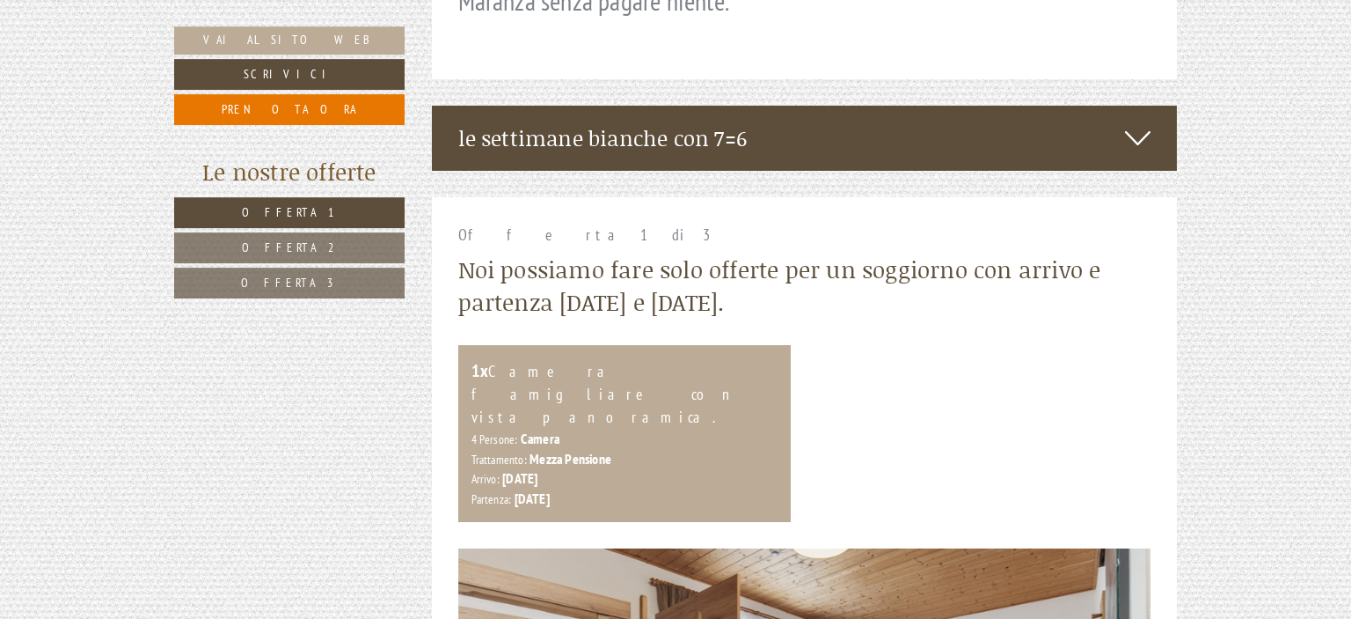
scroll to position [944, 0]
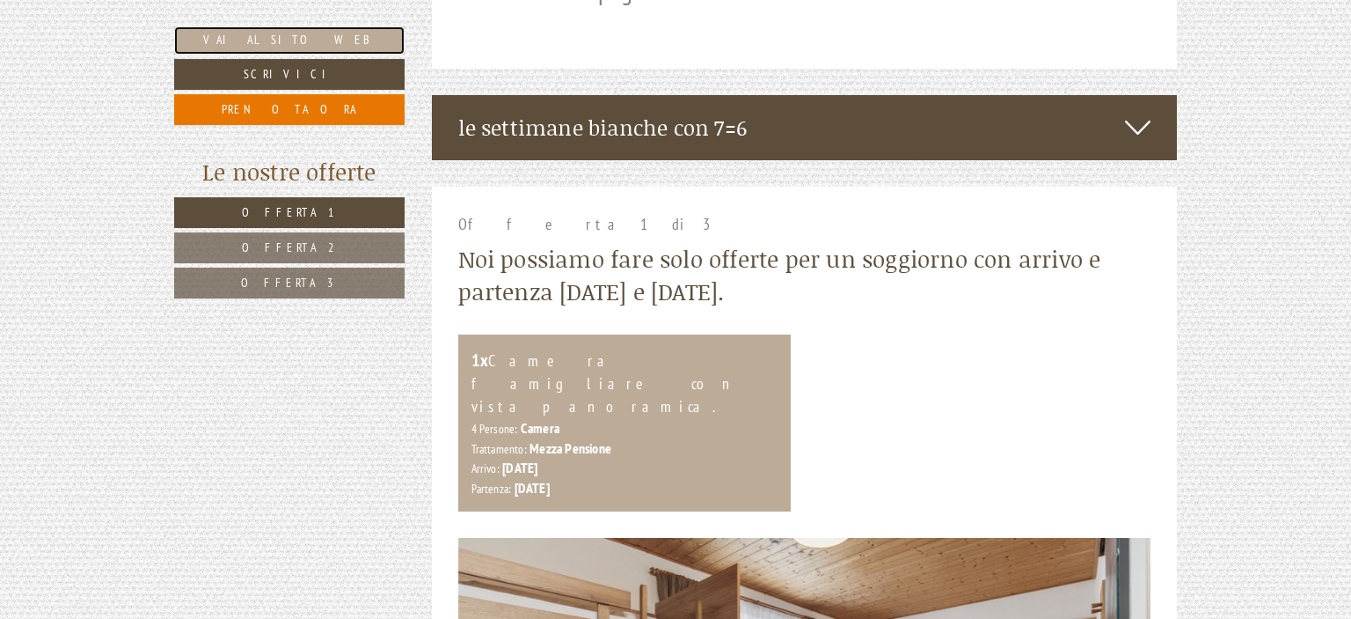
click at [305, 40] on link "Vai al sito web" at bounding box center [289, 40] width 231 height 28
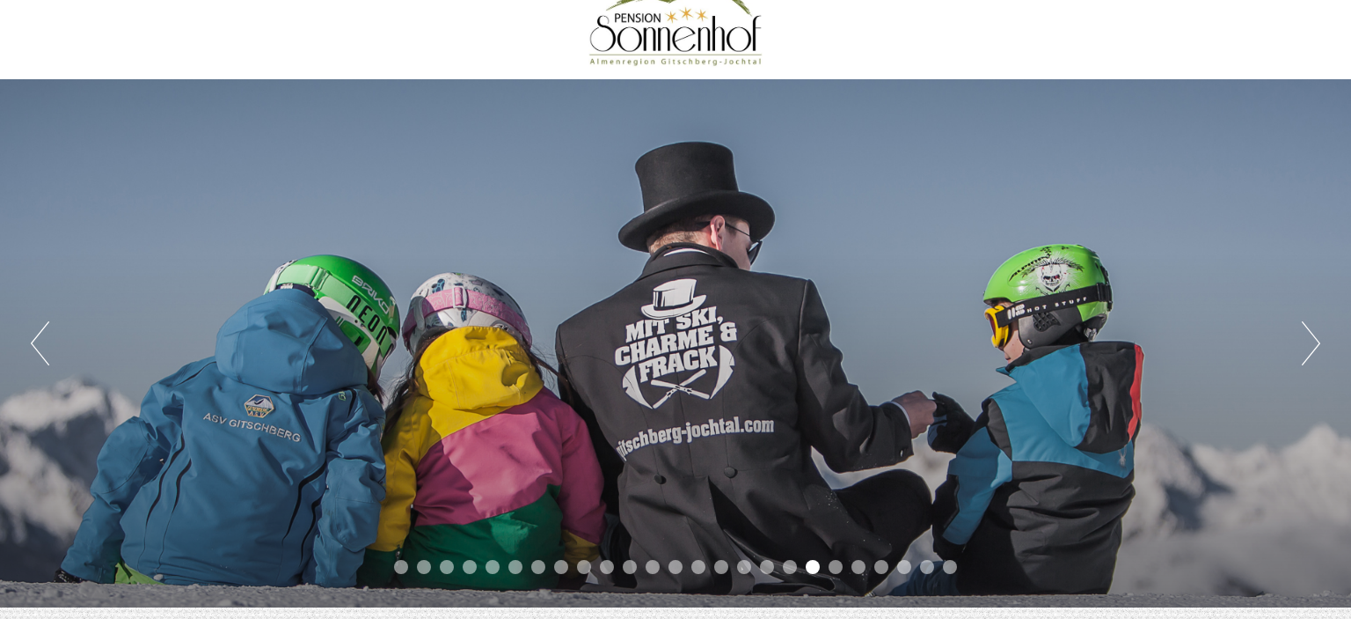
scroll to position [32, 0]
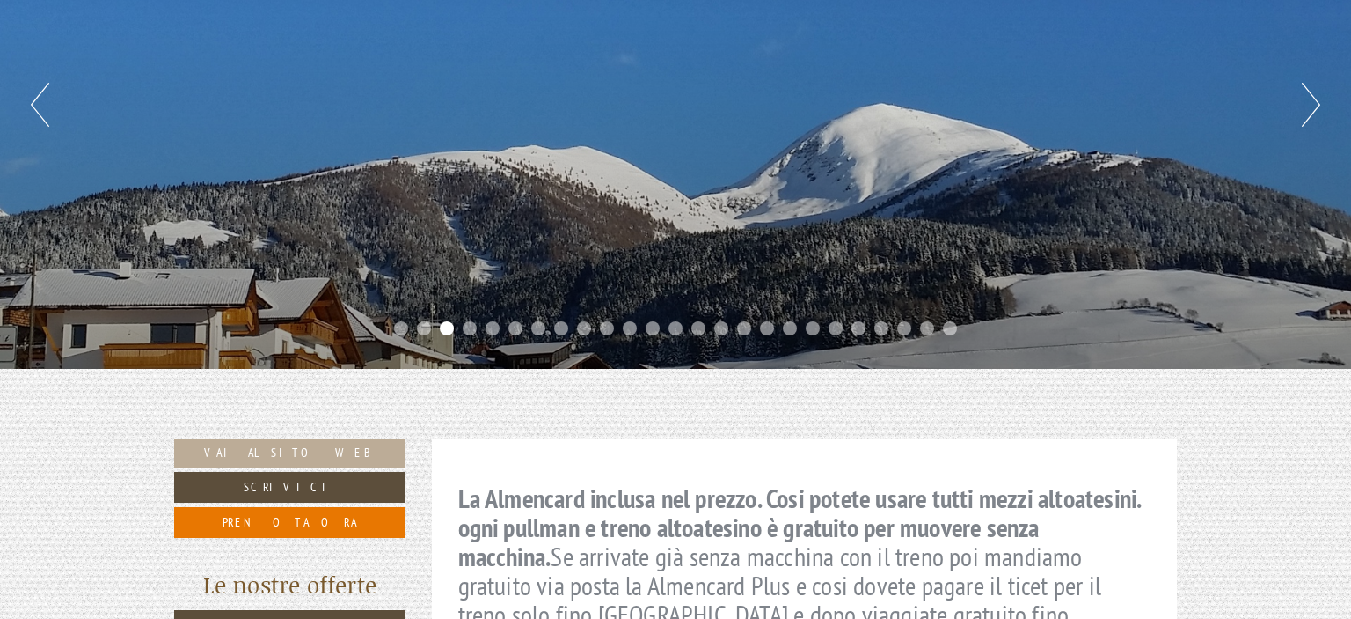
scroll to position [256, 0]
